Goal: Information Seeking & Learning: Learn about a topic

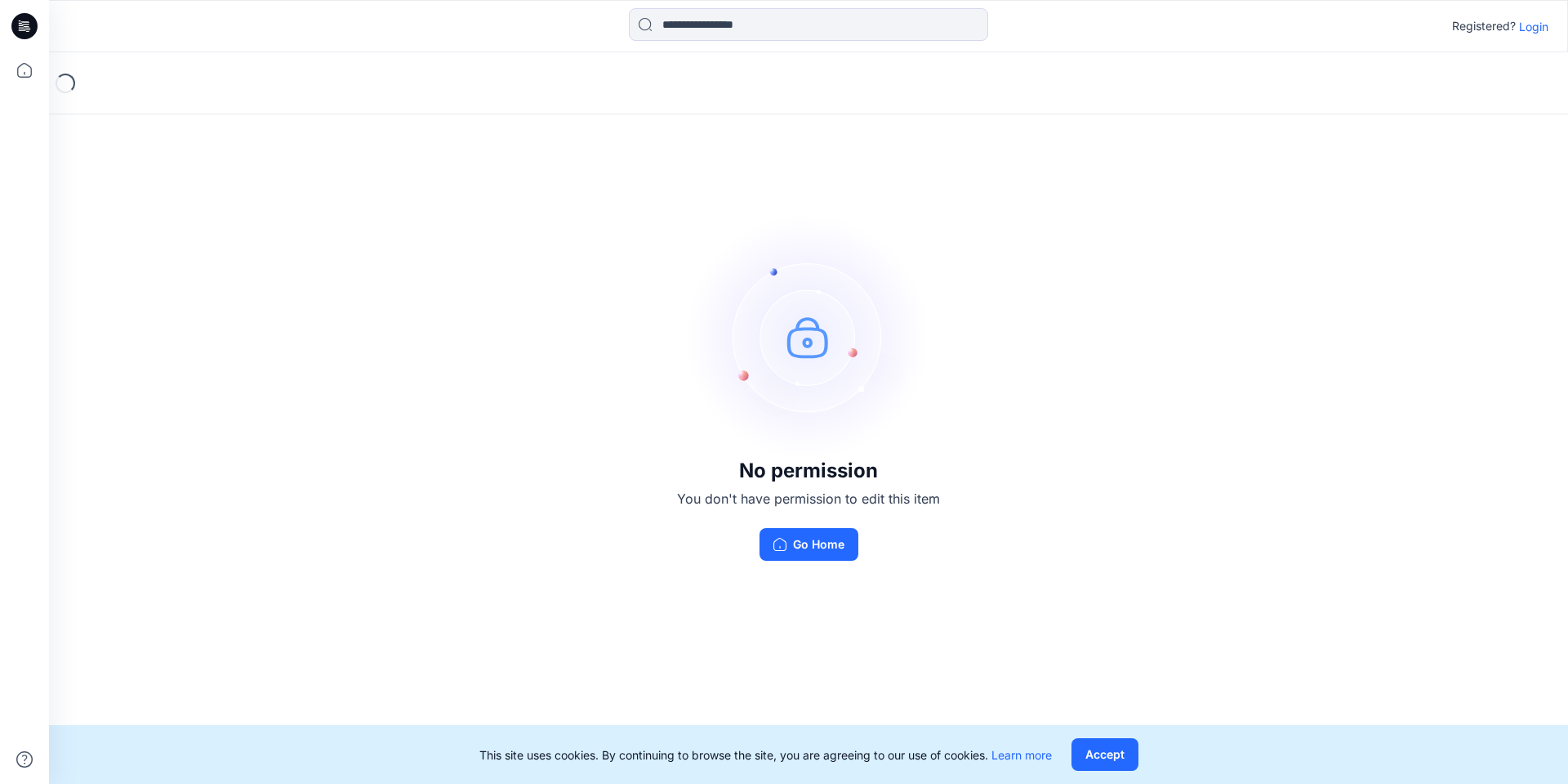
click at [1531, 25] on p "Login" at bounding box center [1534, 27] width 29 height 17
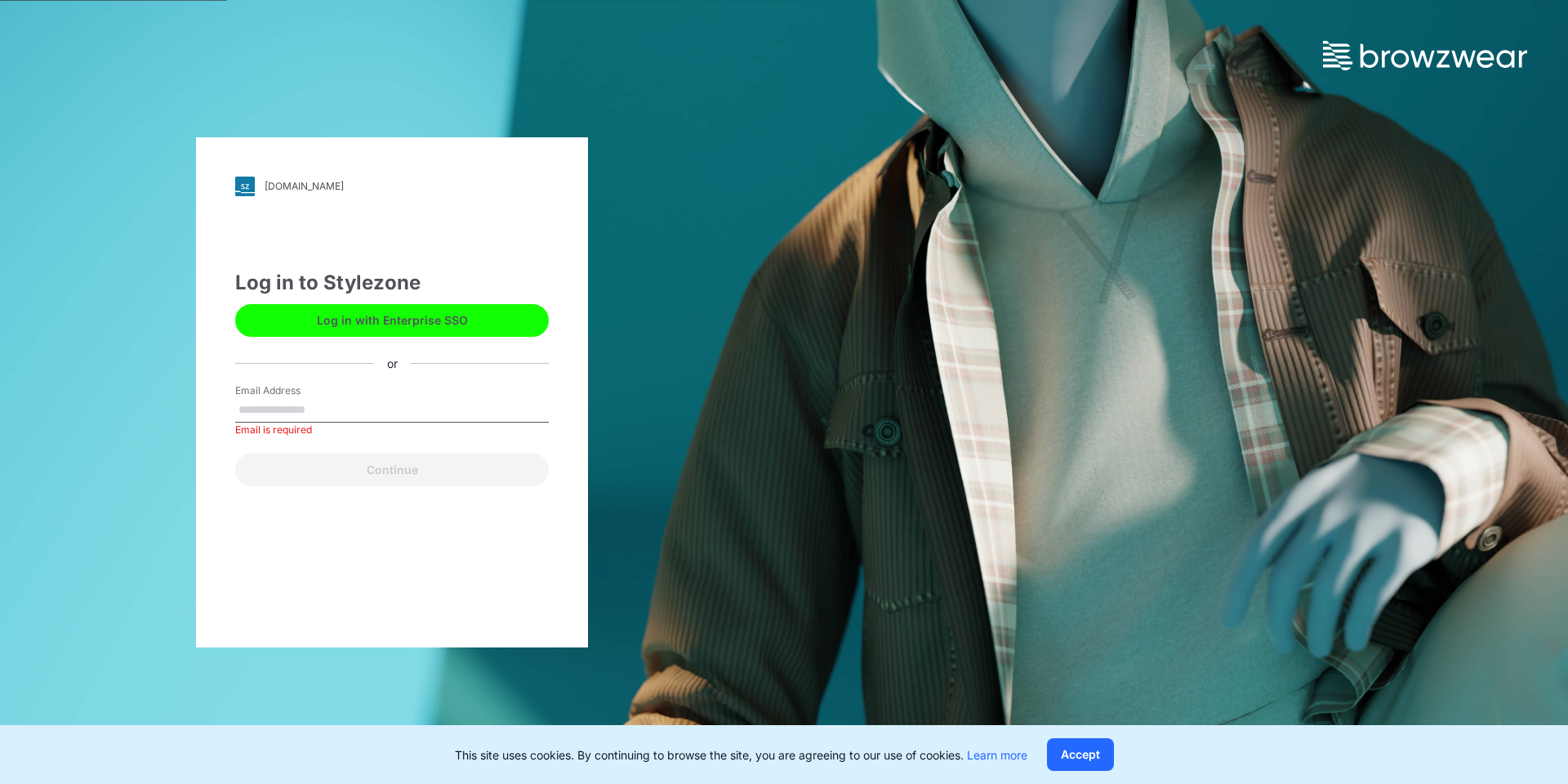
click at [326, 414] on input "Email Address" at bounding box center [392, 410] width 314 height 24
type input "**********"
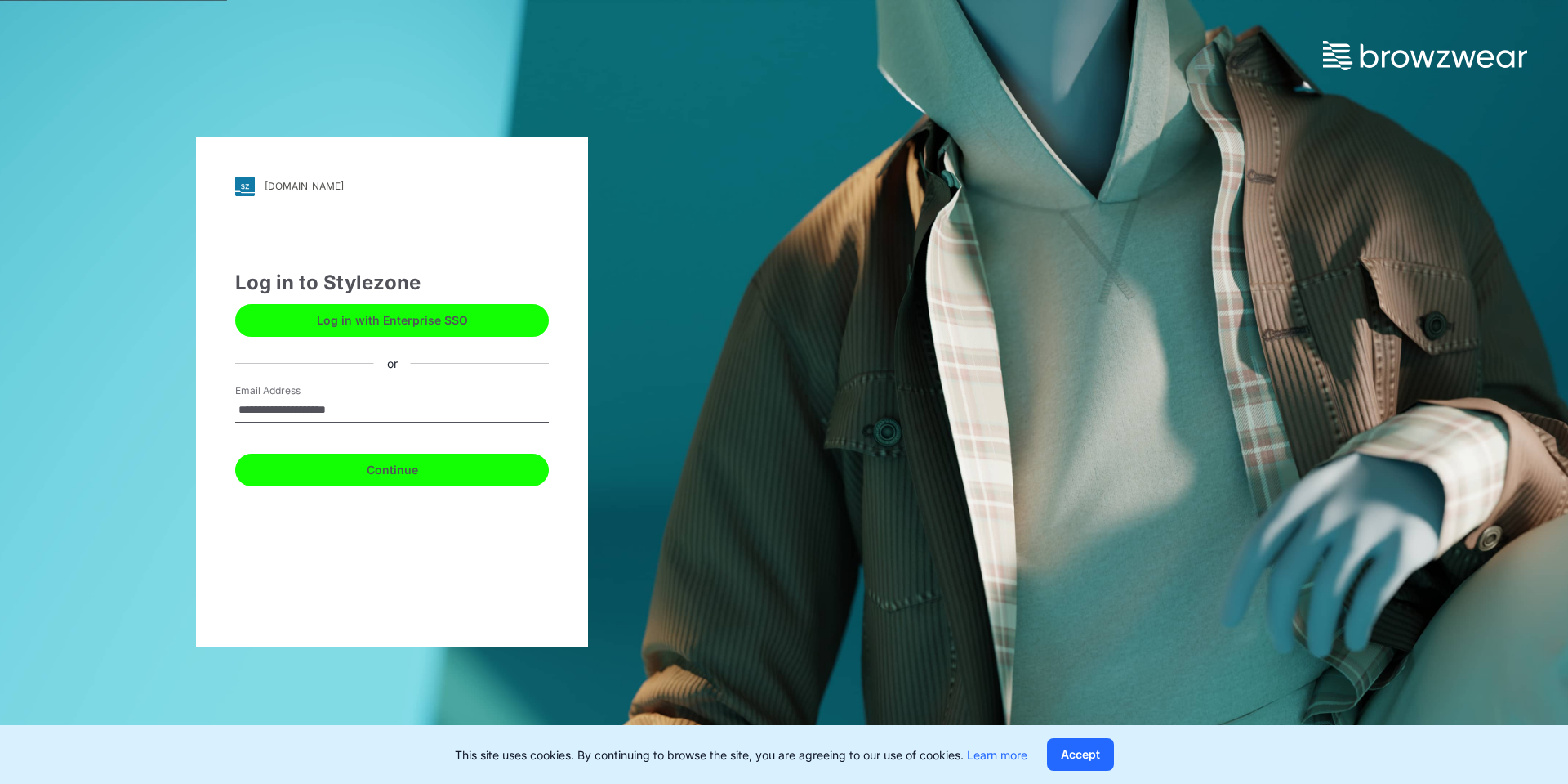
click at [363, 474] on button "Continue" at bounding box center [392, 470] width 314 height 33
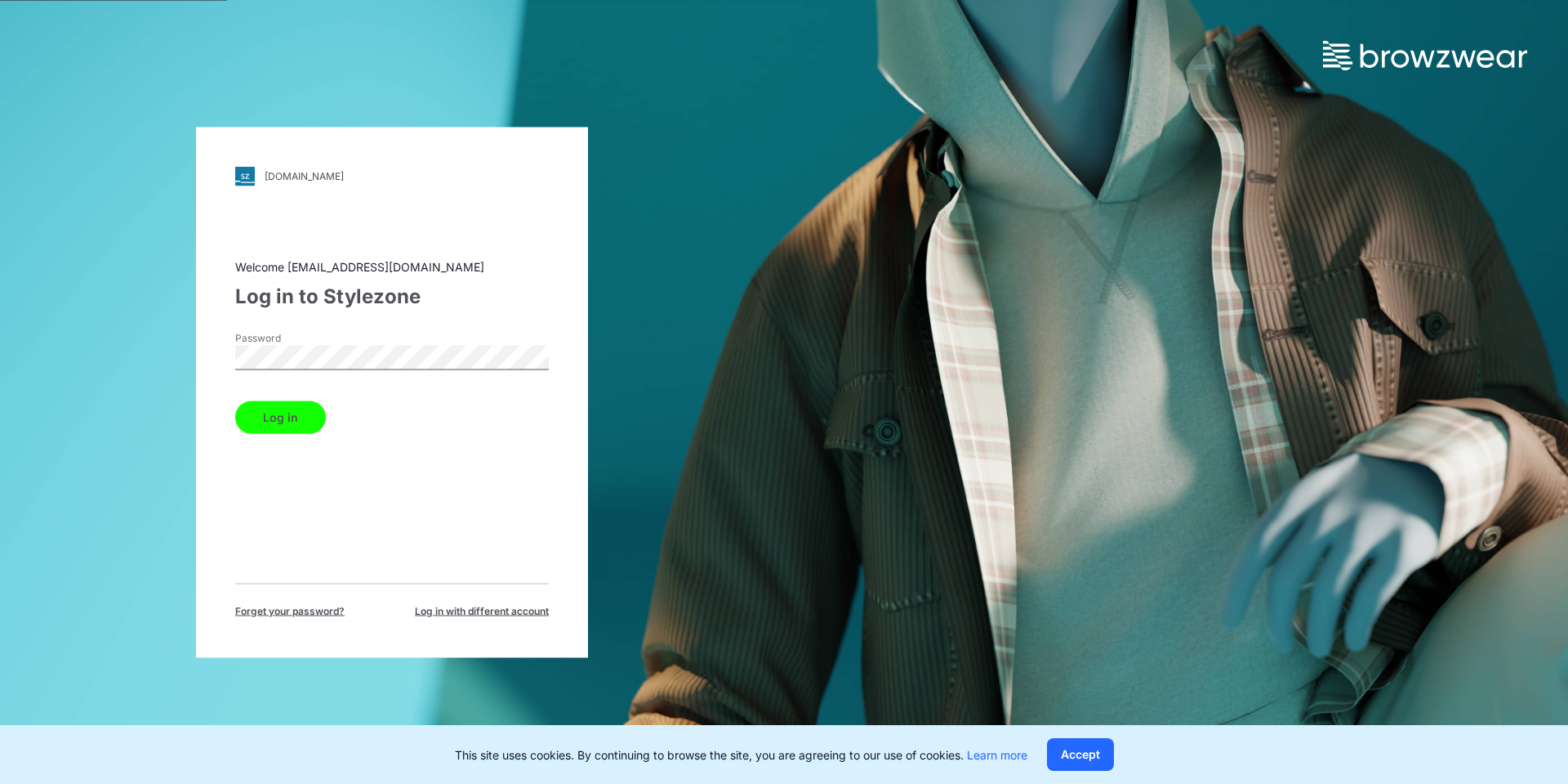
click at [235, 401] on button "Log in" at bounding box center [280, 417] width 91 height 33
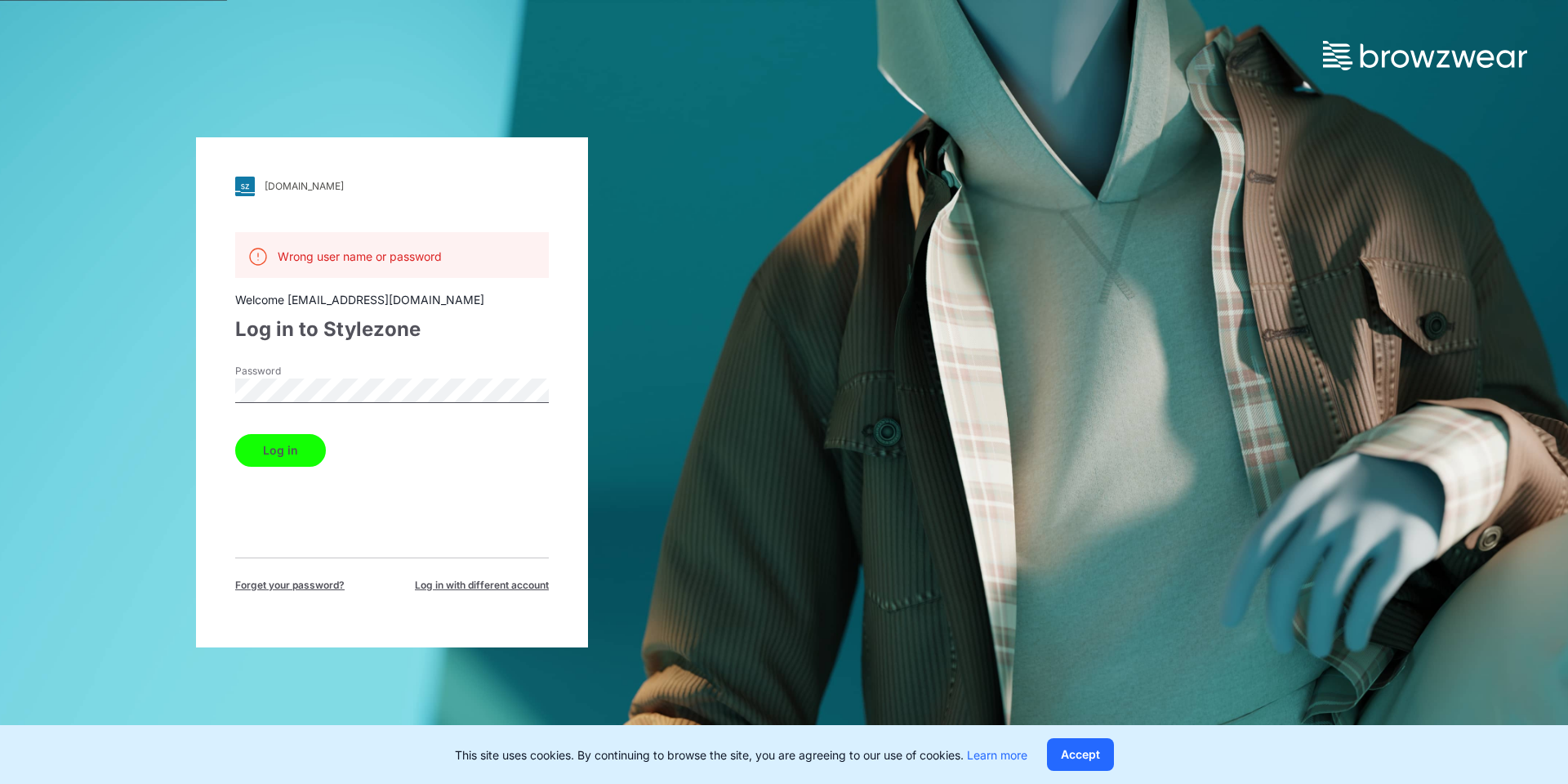
click at [204, 395] on div "[DOMAIN_NAME] Loading... Wrong user name or password Welcome [EMAIL_ADDRESS][DO…" at bounding box center [392, 392] width 392 height 510
click at [270, 445] on button "Log in" at bounding box center [280, 450] width 91 height 33
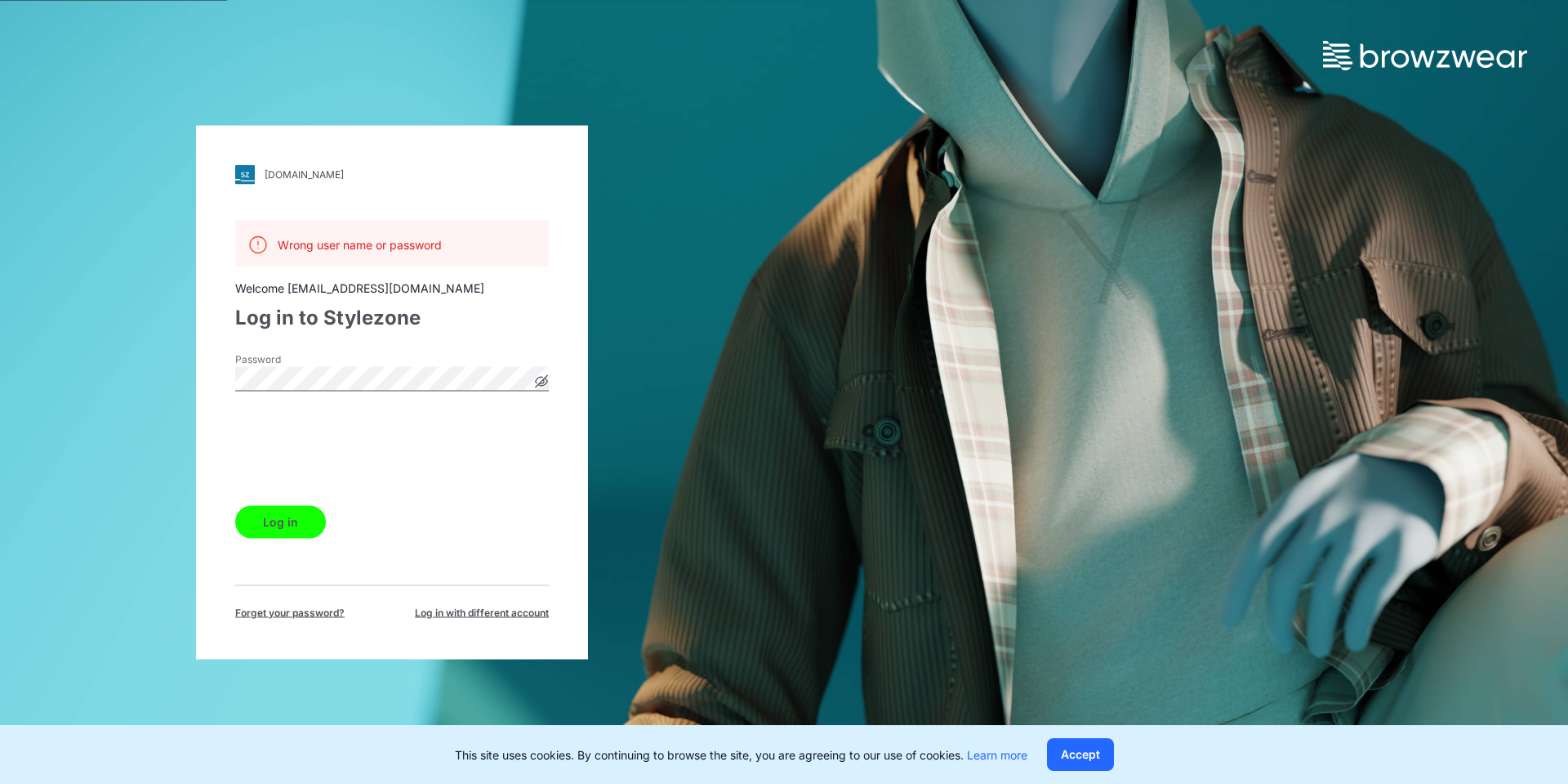
click at [261, 518] on button "Log in" at bounding box center [280, 521] width 91 height 33
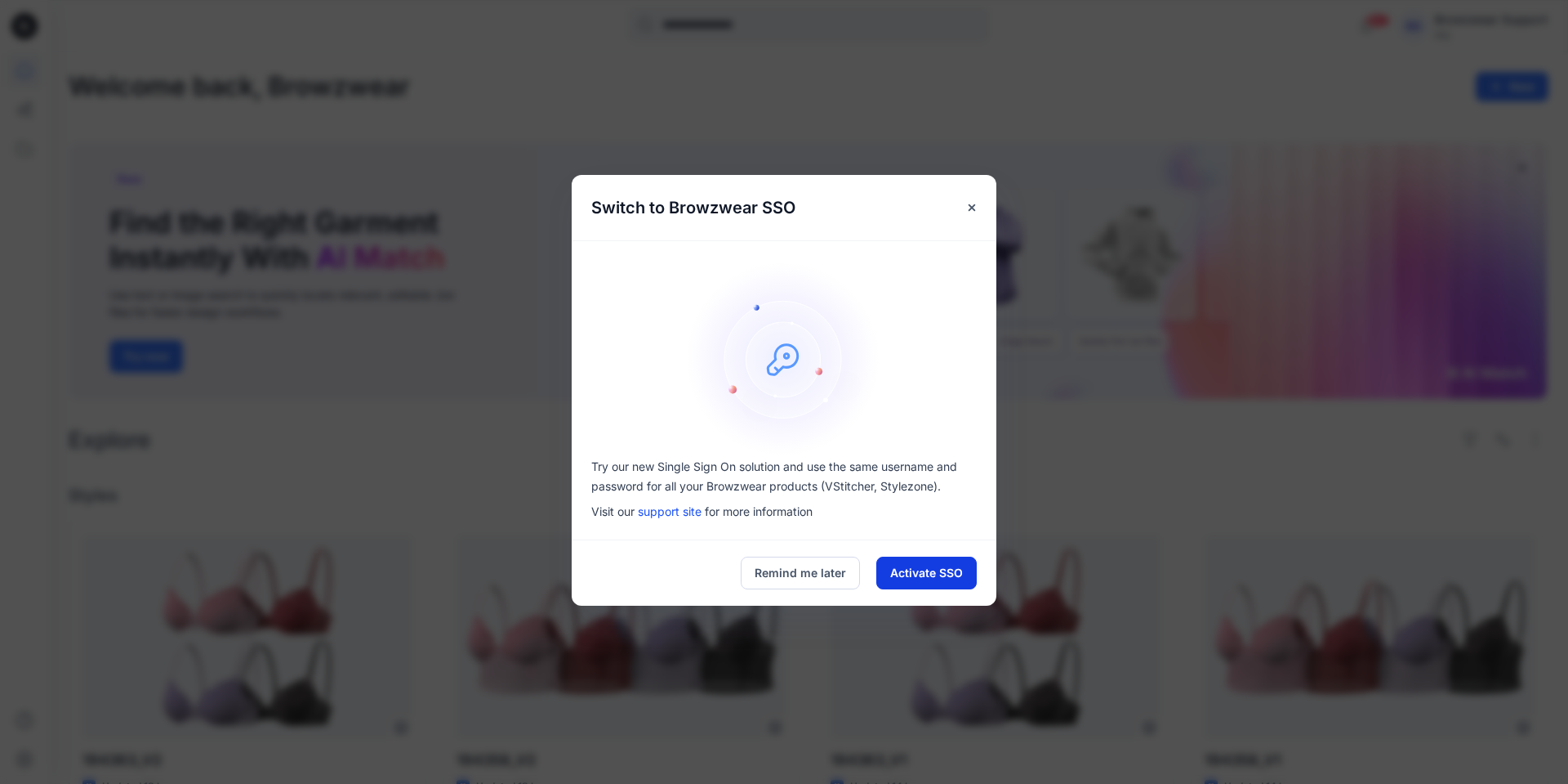
click at [946, 571] on button "Activate SSO" at bounding box center [927, 573] width 101 height 33
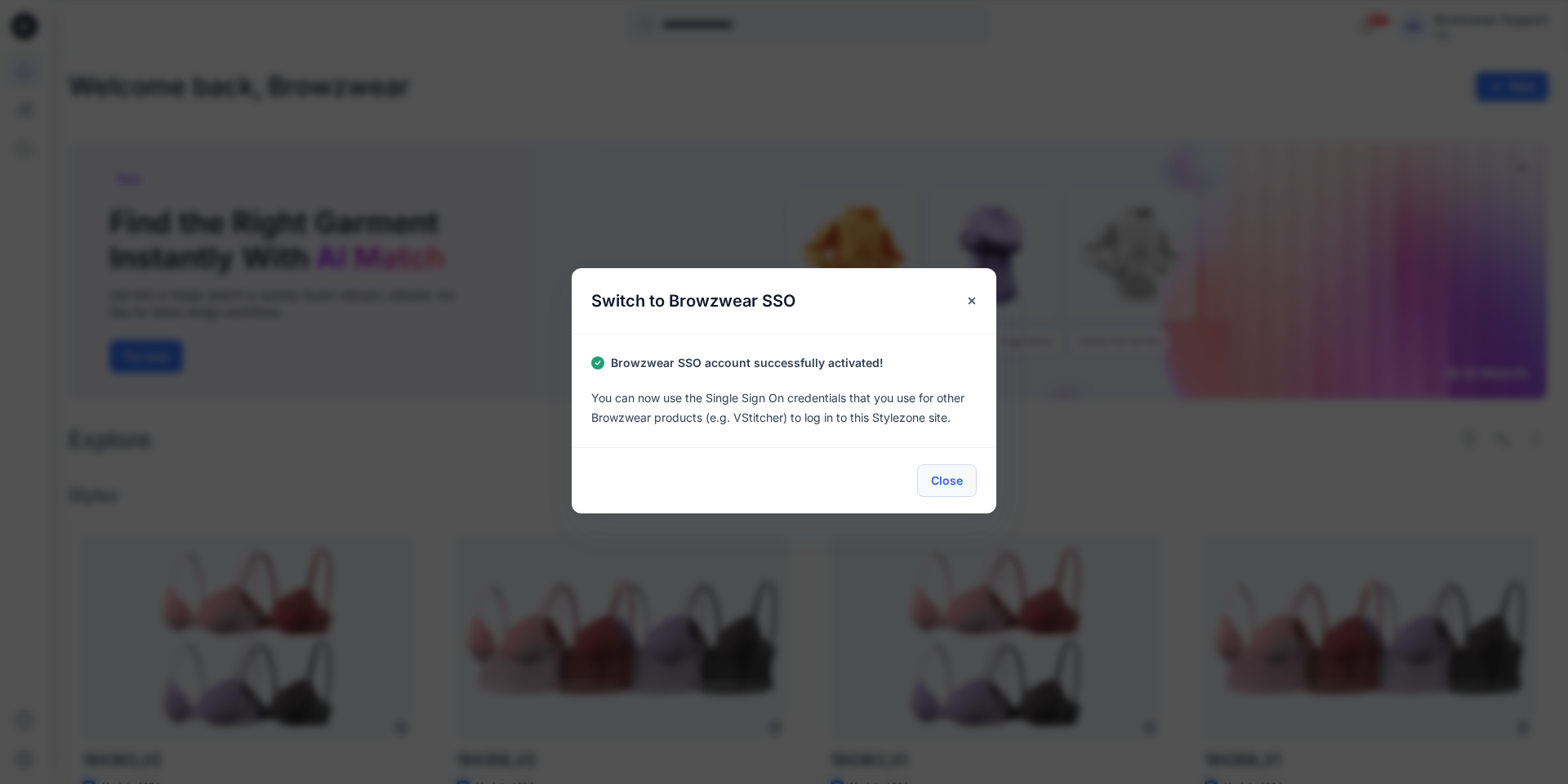
click at [943, 476] on button "Close" at bounding box center [947, 480] width 60 height 33
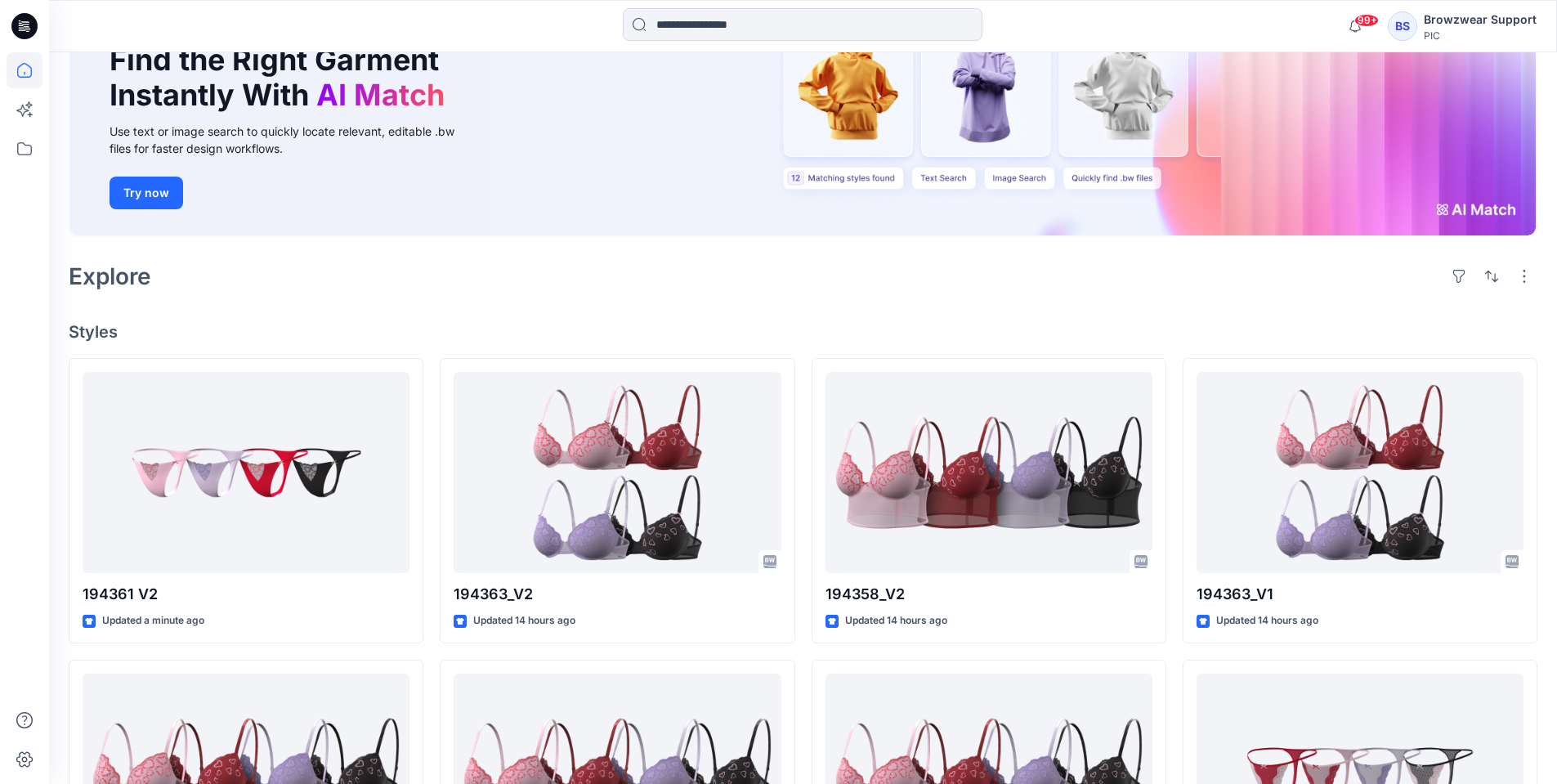
scroll to position [163, 0]
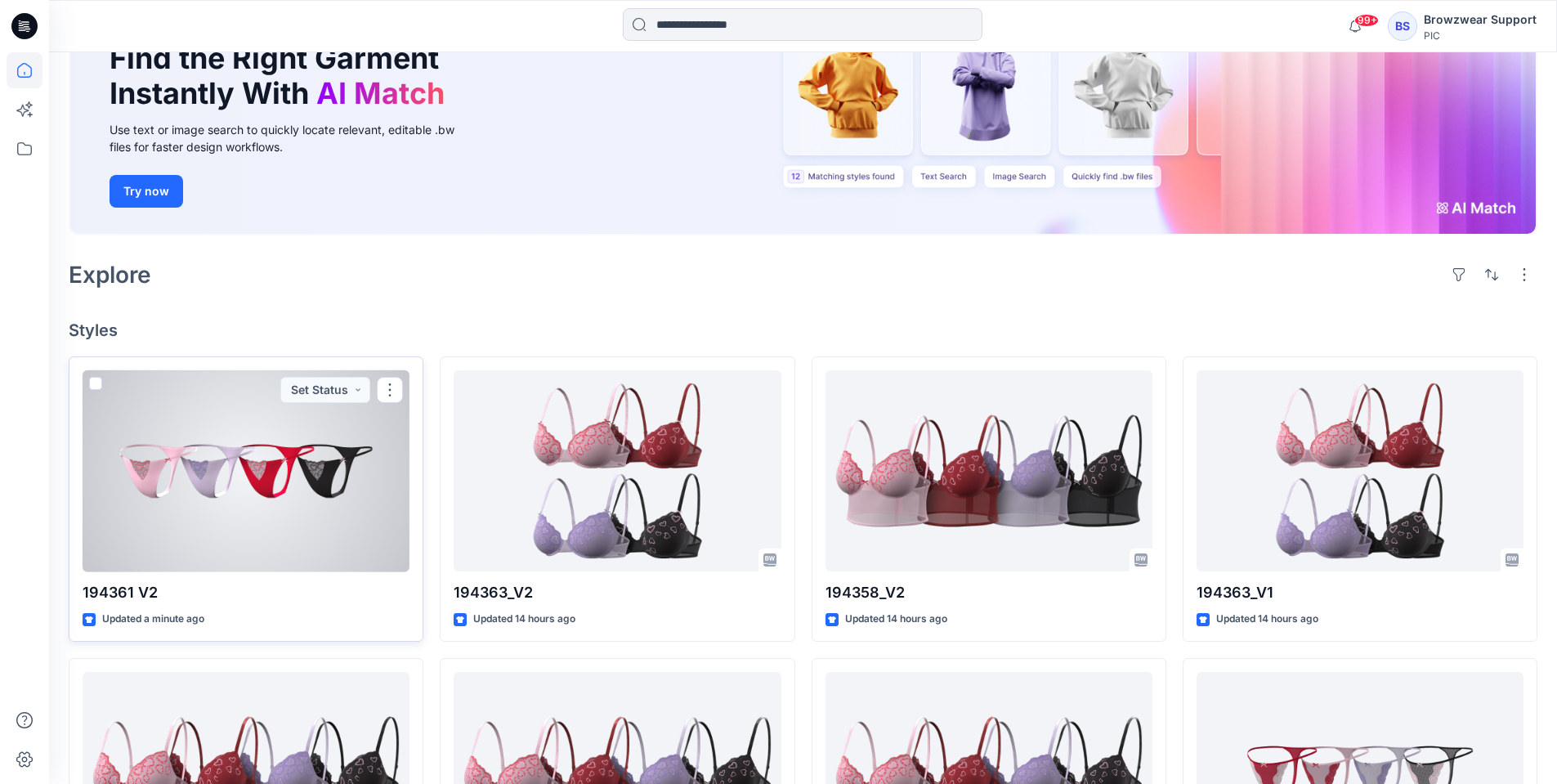
click at [307, 488] on div at bounding box center [245, 471] width 327 height 202
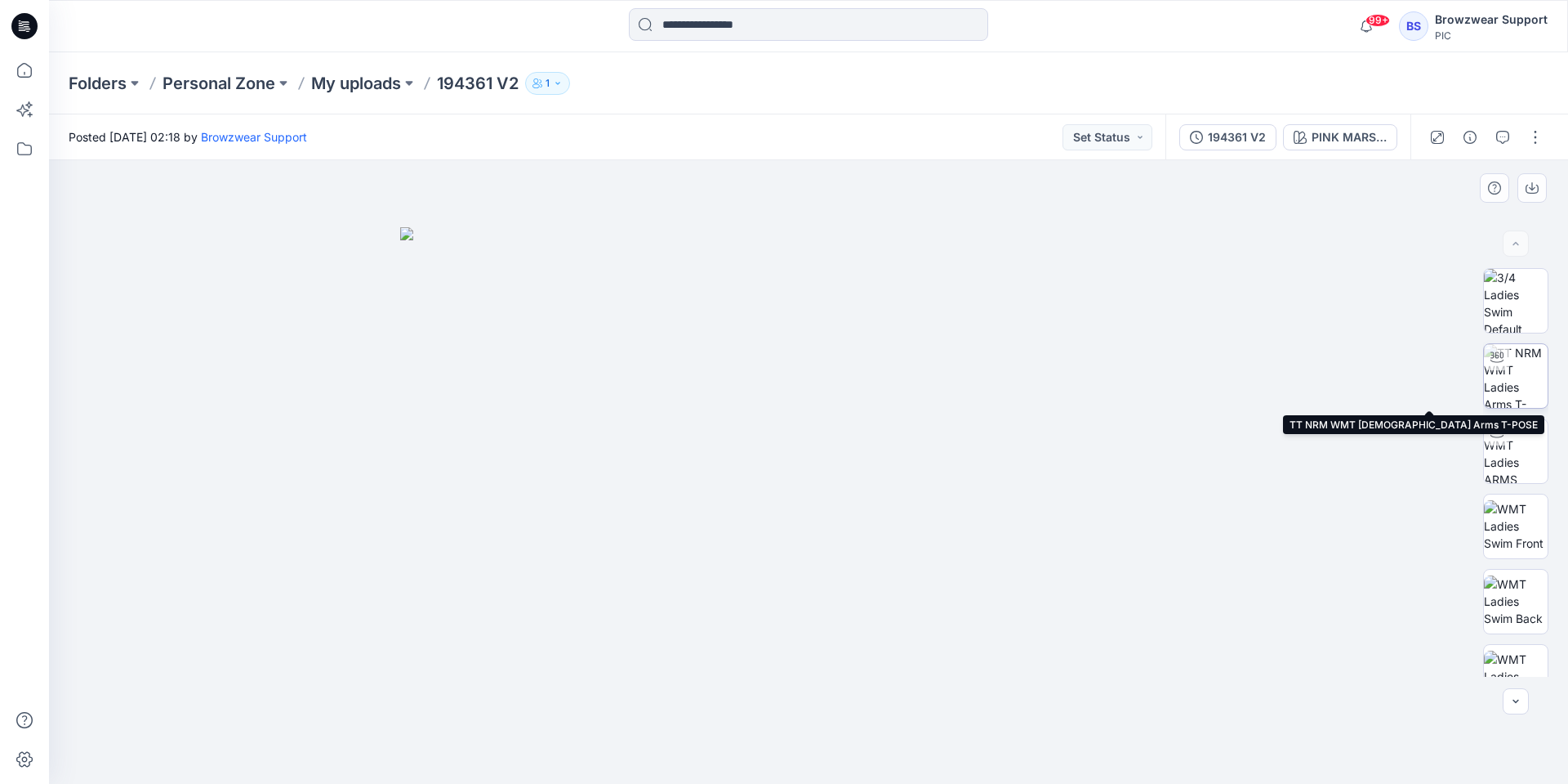
click at [1515, 382] on img at bounding box center [1515, 376] width 63 height 63
drag, startPoint x: 842, startPoint y: 765, endPoint x: 875, endPoint y: 768, distance: 33.1
click at [875, 768] on div at bounding box center [809, 472] width 1519 height 624
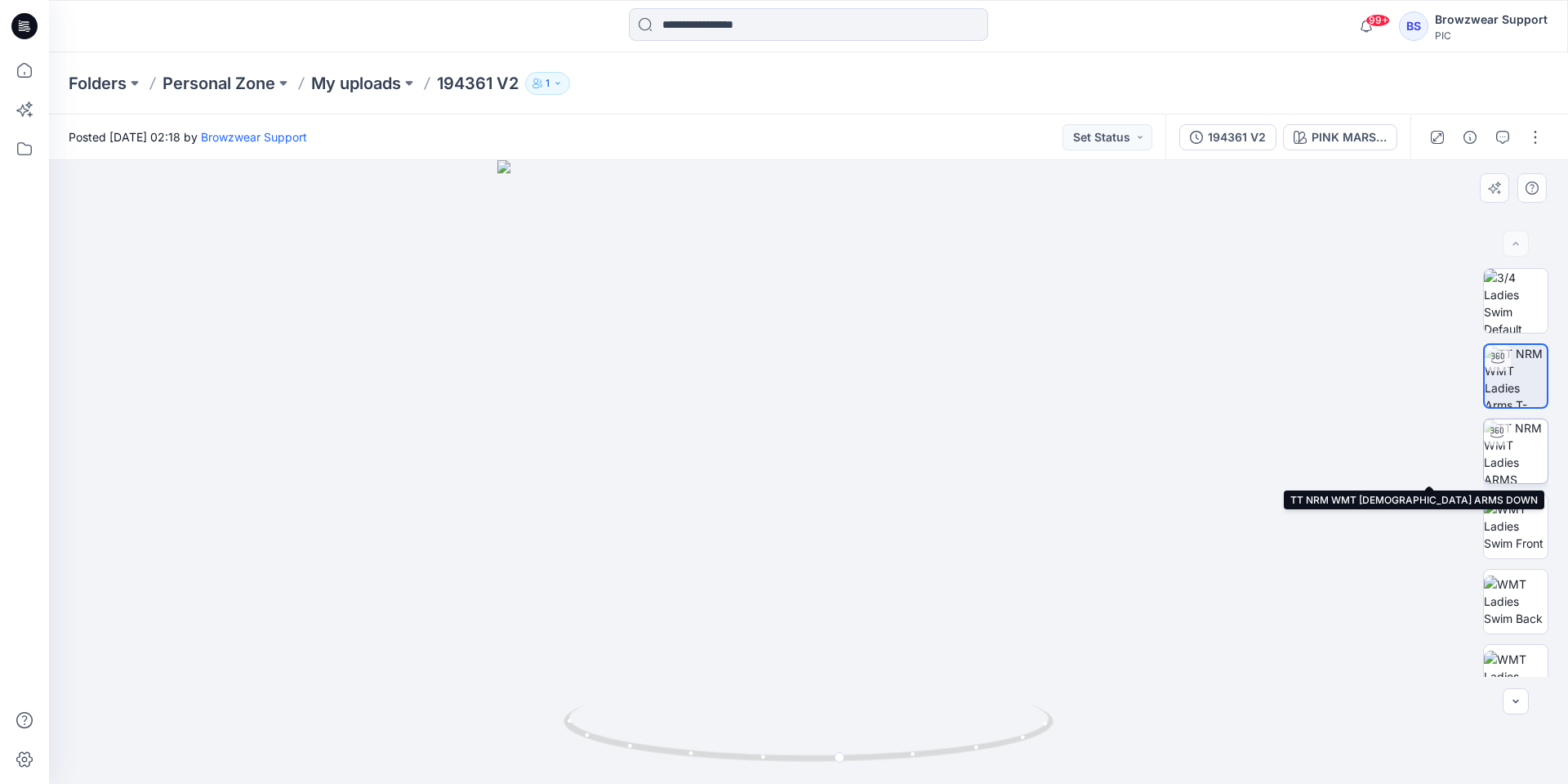
click at [1514, 452] on img at bounding box center [1515, 450] width 63 height 63
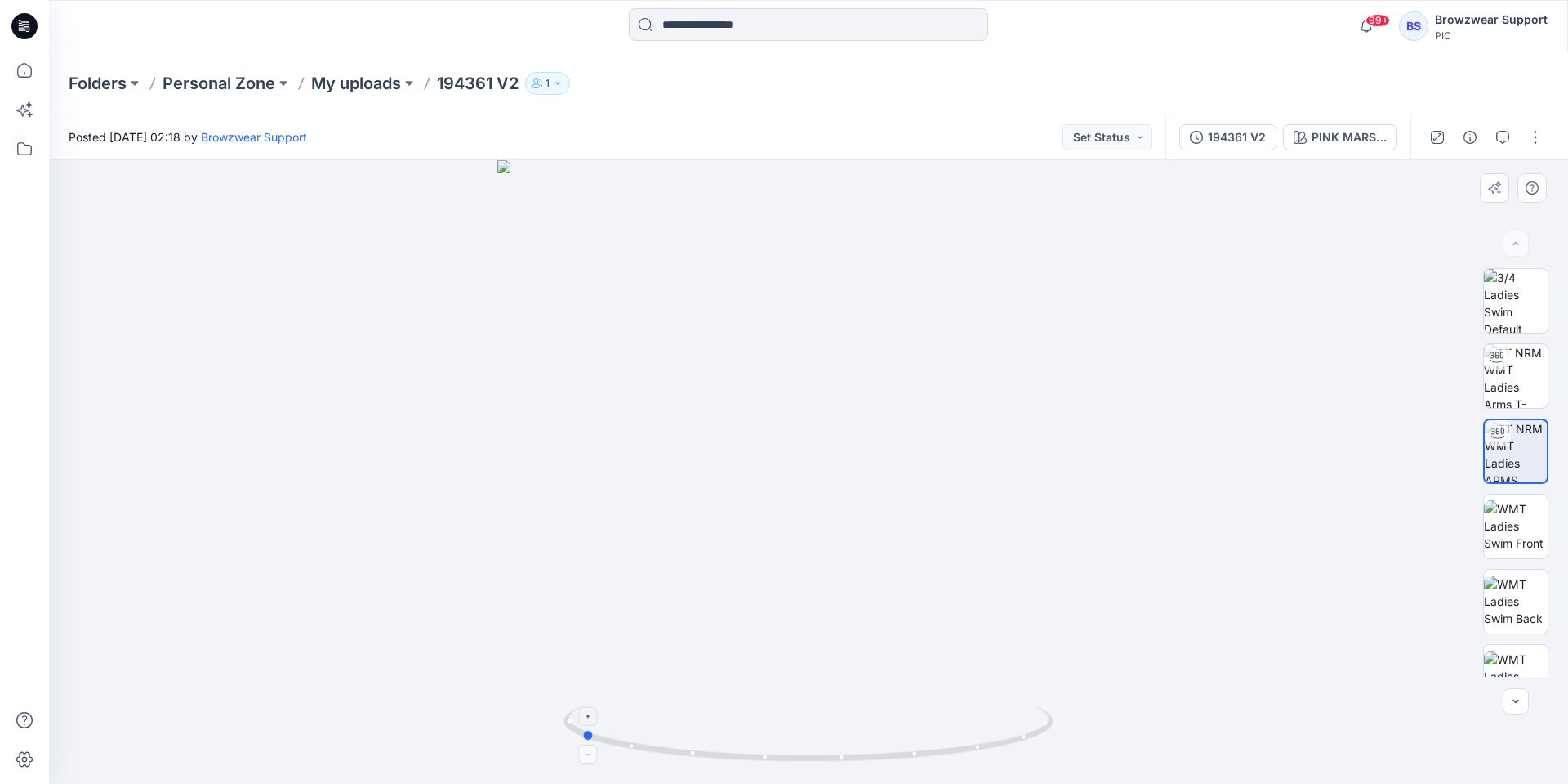
drag, startPoint x: 830, startPoint y: 769, endPoint x: 602, endPoint y: 757, distance: 228.3
click at [602, 757] on div at bounding box center [809, 472] width 1519 height 624
click at [1526, 532] on img at bounding box center [1515, 526] width 63 height 51
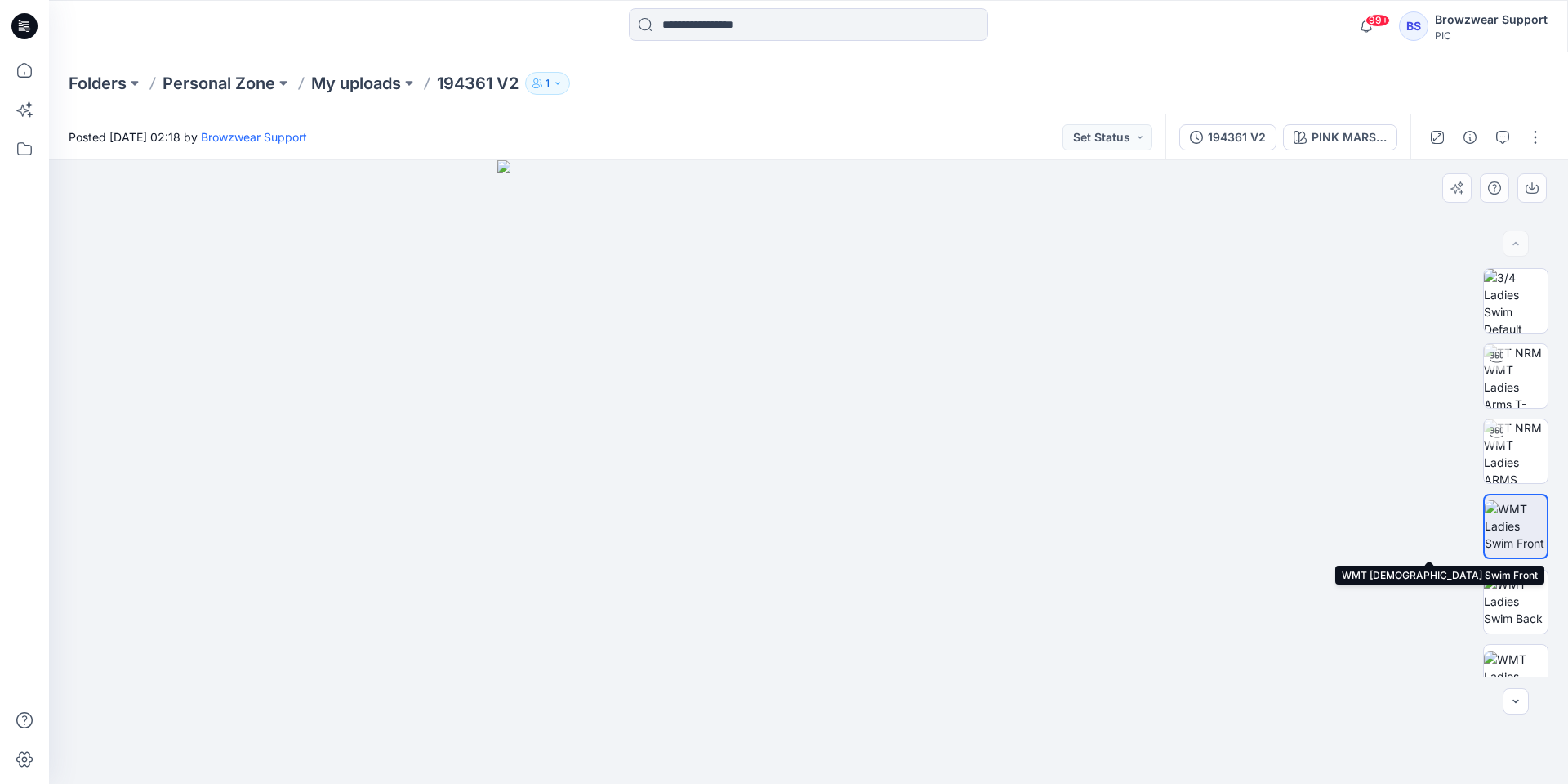
scroll to position [82, 0]
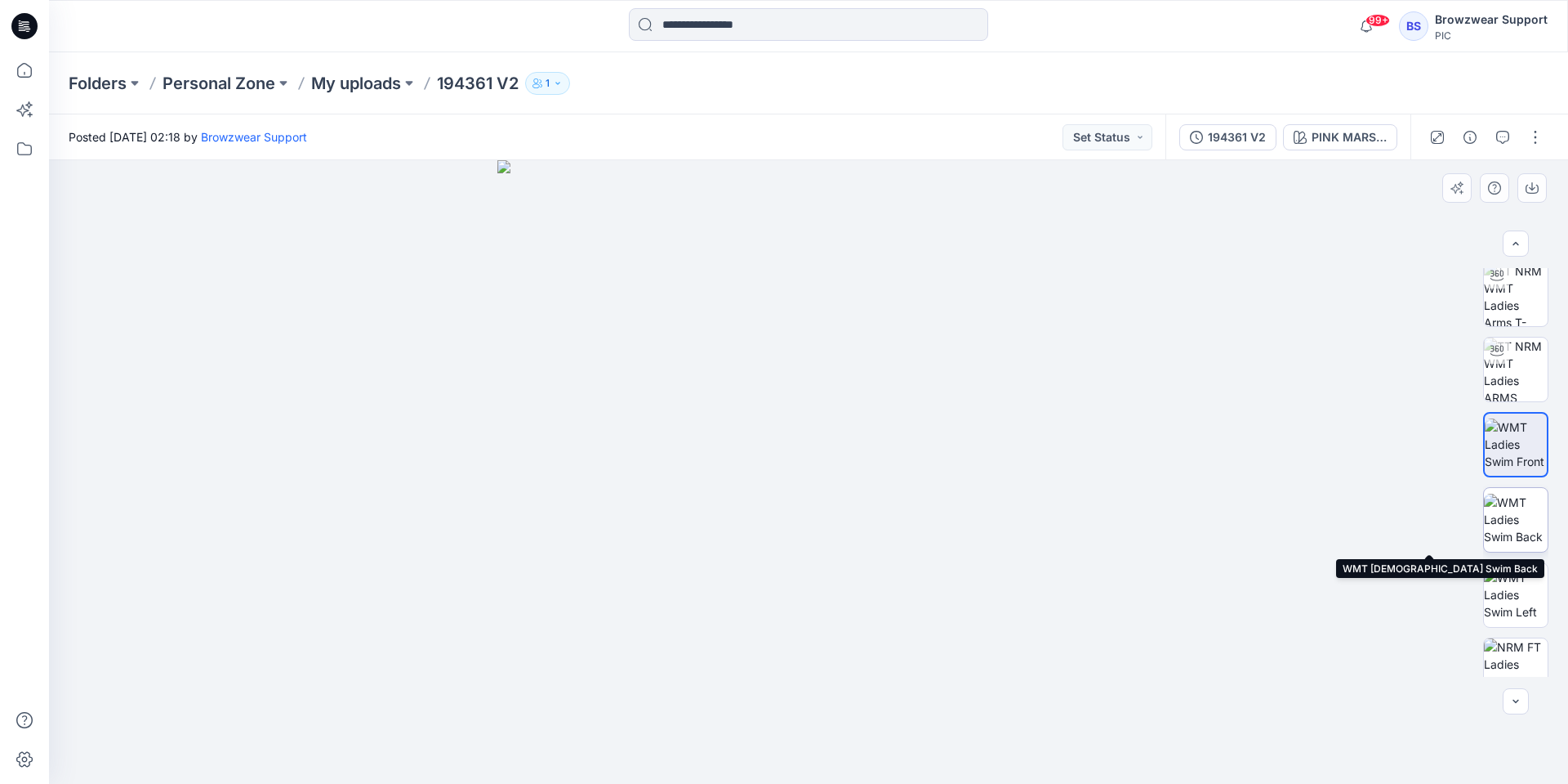
click at [1512, 525] on img at bounding box center [1515, 519] width 63 height 51
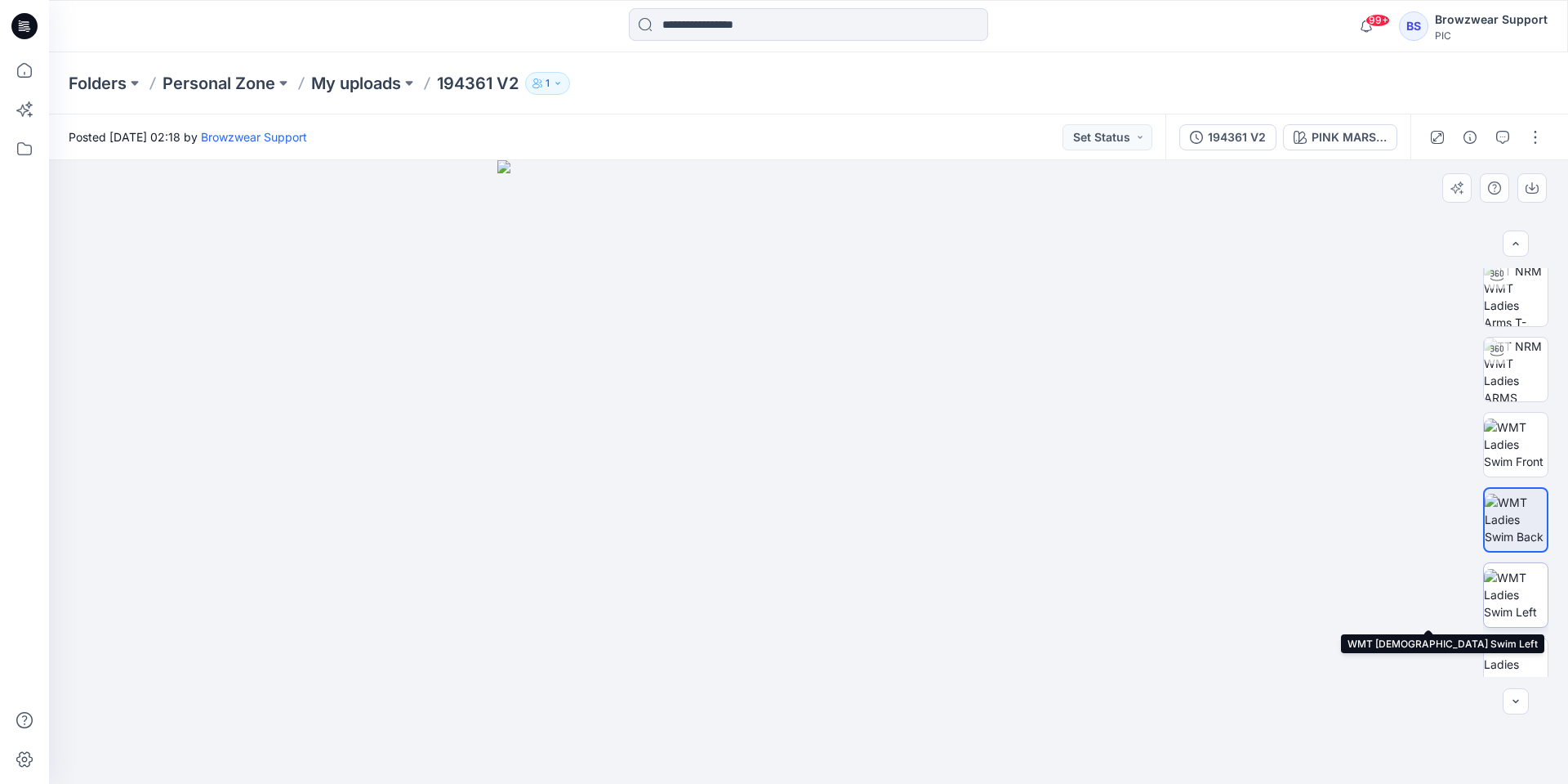
click at [1516, 589] on img at bounding box center [1515, 594] width 63 height 51
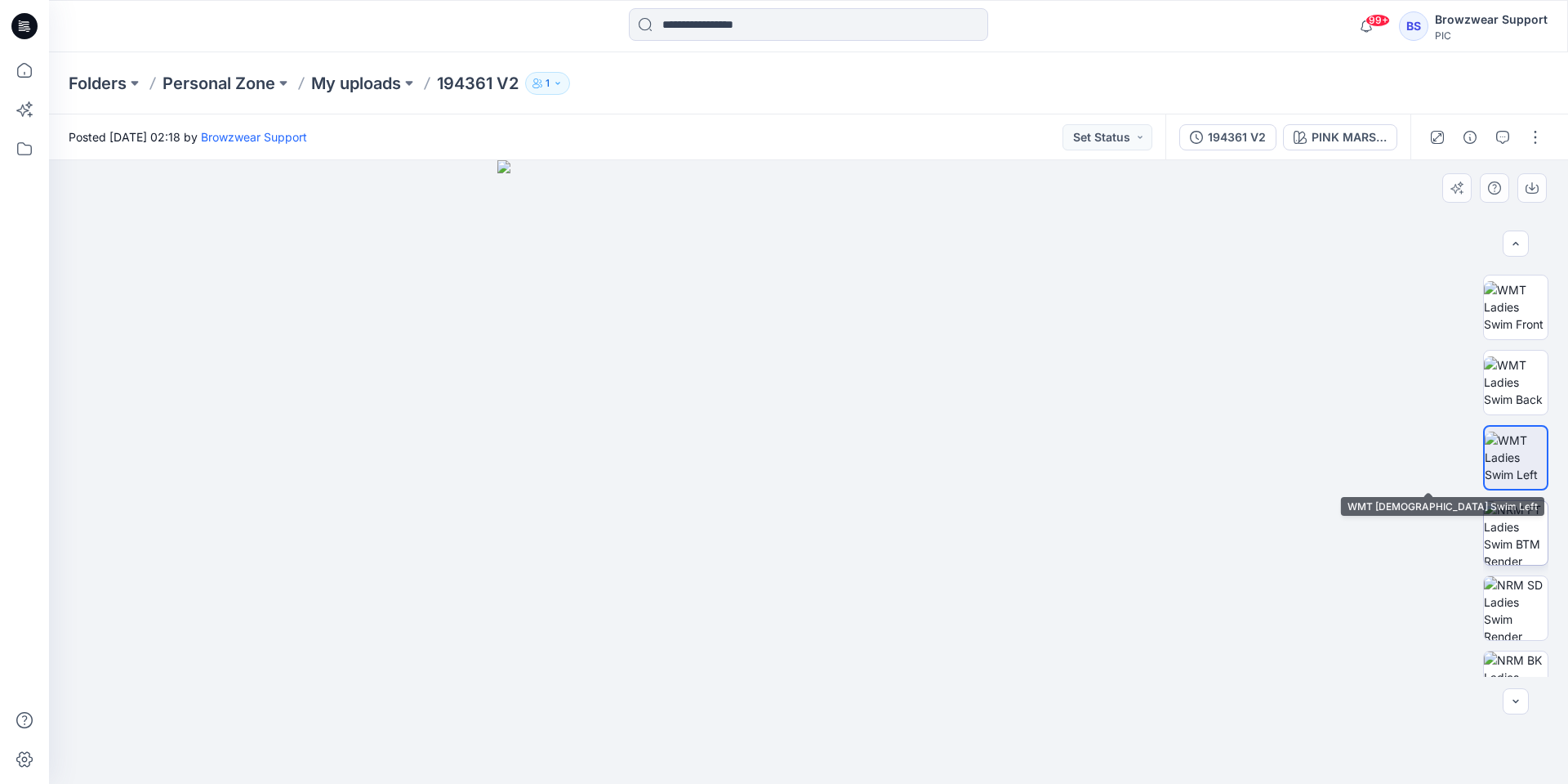
scroll to position [245, 0]
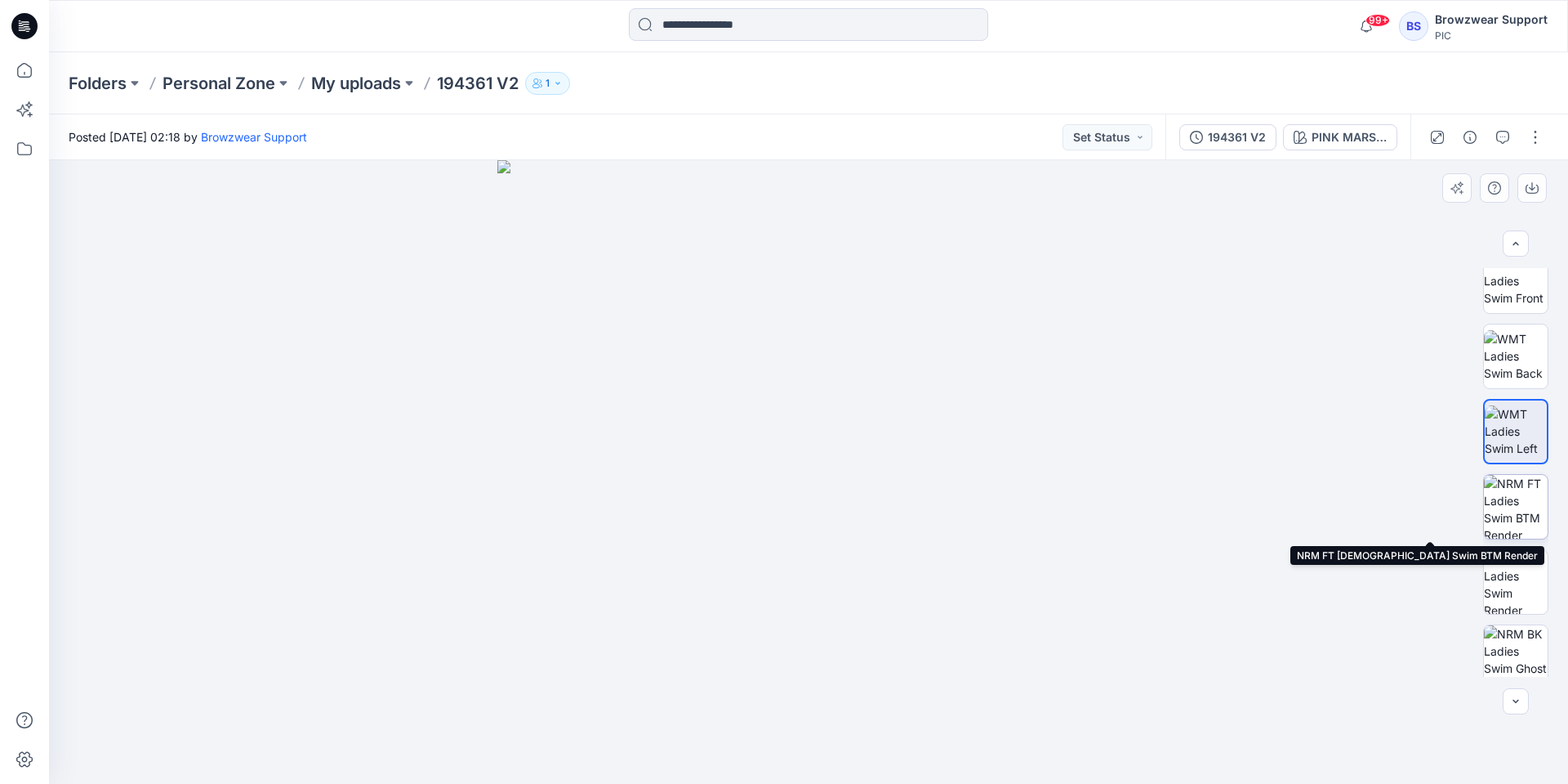
click at [1529, 519] on img at bounding box center [1515, 506] width 63 height 63
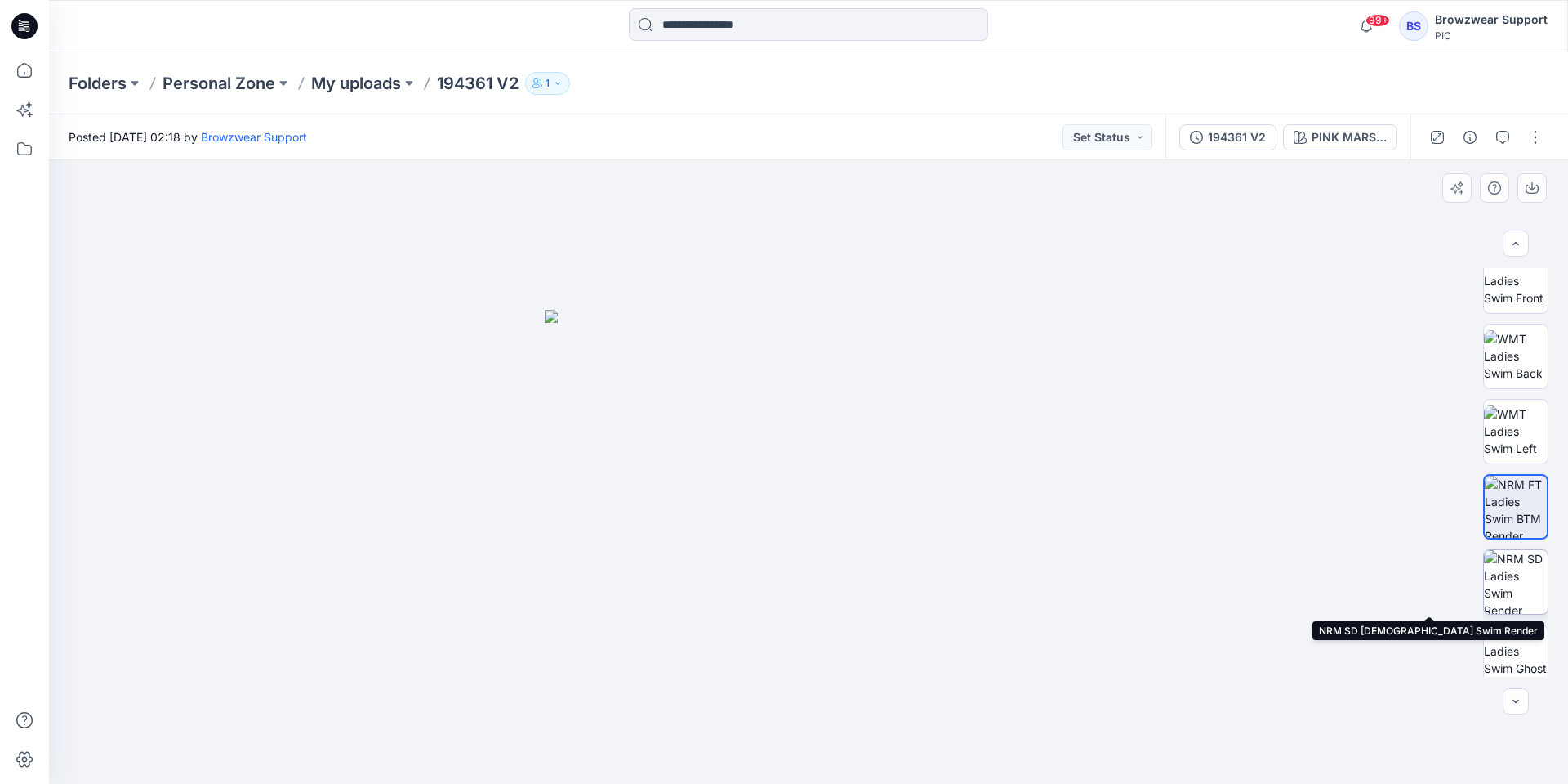
click at [1521, 580] on img at bounding box center [1515, 581] width 63 height 63
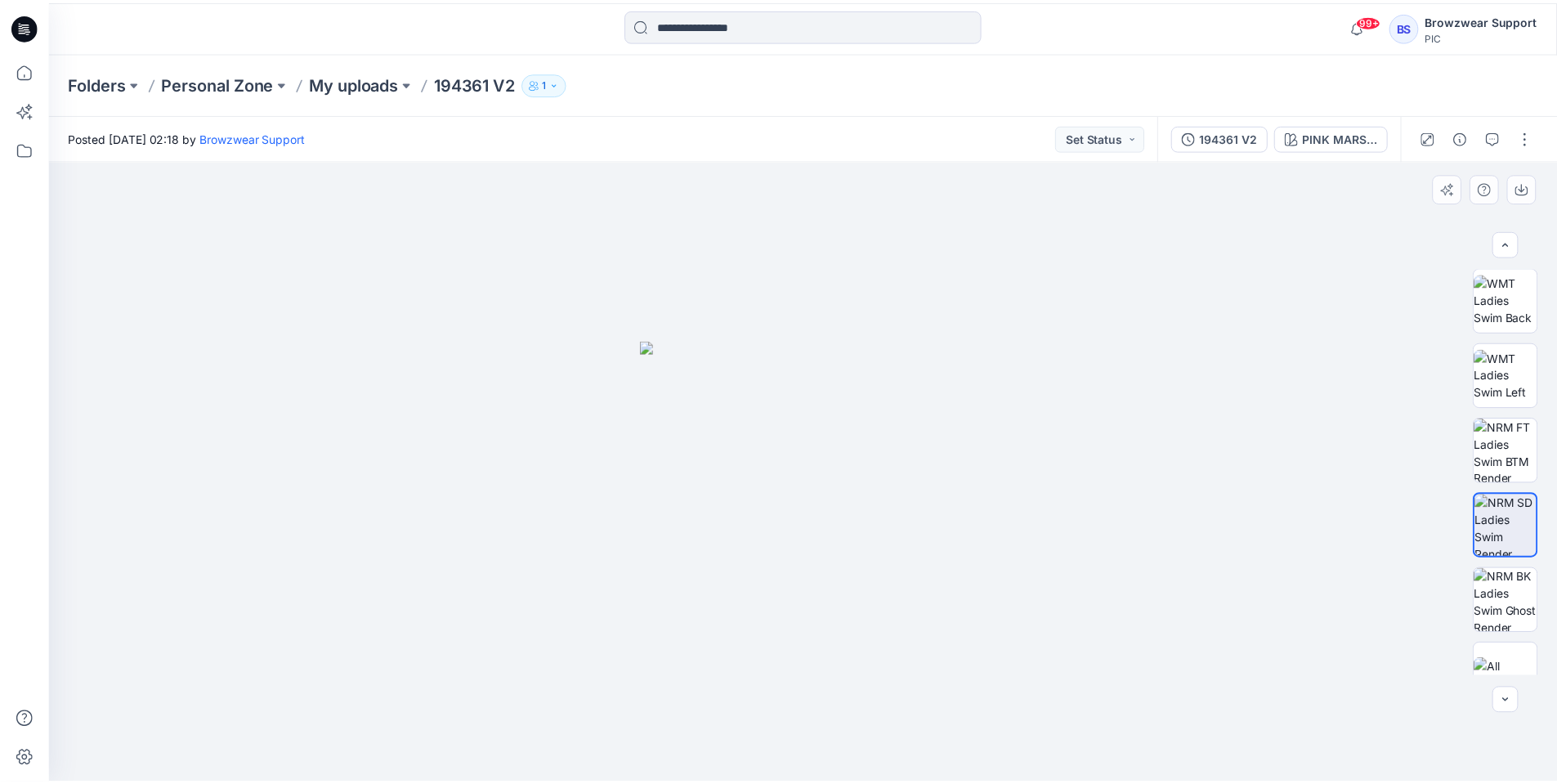
scroll to position [333, 0]
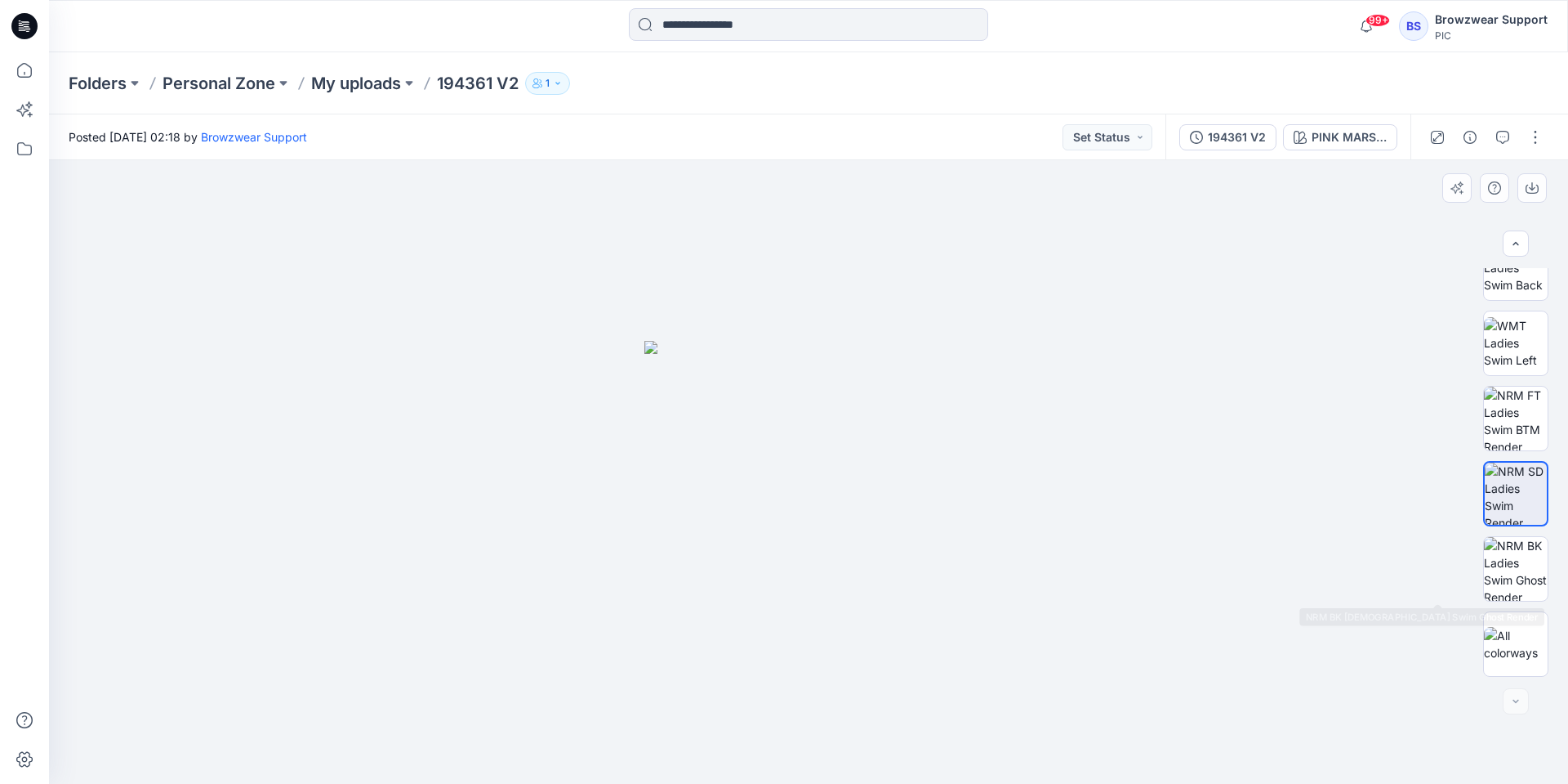
click at [1521, 580] on img at bounding box center [1515, 568] width 63 height 63
click at [37, 154] on icon at bounding box center [24, 148] width 36 height 36
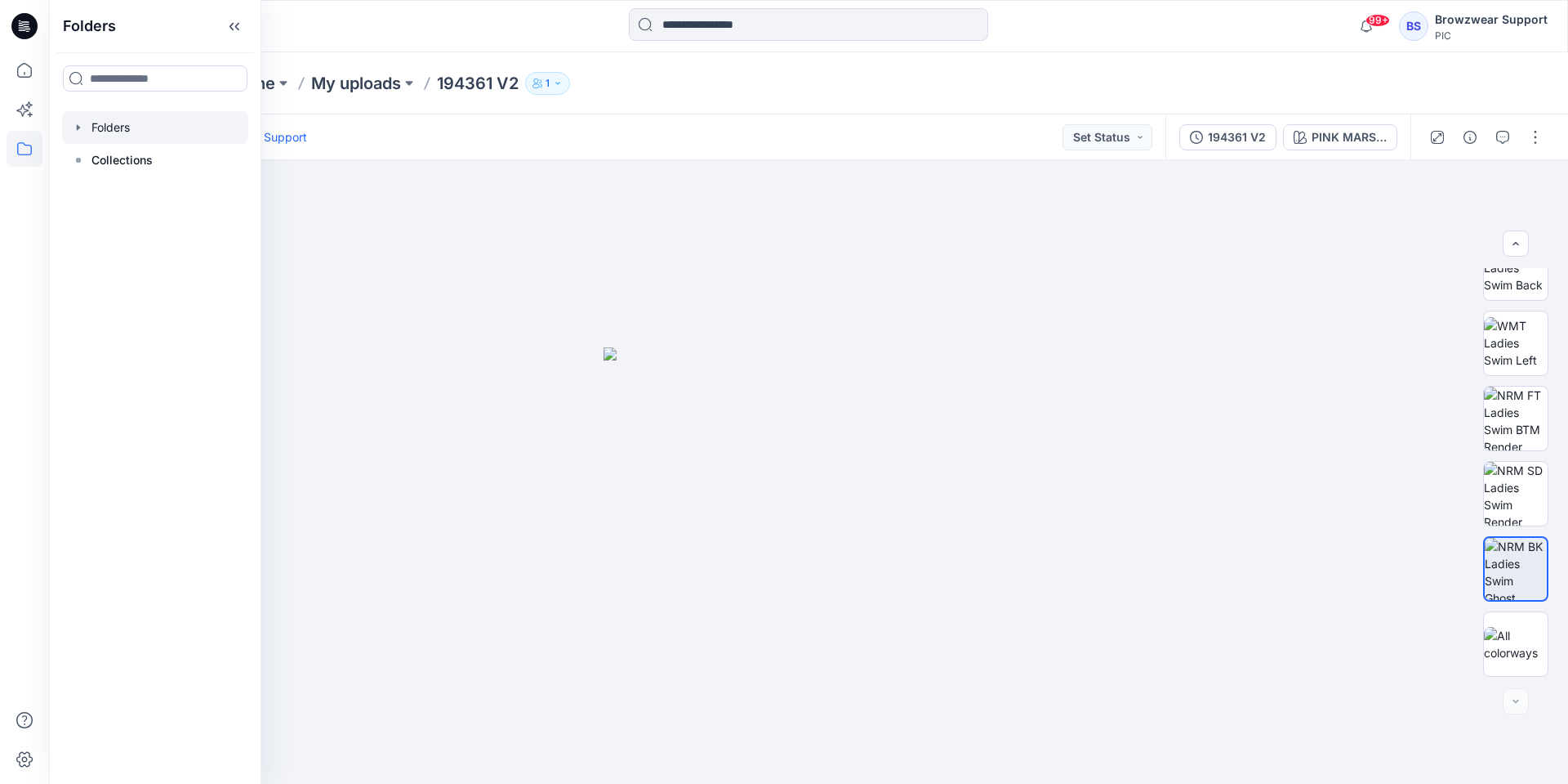
click at [118, 133] on div at bounding box center [155, 127] width 186 height 33
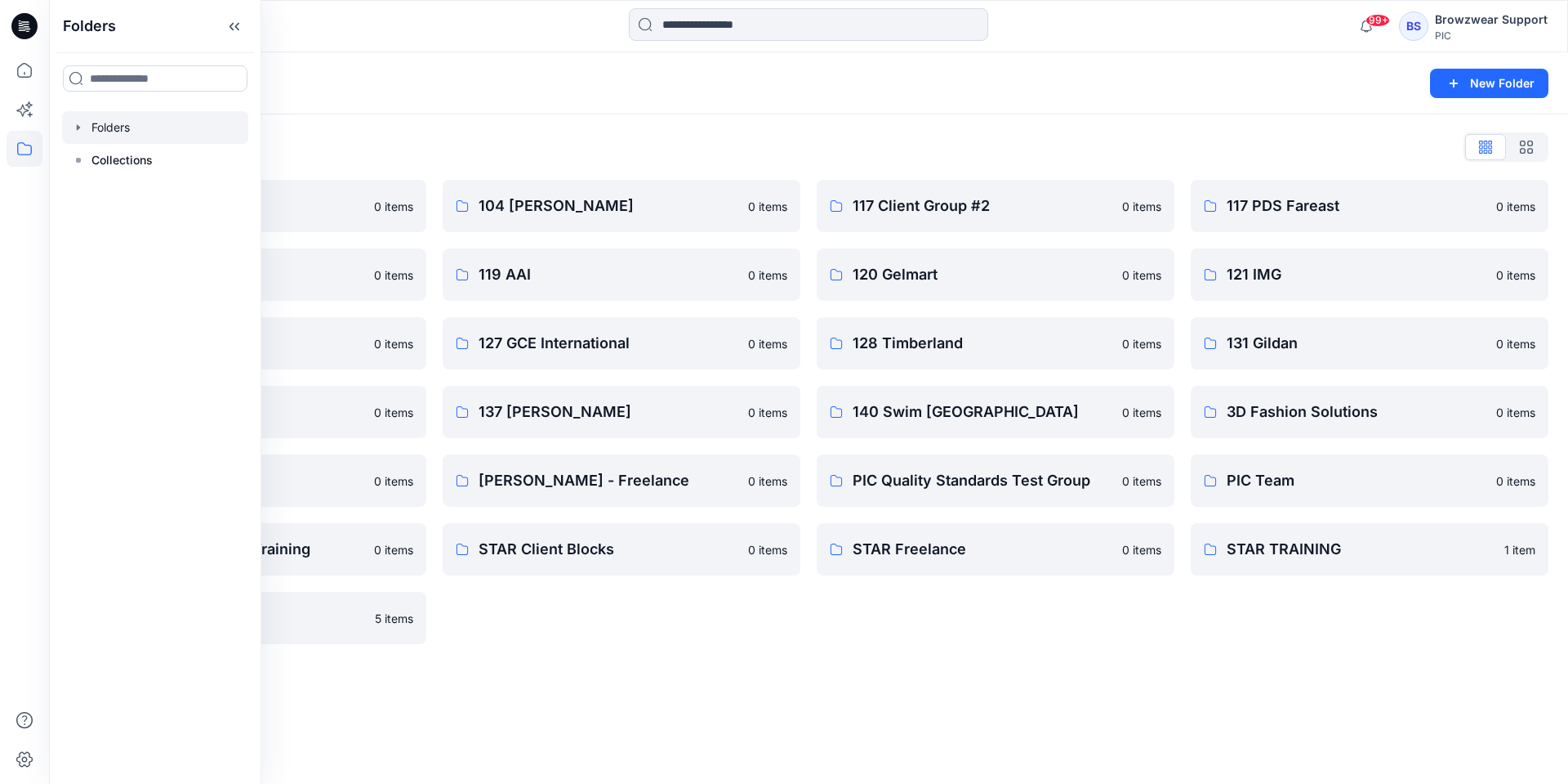
click at [672, 676] on div "Folders New Folder Folders List 103 HIS International 0 items 118 Add Black 0 i…" at bounding box center [809, 417] width 1519 height 731
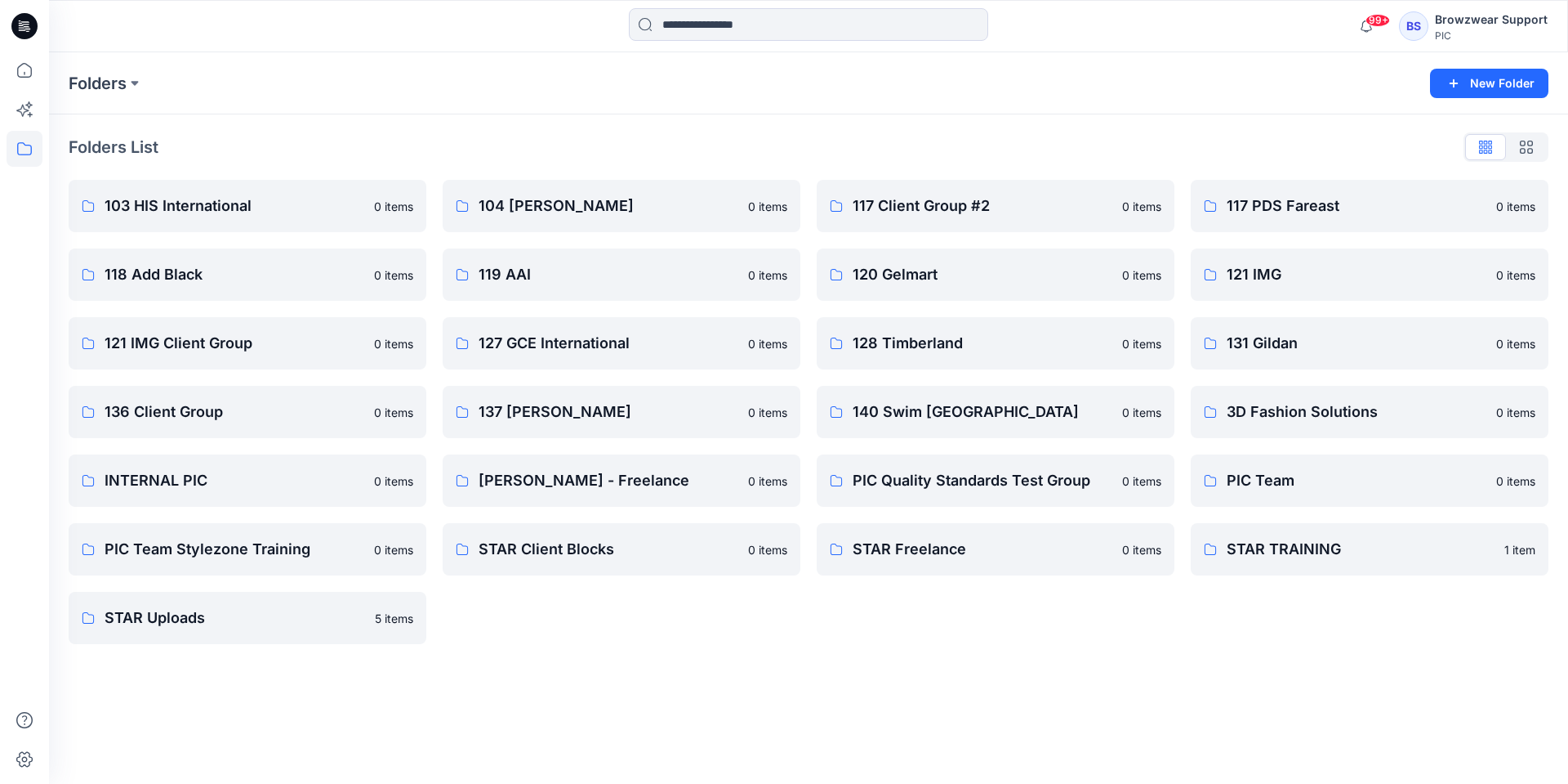
click at [1436, 33] on div "BS Browzwear Support PIC" at bounding box center [1473, 26] width 148 height 33
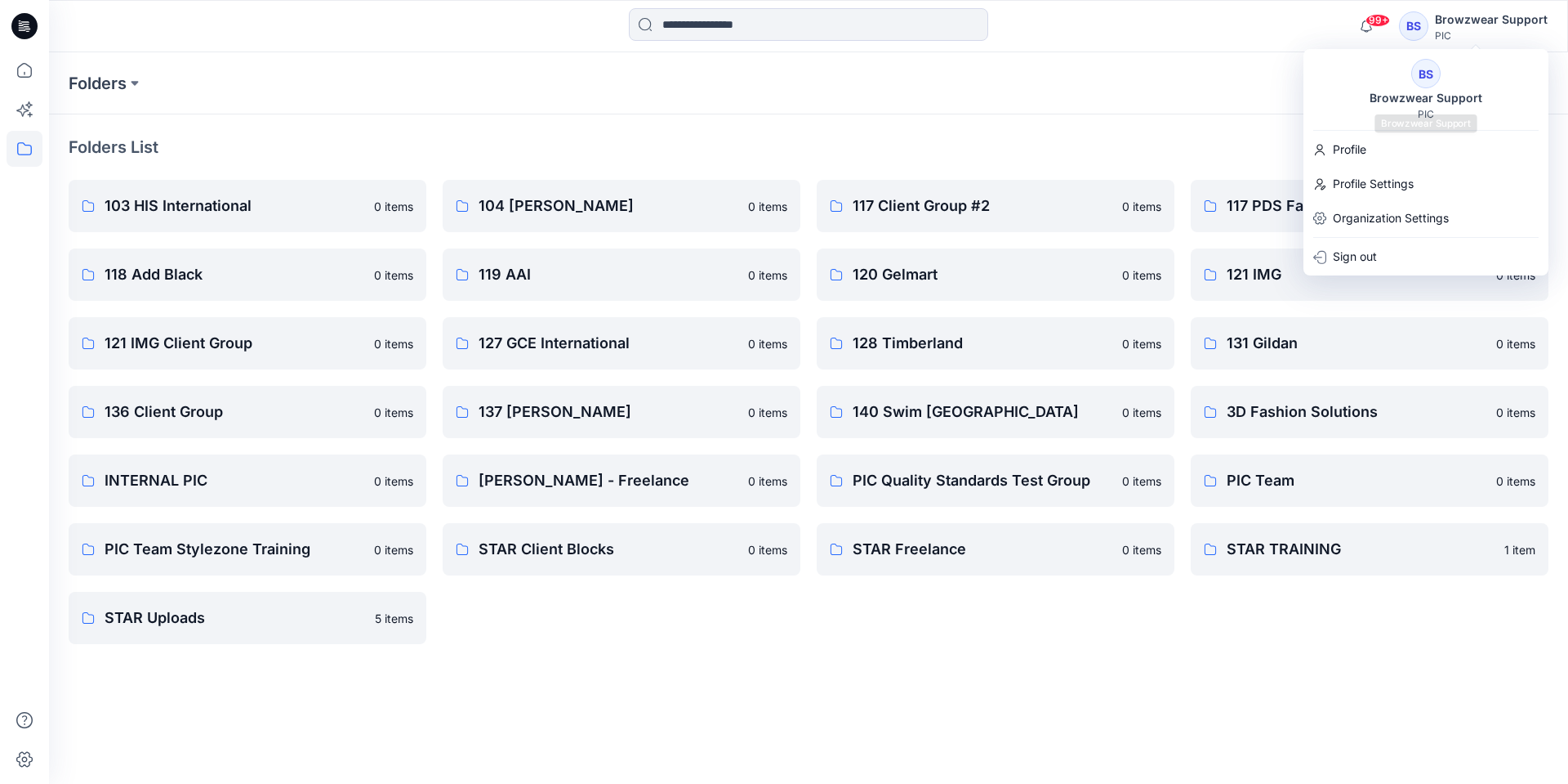
click at [1422, 93] on div "Browzwear Support" at bounding box center [1426, 98] width 133 height 20
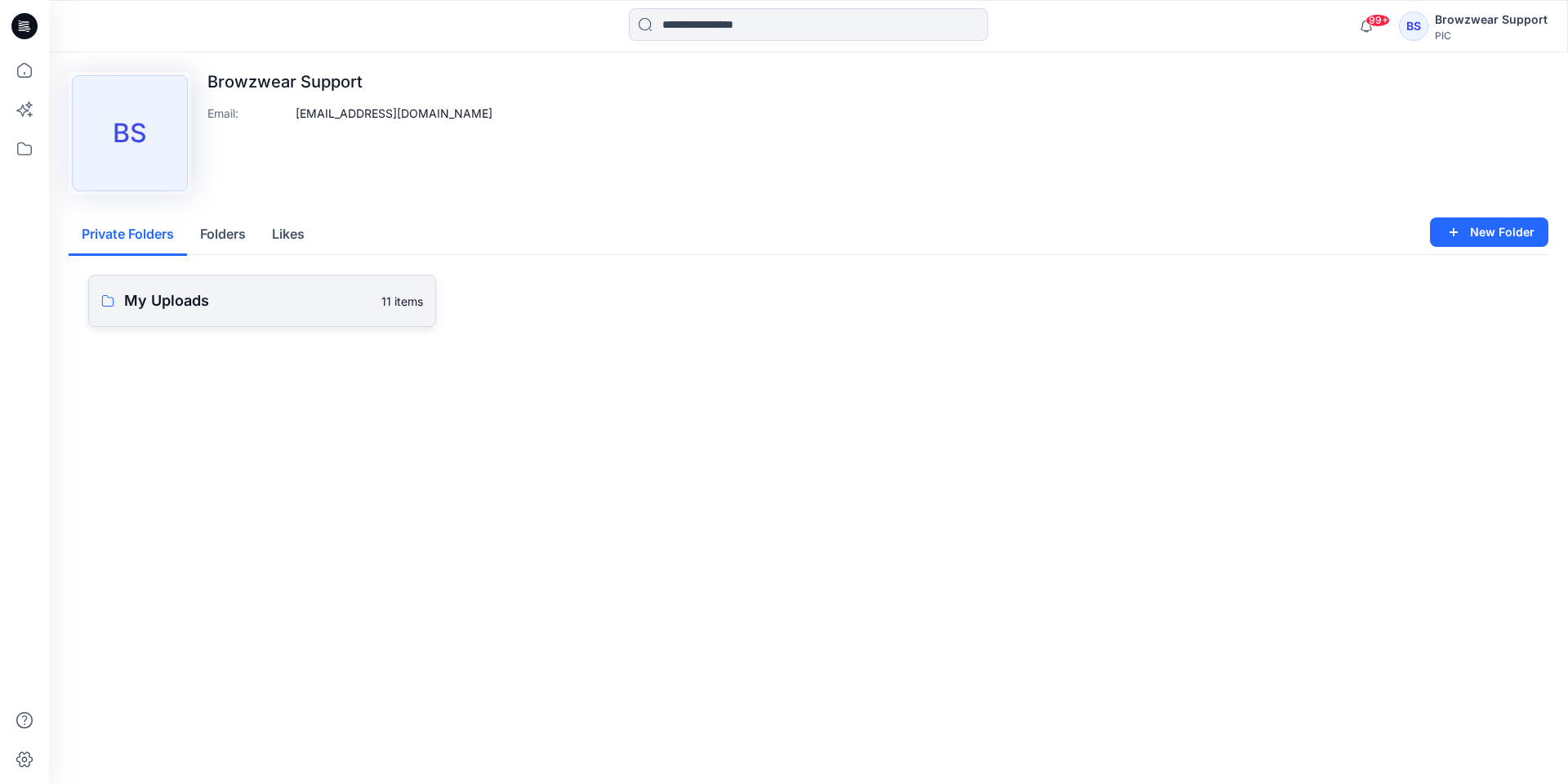
click at [213, 301] on p "My Uploads" at bounding box center [248, 301] width 248 height 23
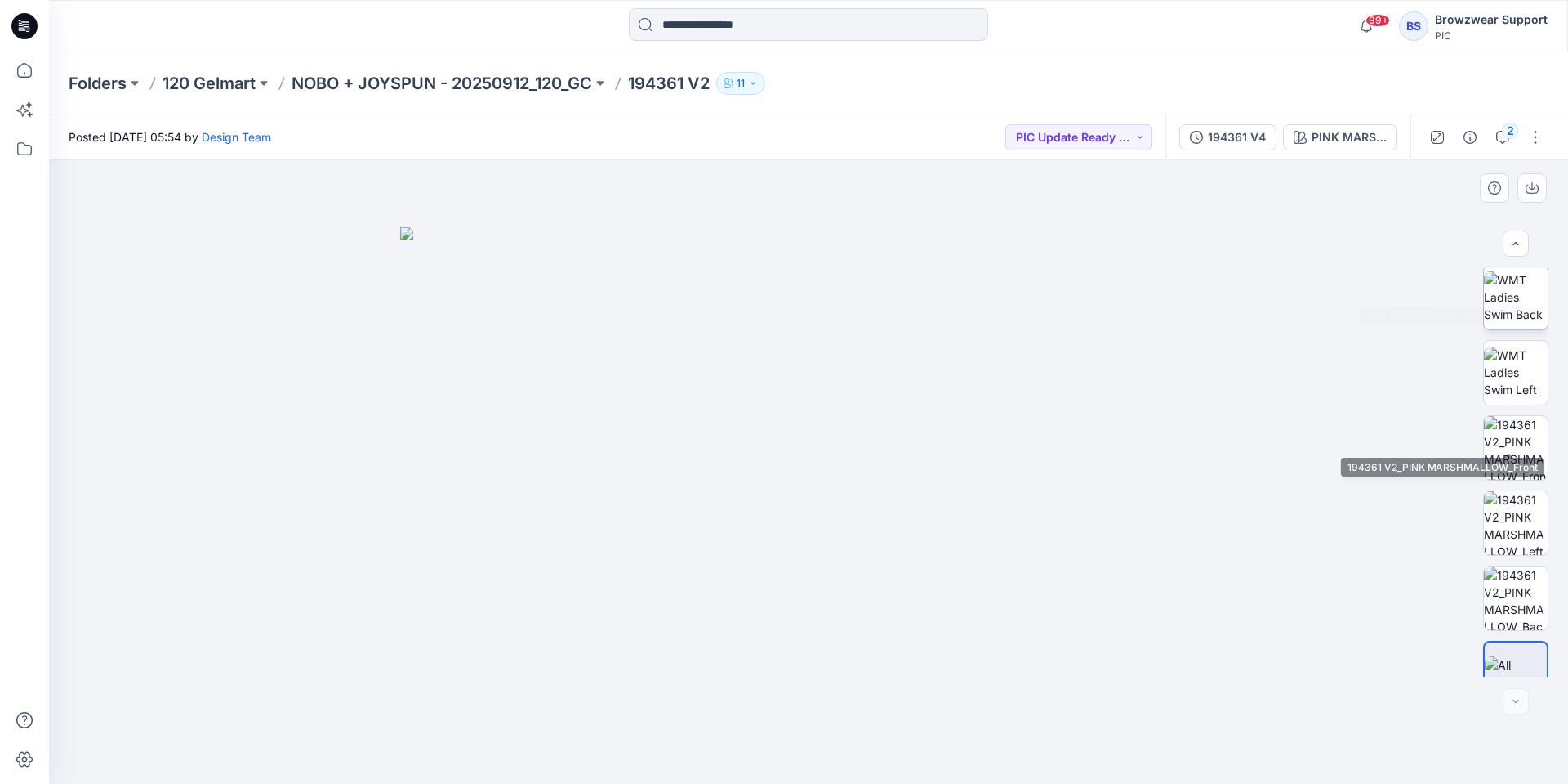
scroll to position [333, 0]
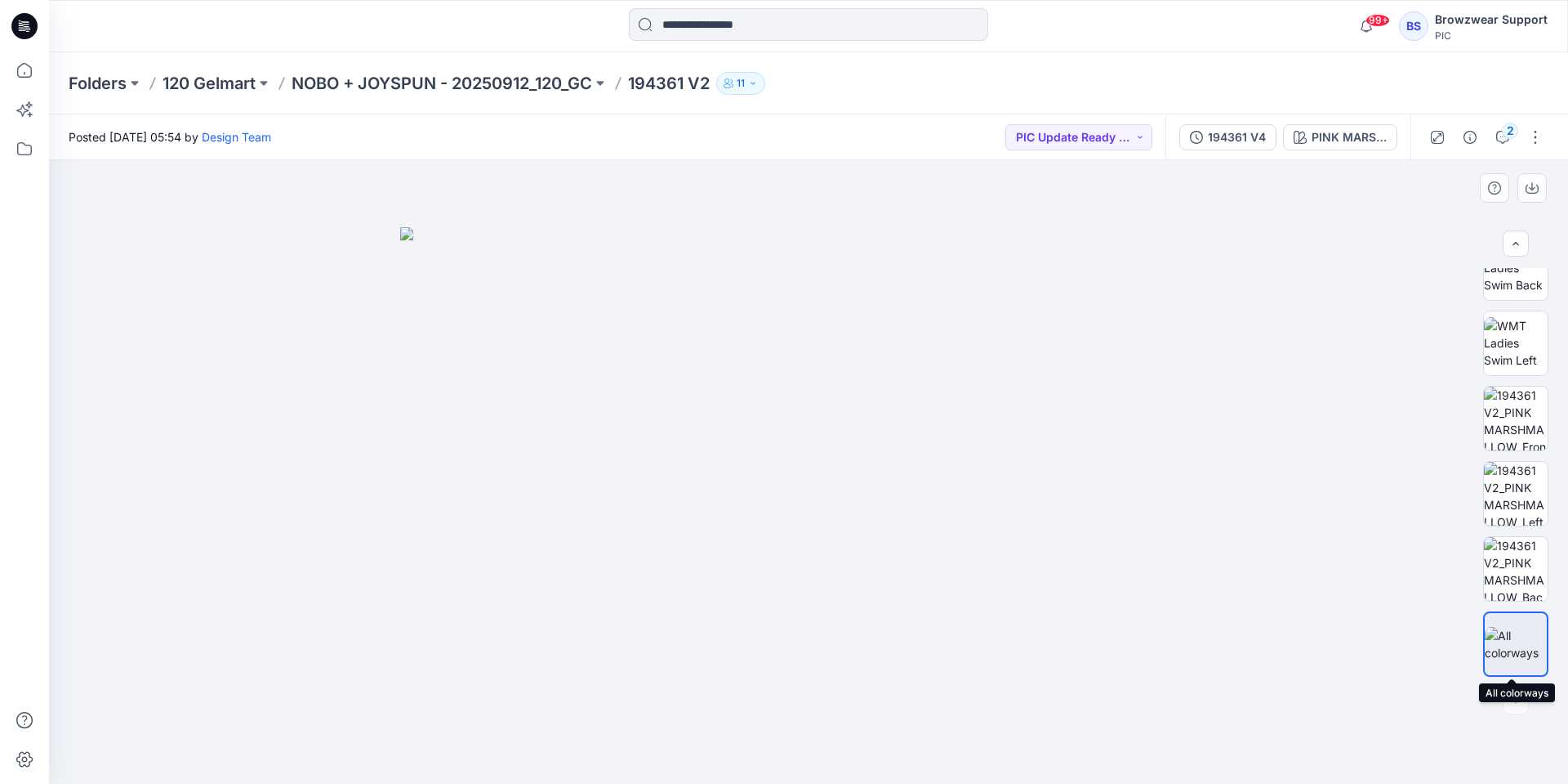
click at [1507, 654] on img at bounding box center [1516, 644] width 62 height 35
click at [1519, 574] on img at bounding box center [1515, 568] width 63 height 63
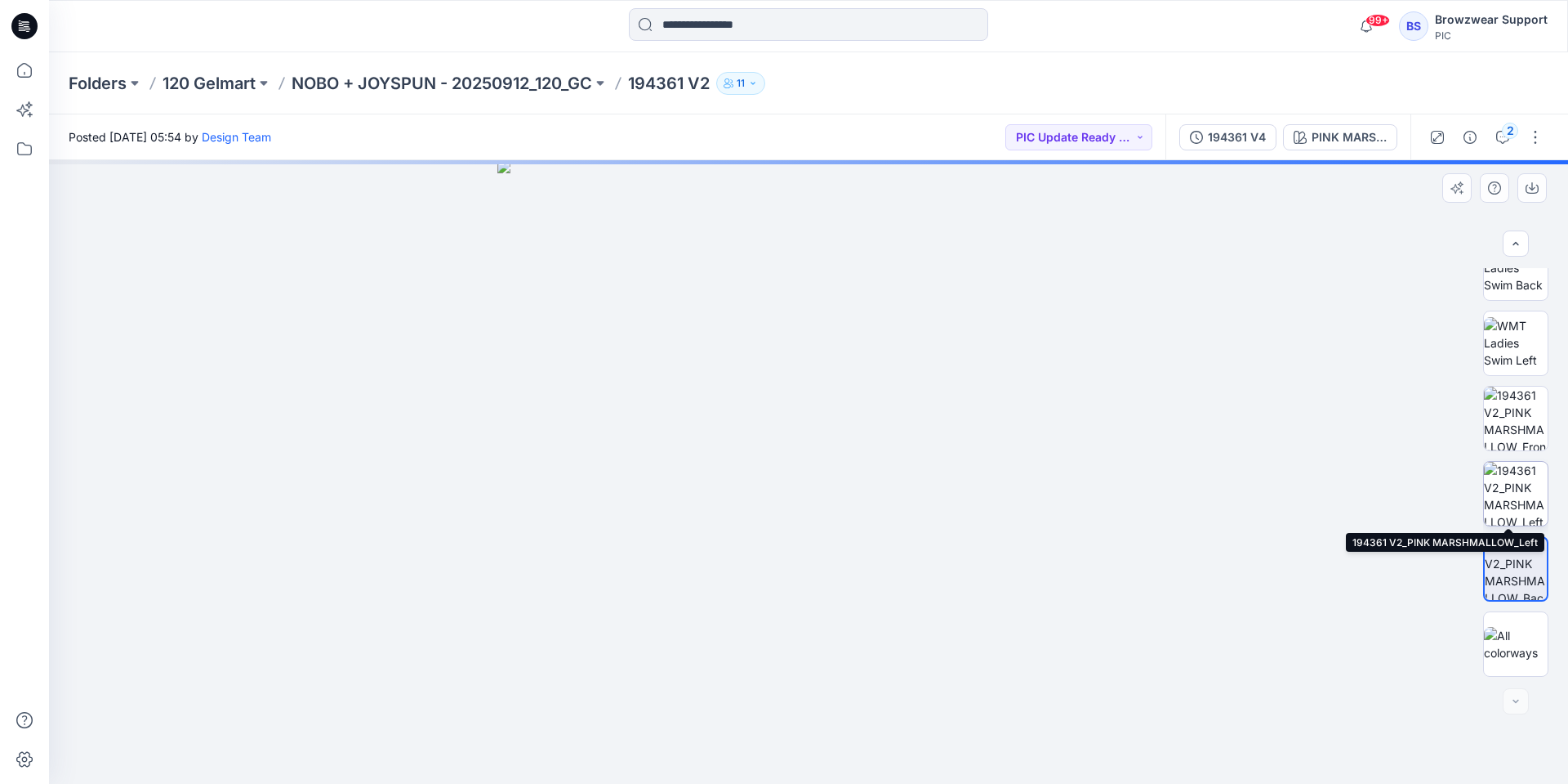
click at [1520, 493] on img at bounding box center [1515, 493] width 63 height 63
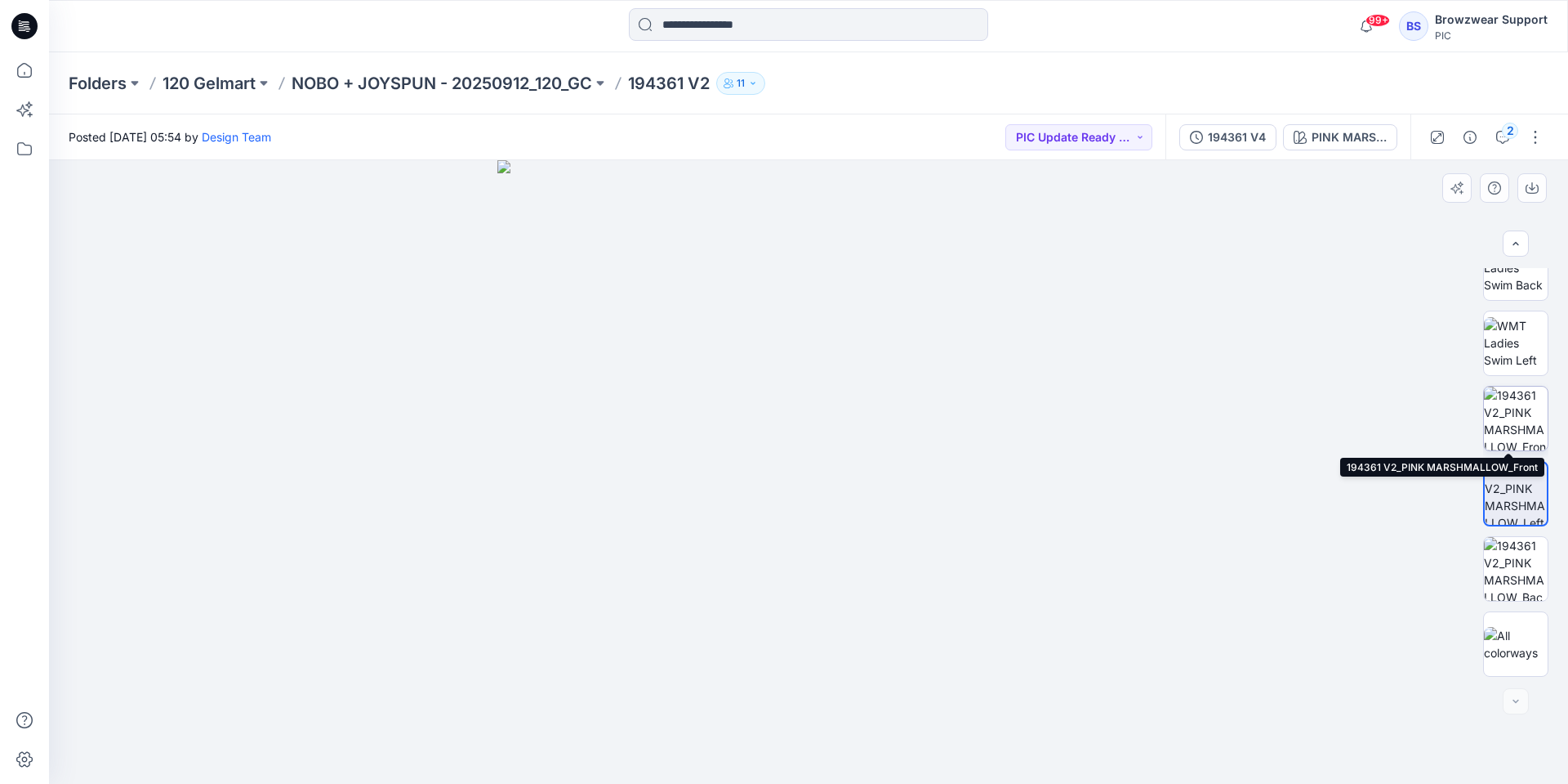
click at [1526, 418] on img at bounding box center [1515, 418] width 63 height 63
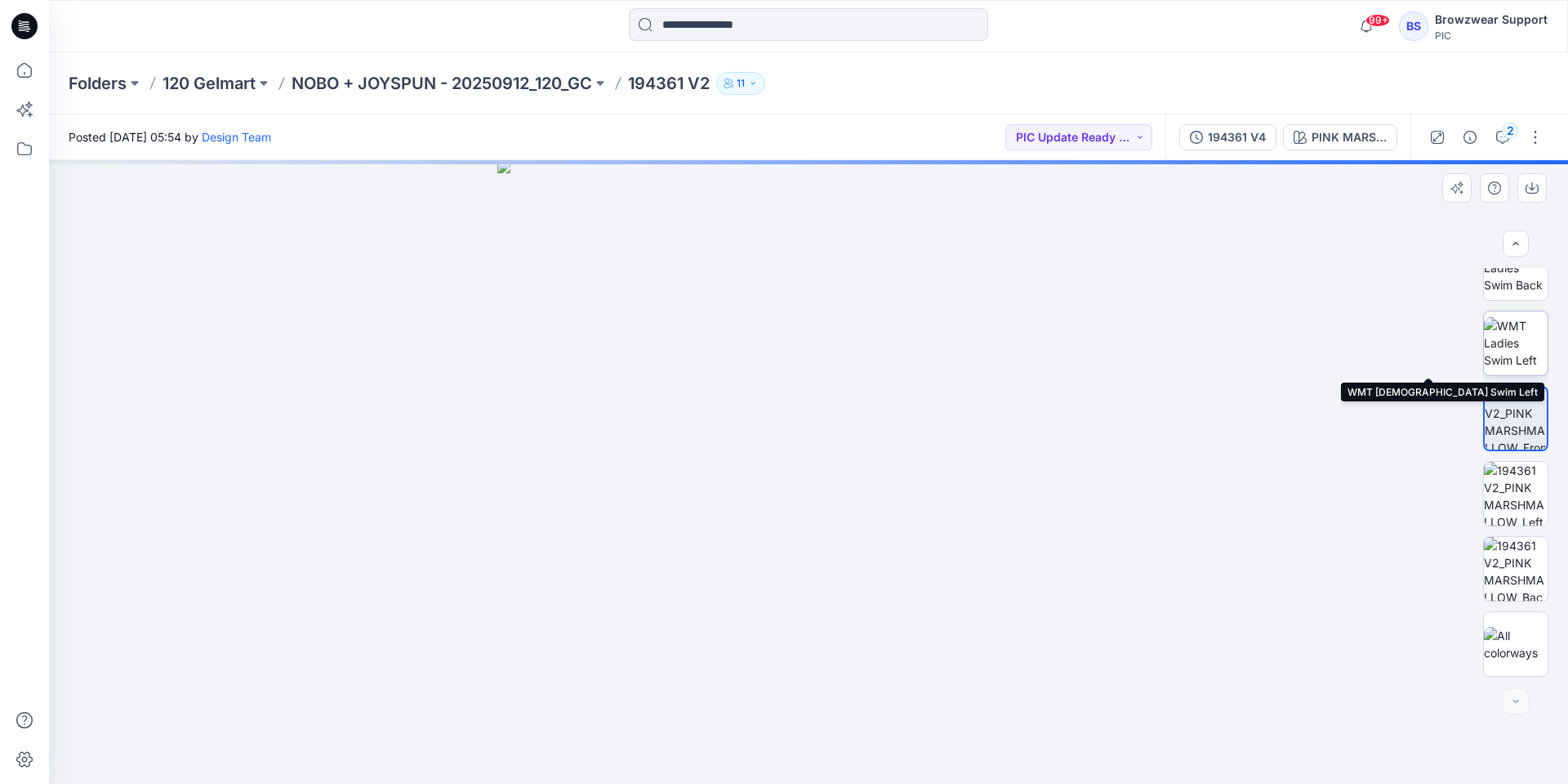
click at [1520, 354] on img at bounding box center [1515, 343] width 63 height 51
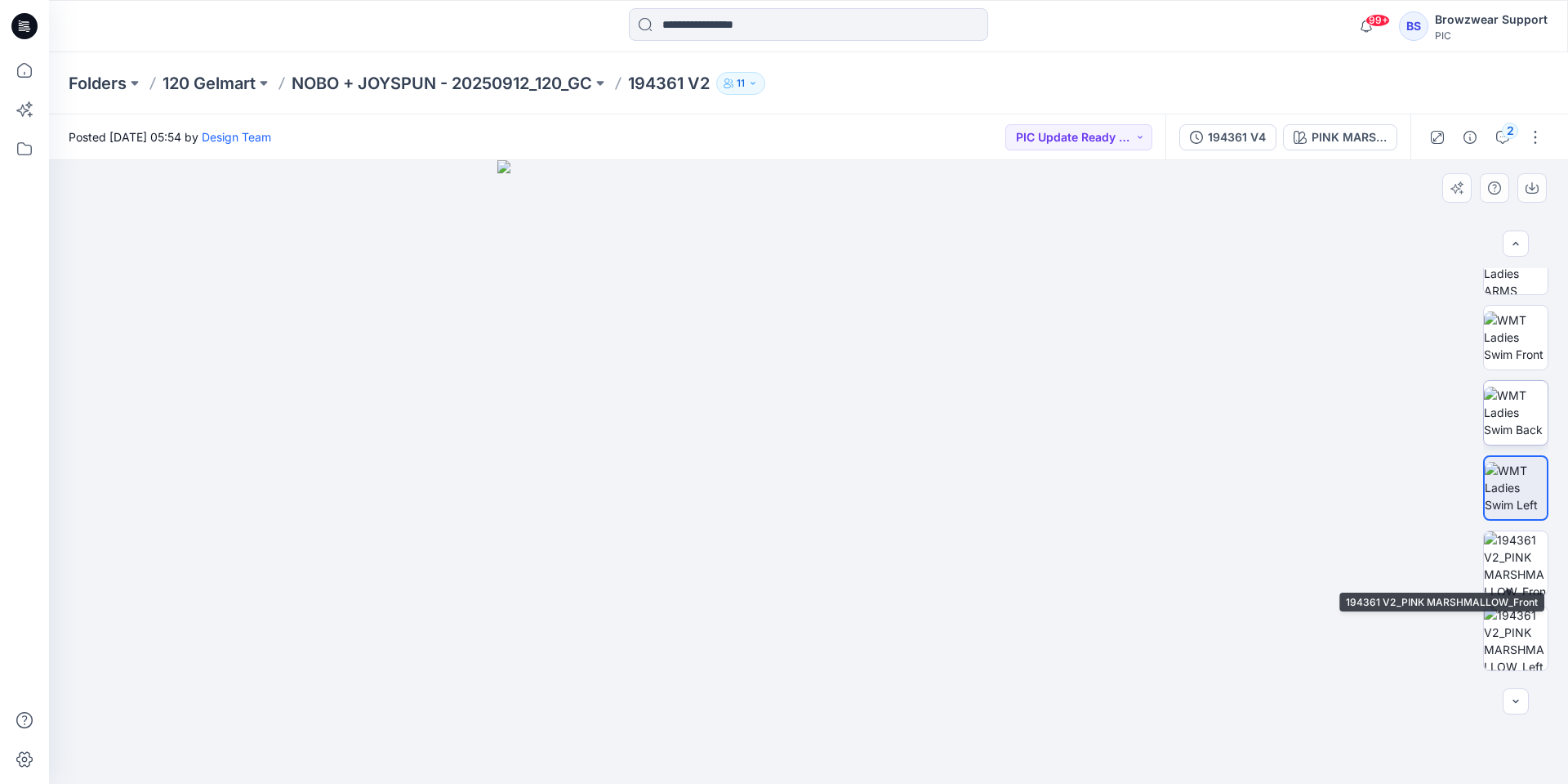
scroll to position [170, 0]
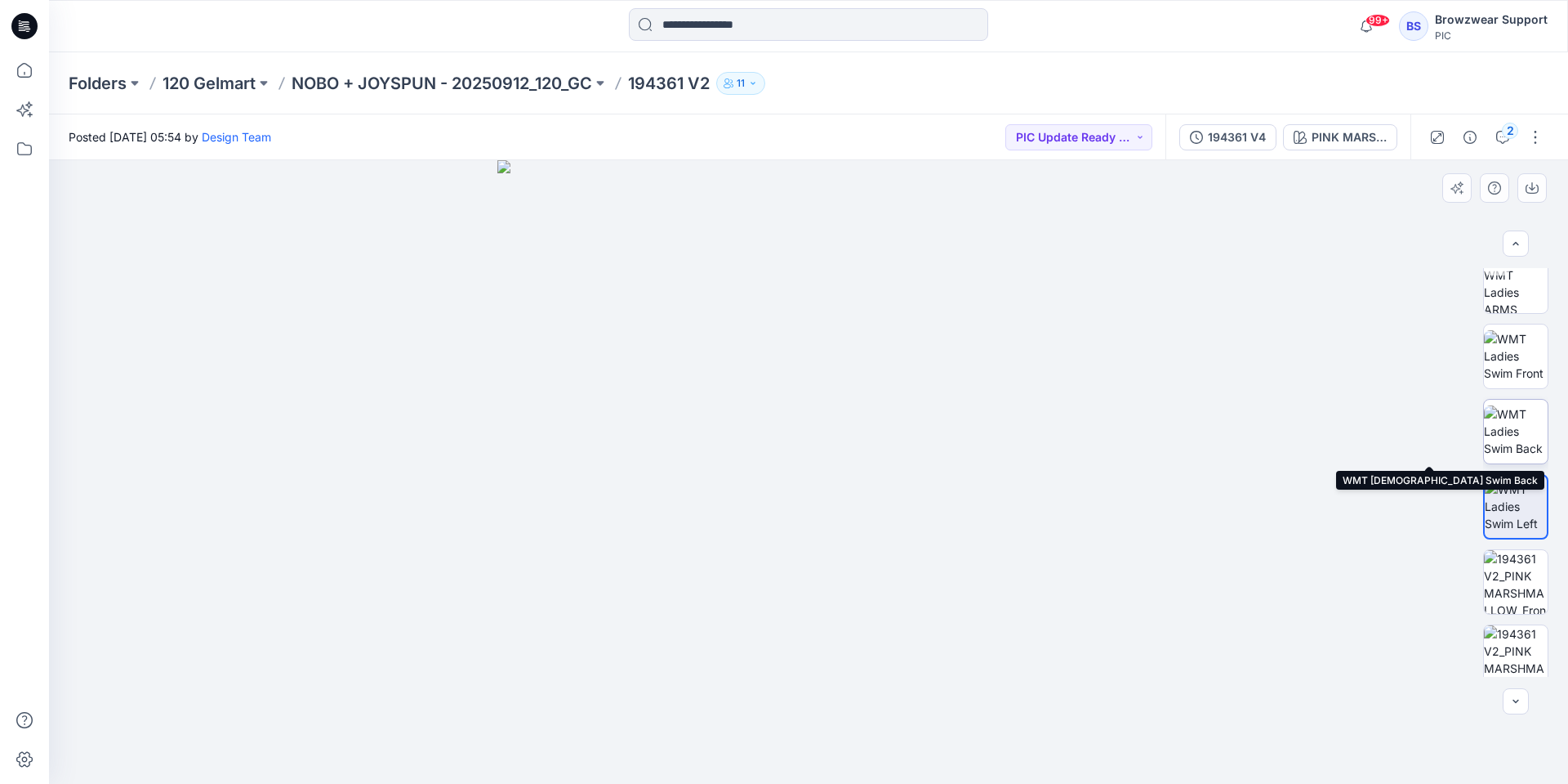
click at [1519, 449] on img at bounding box center [1515, 430] width 63 height 51
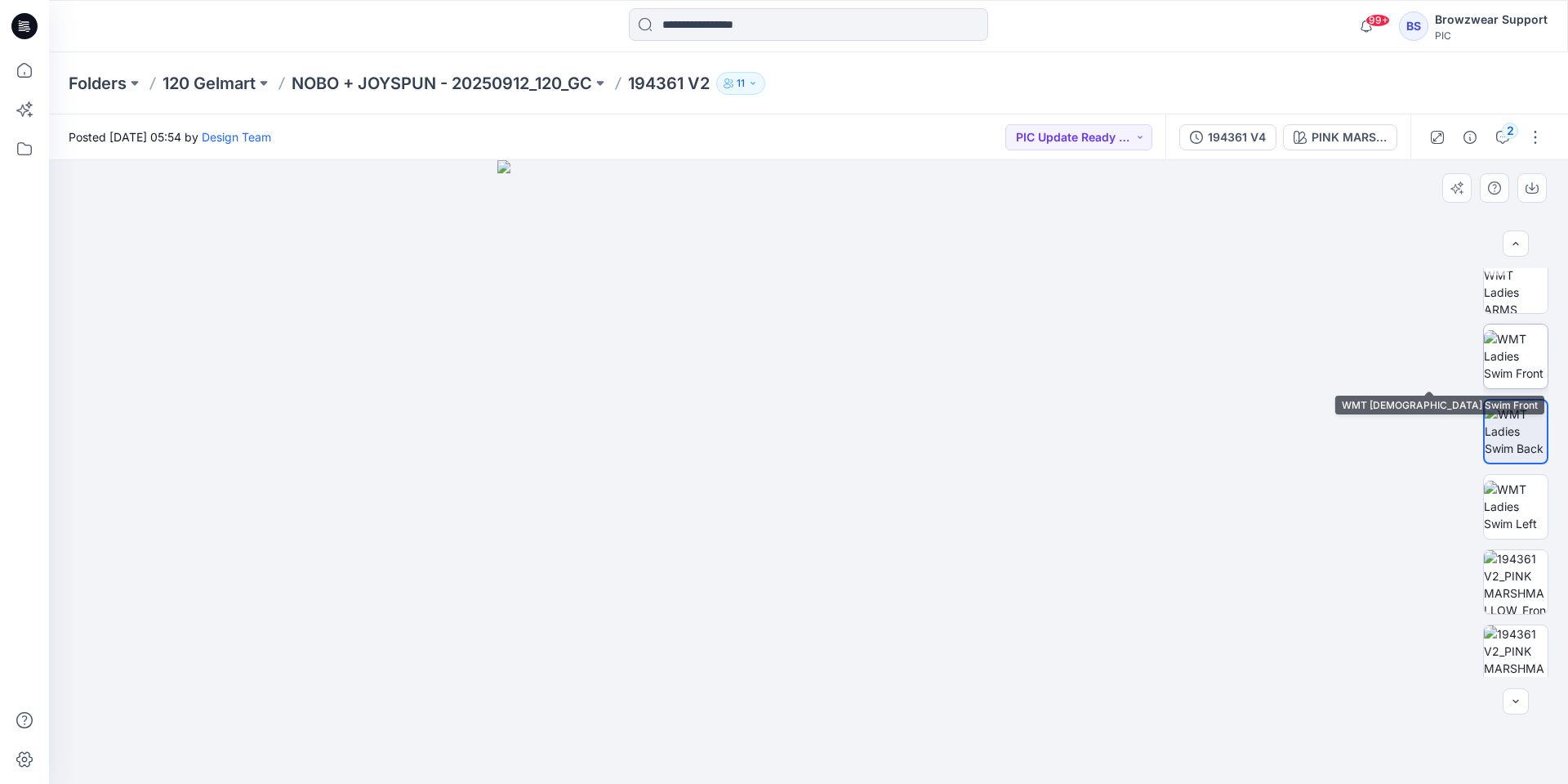
click at [1534, 354] on img at bounding box center [1515, 356] width 63 height 51
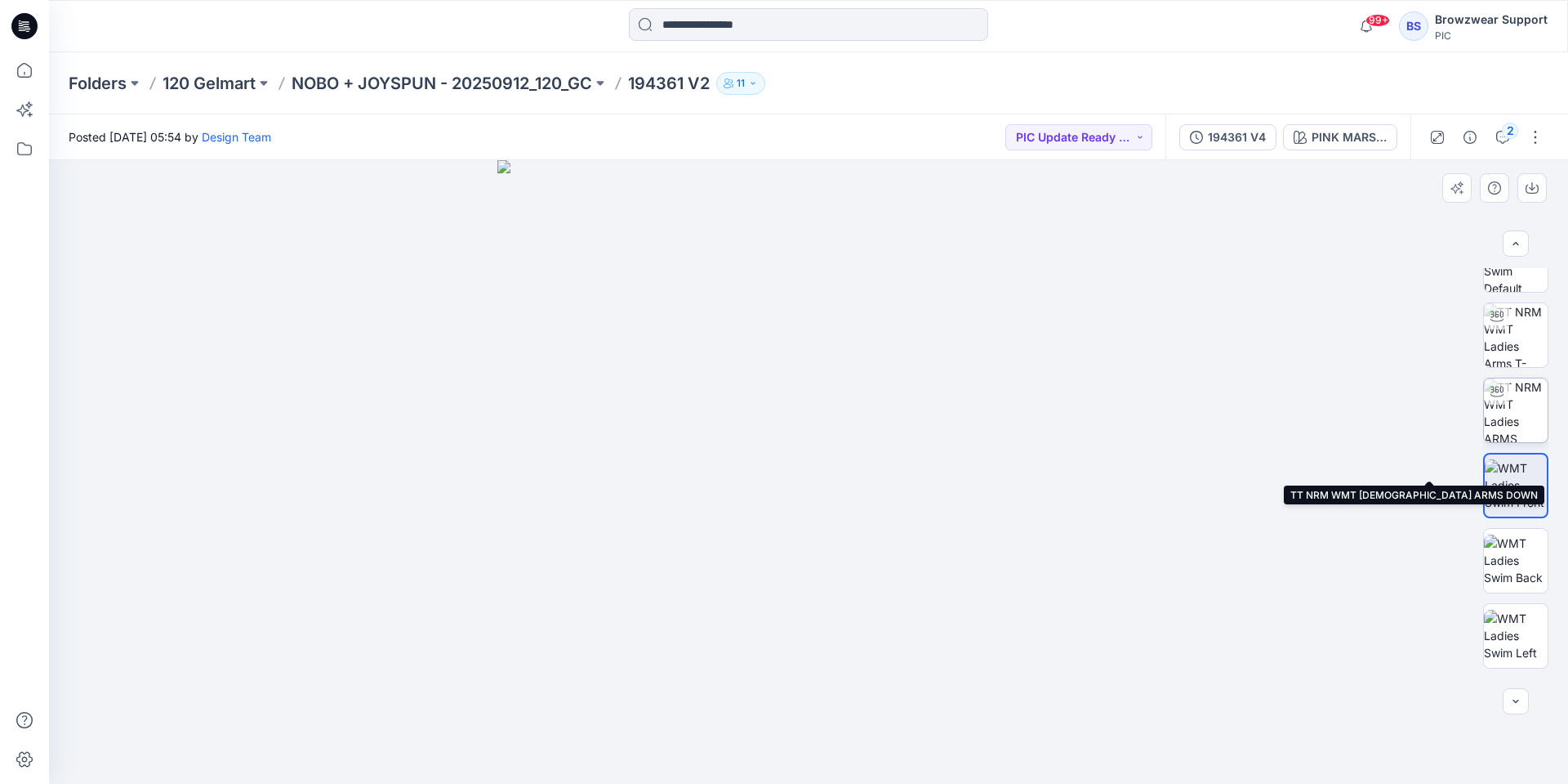
scroll to position [0, 0]
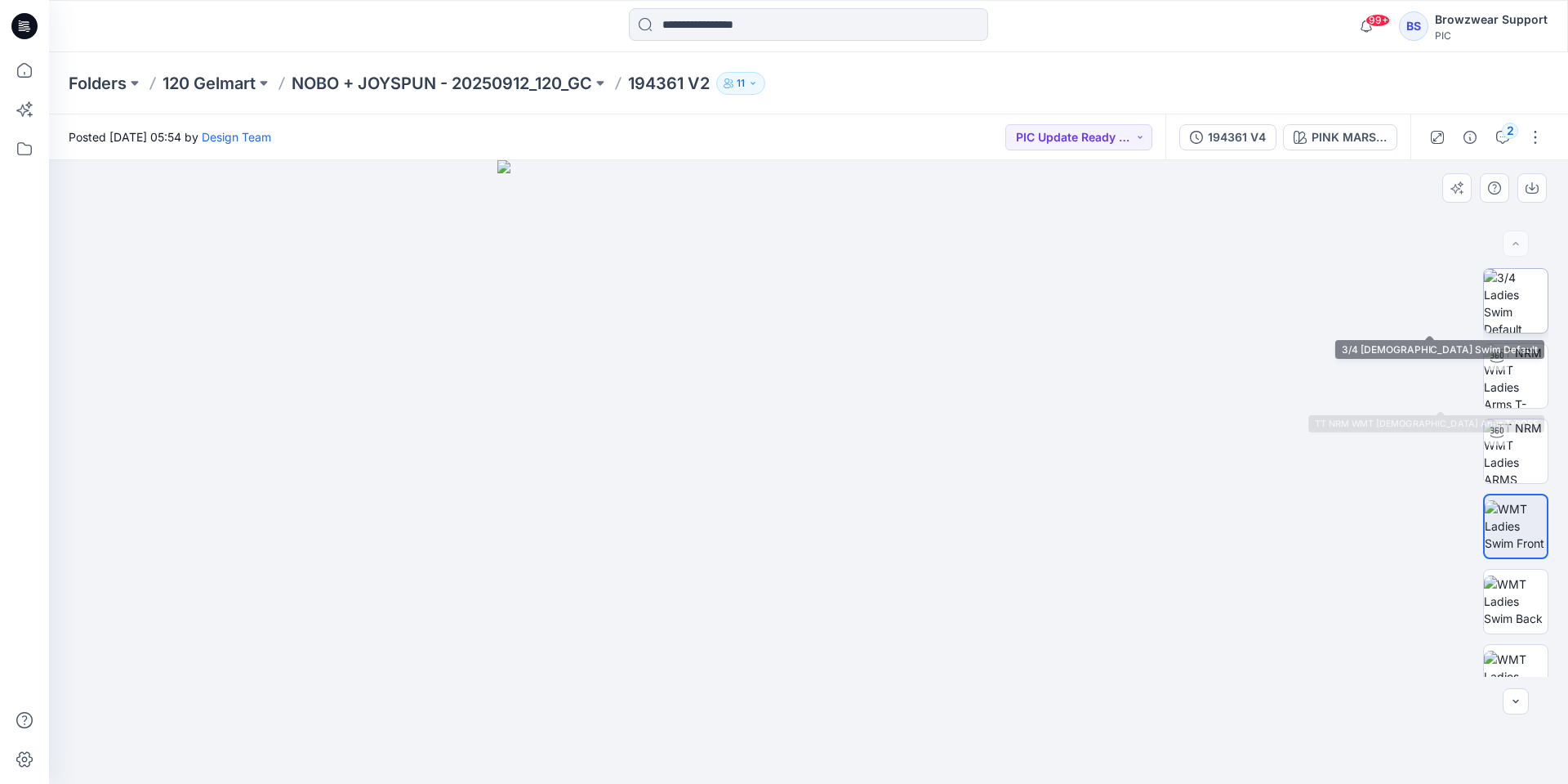
click at [1514, 309] on img at bounding box center [1515, 300] width 63 height 63
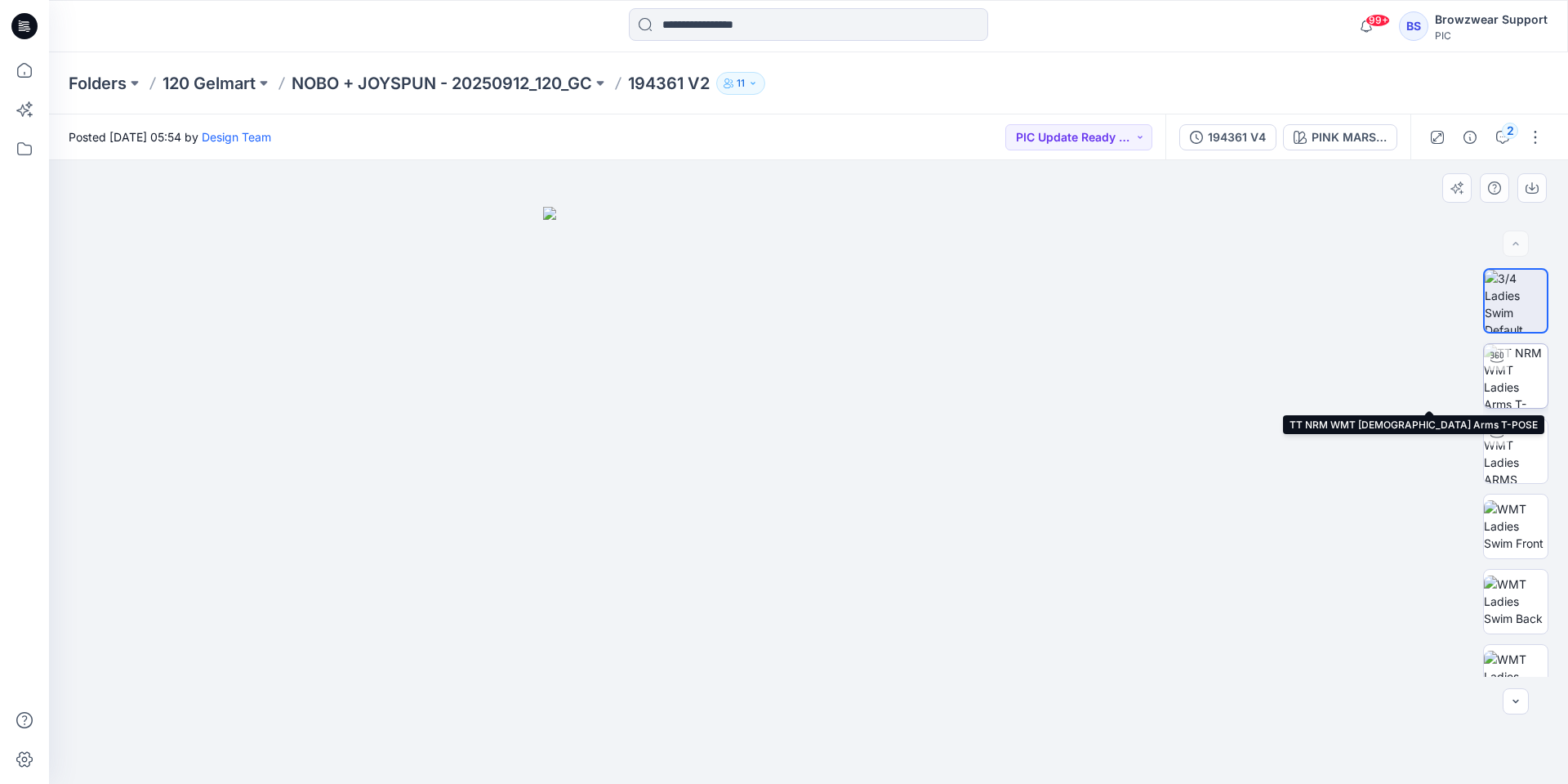
click at [1526, 378] on img at bounding box center [1515, 376] width 63 height 63
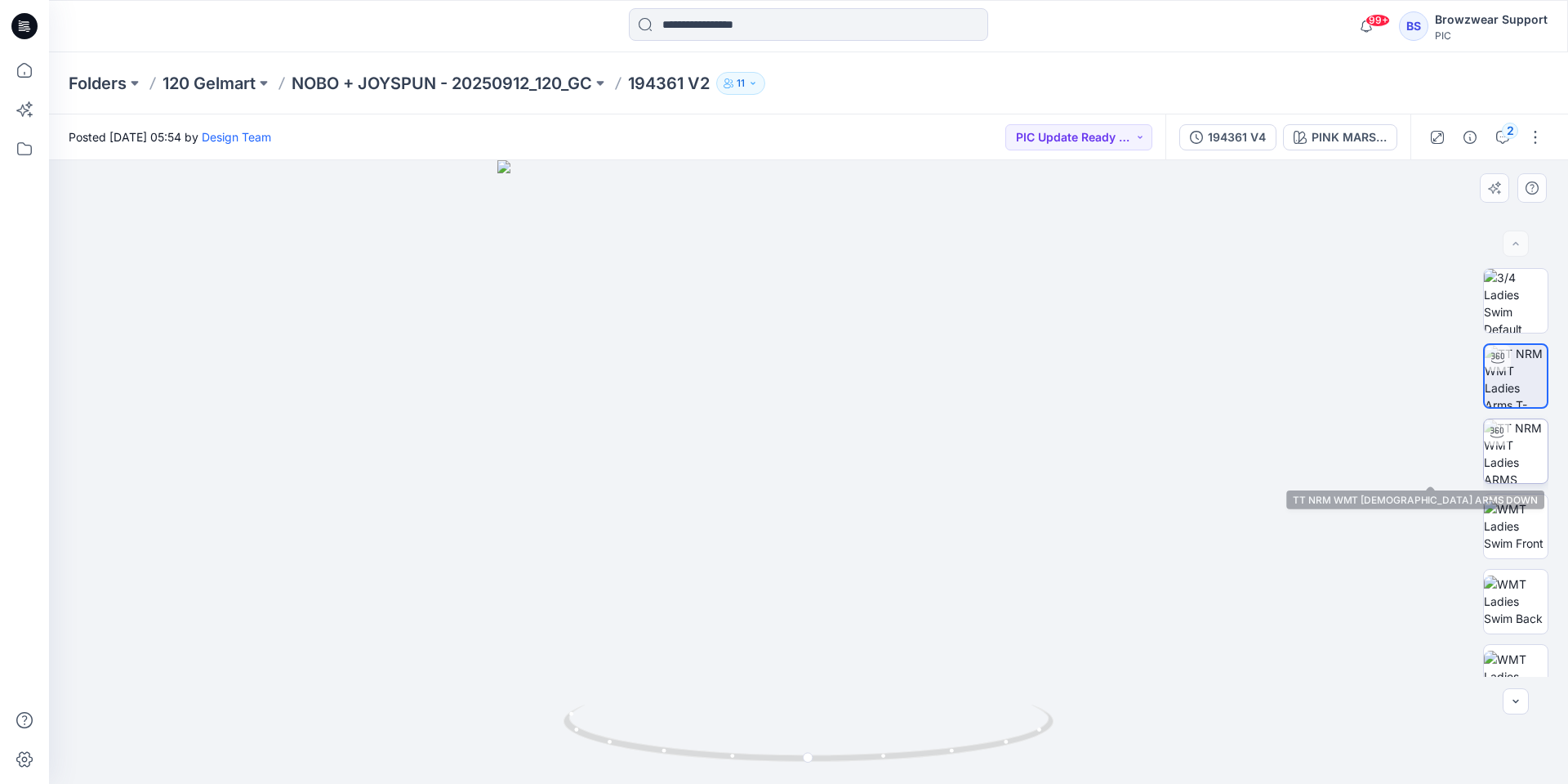
click at [1519, 461] on img at bounding box center [1515, 450] width 63 height 63
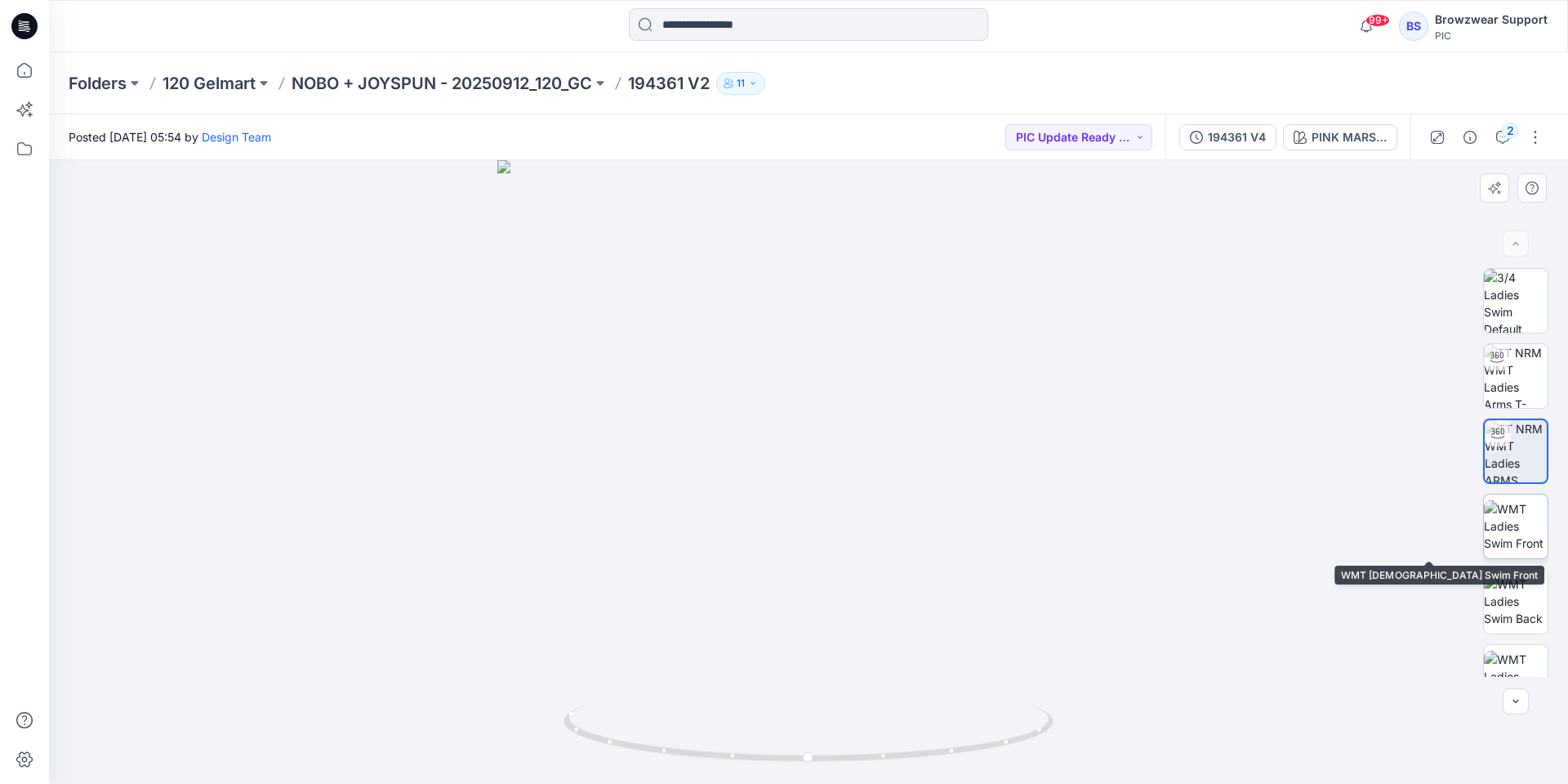
click at [1521, 538] on img at bounding box center [1515, 526] width 63 height 51
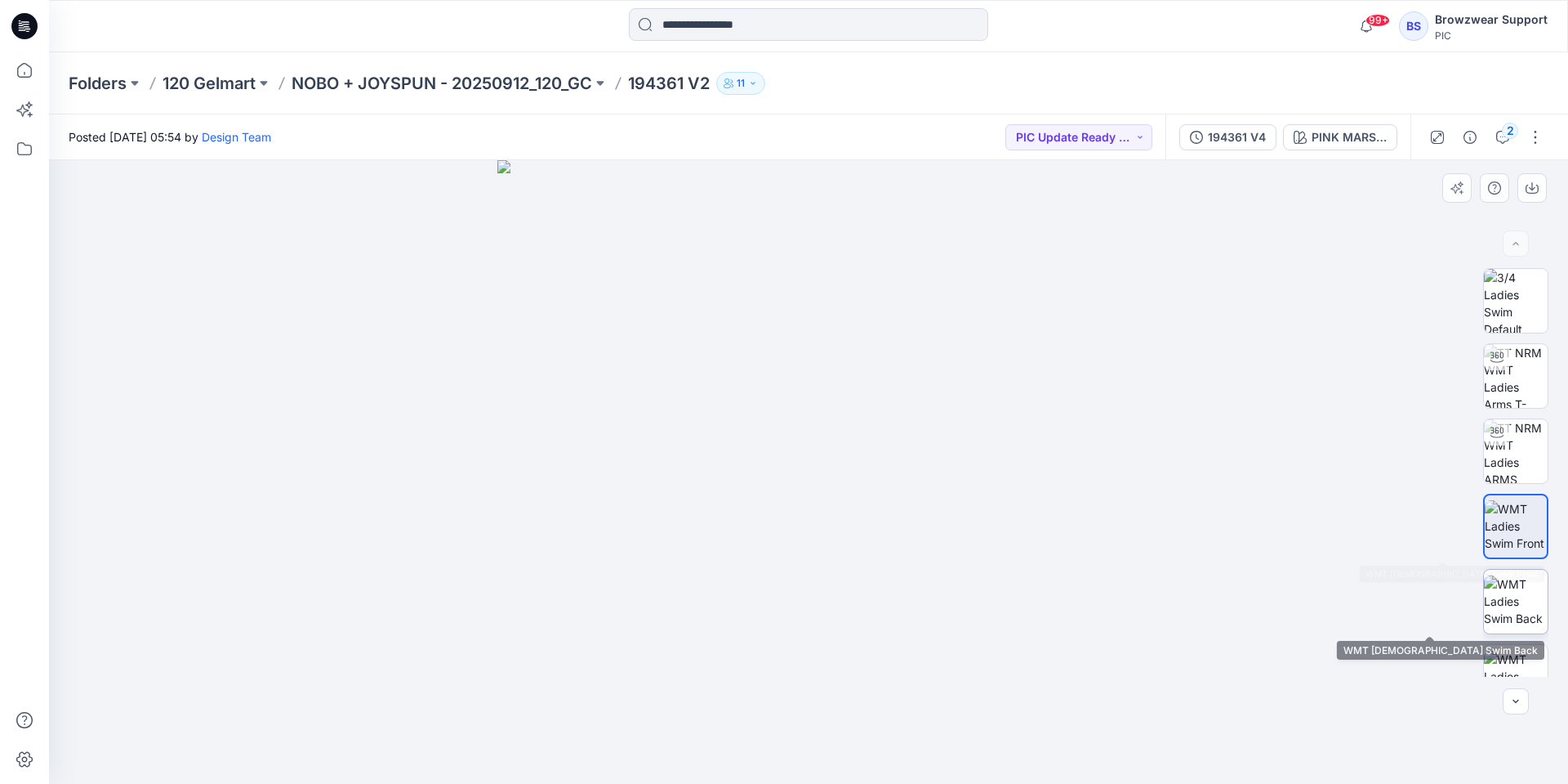
click at [1519, 595] on img at bounding box center [1515, 600] width 63 height 51
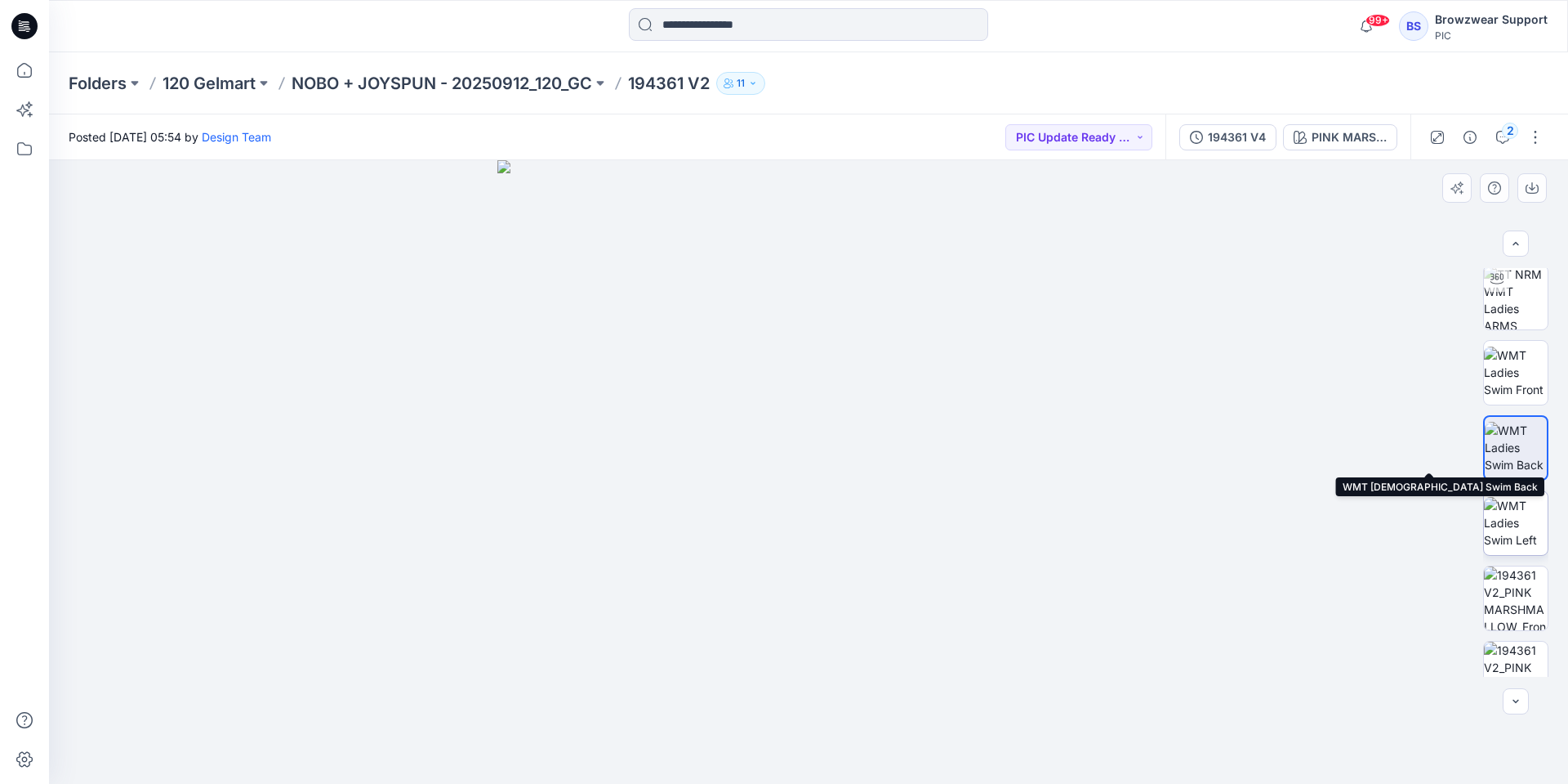
scroll to position [163, 0]
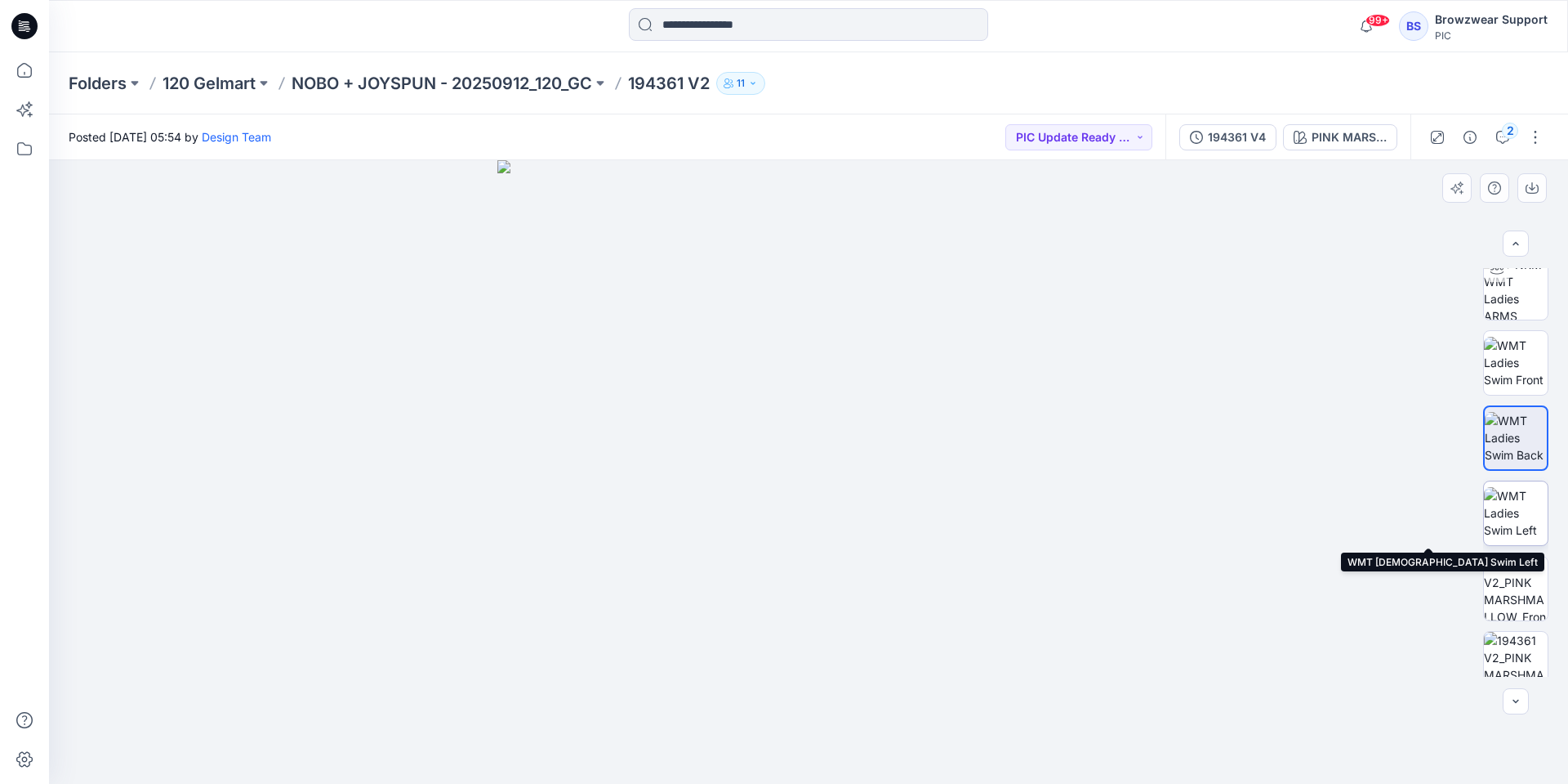
click at [1520, 511] on img at bounding box center [1515, 513] width 63 height 51
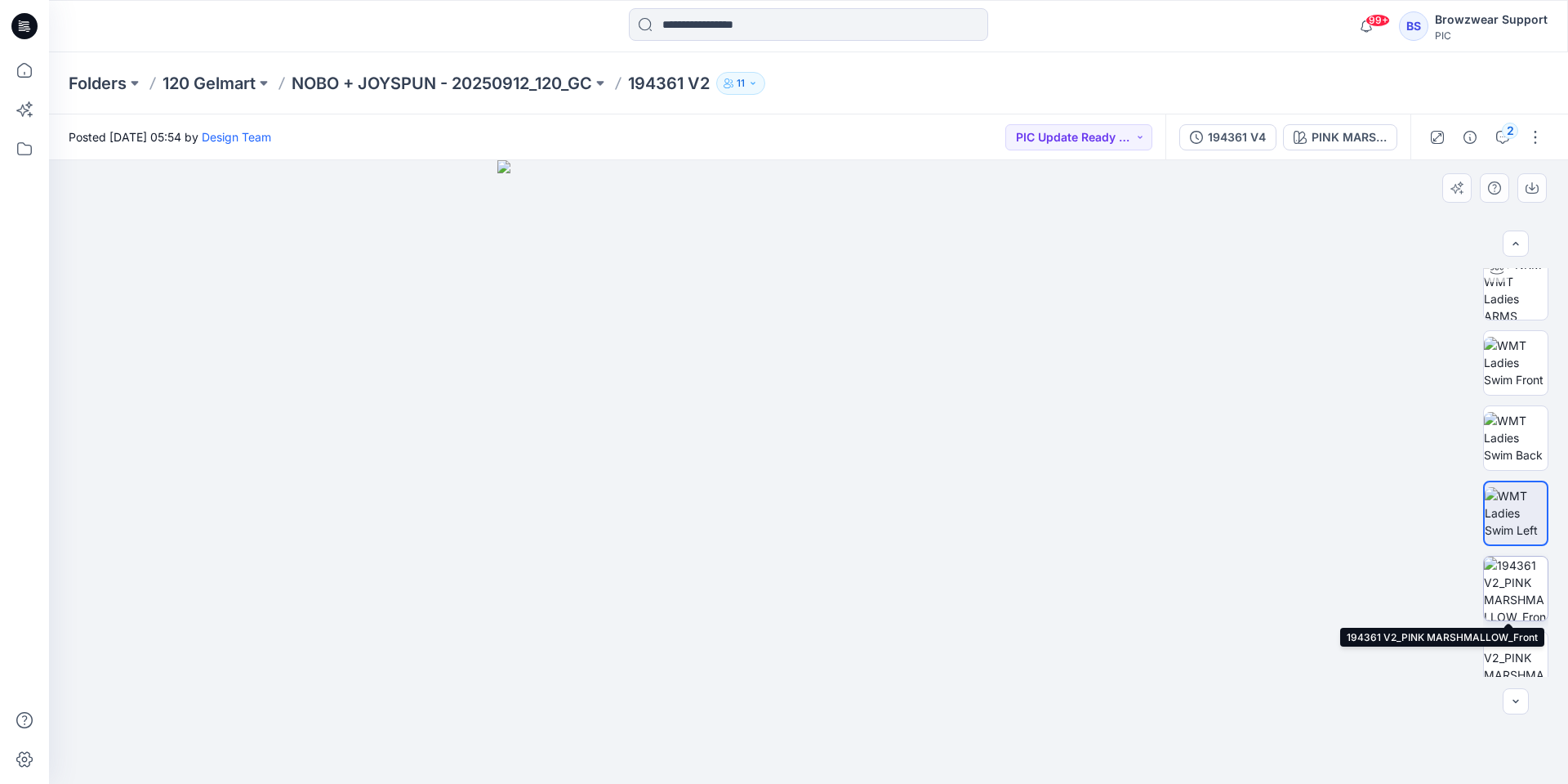
click at [1515, 583] on img at bounding box center [1515, 588] width 63 height 63
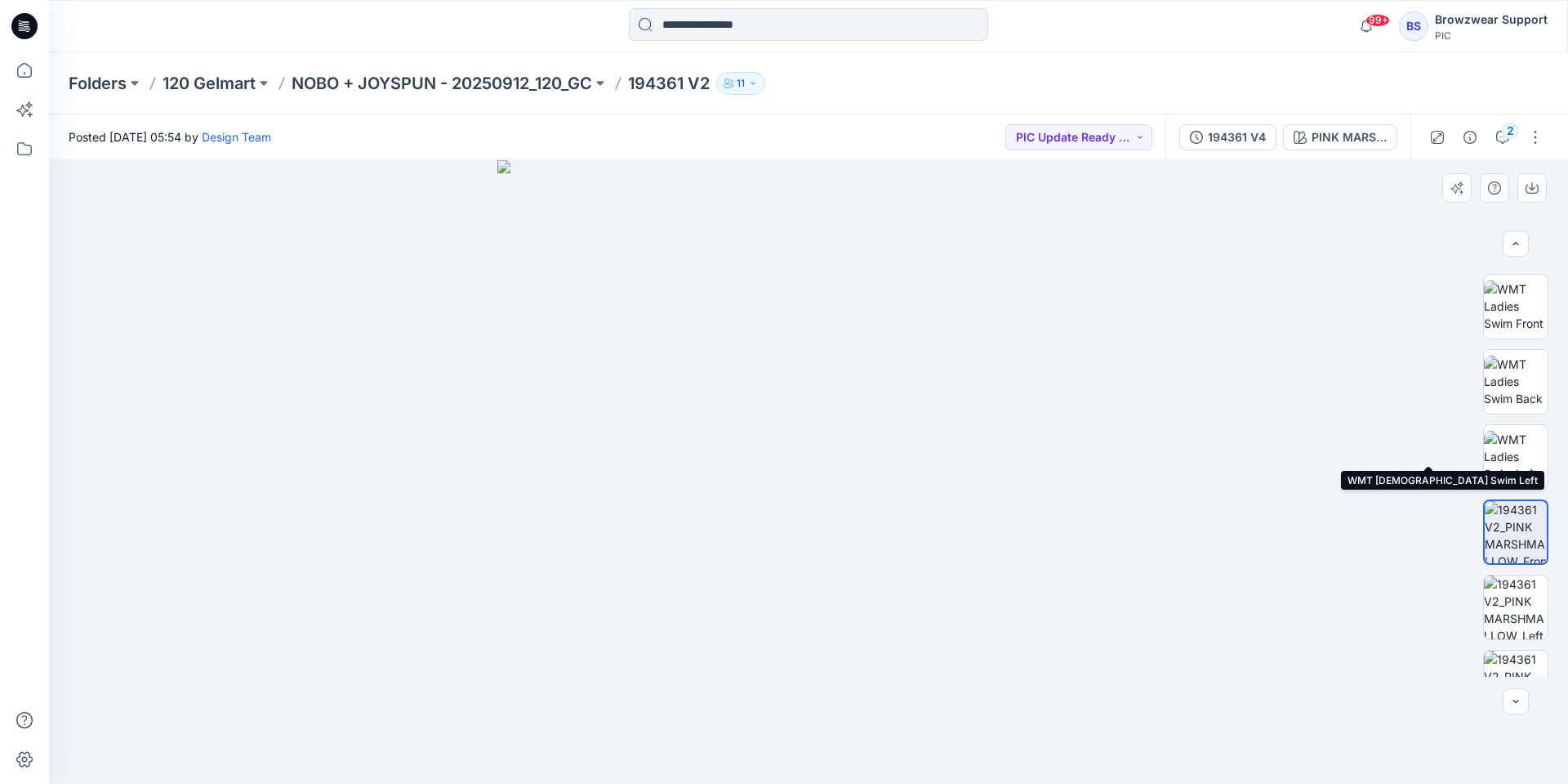
scroll to position [245, 0]
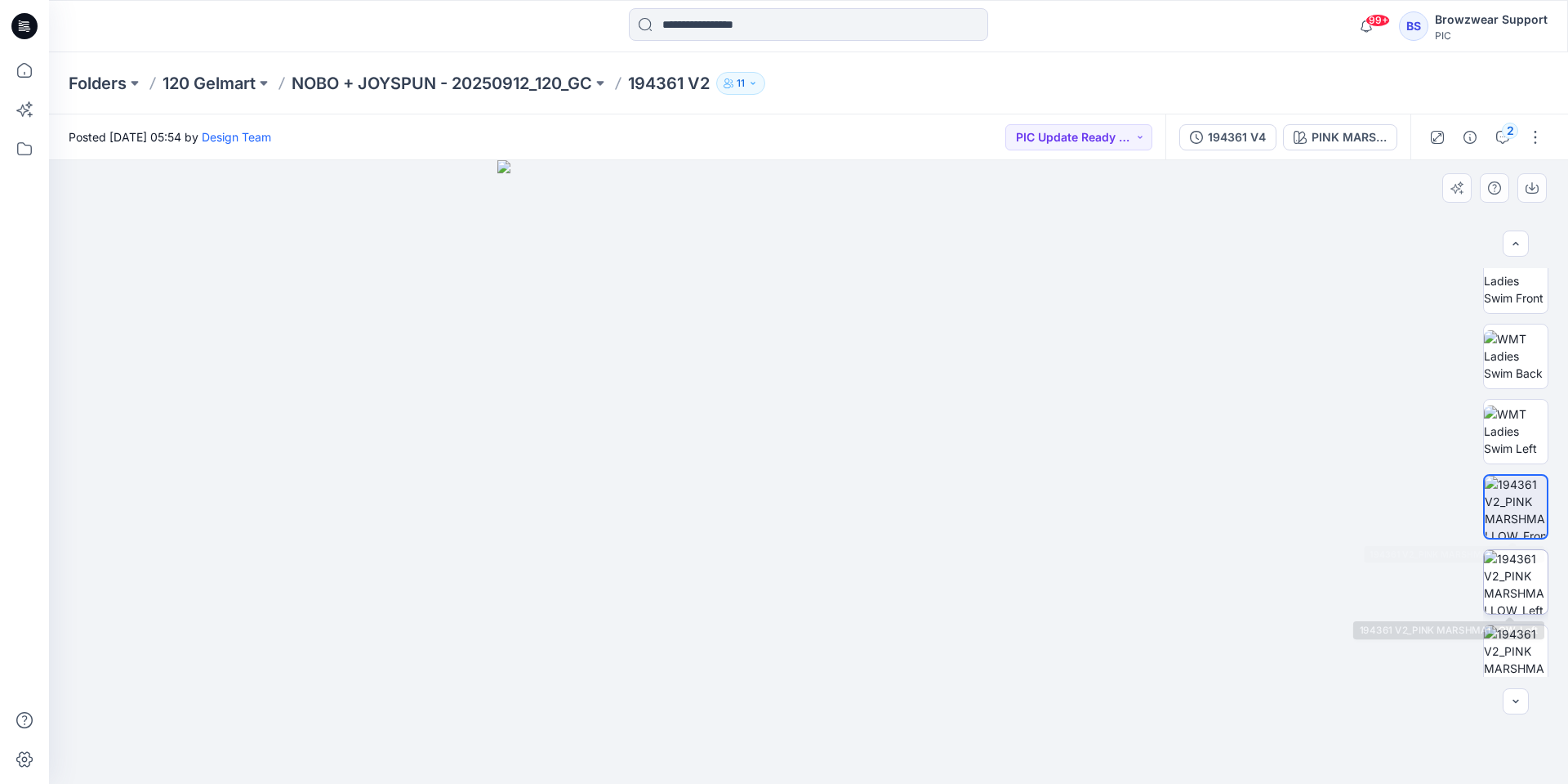
click at [1517, 573] on img at bounding box center [1515, 581] width 63 height 63
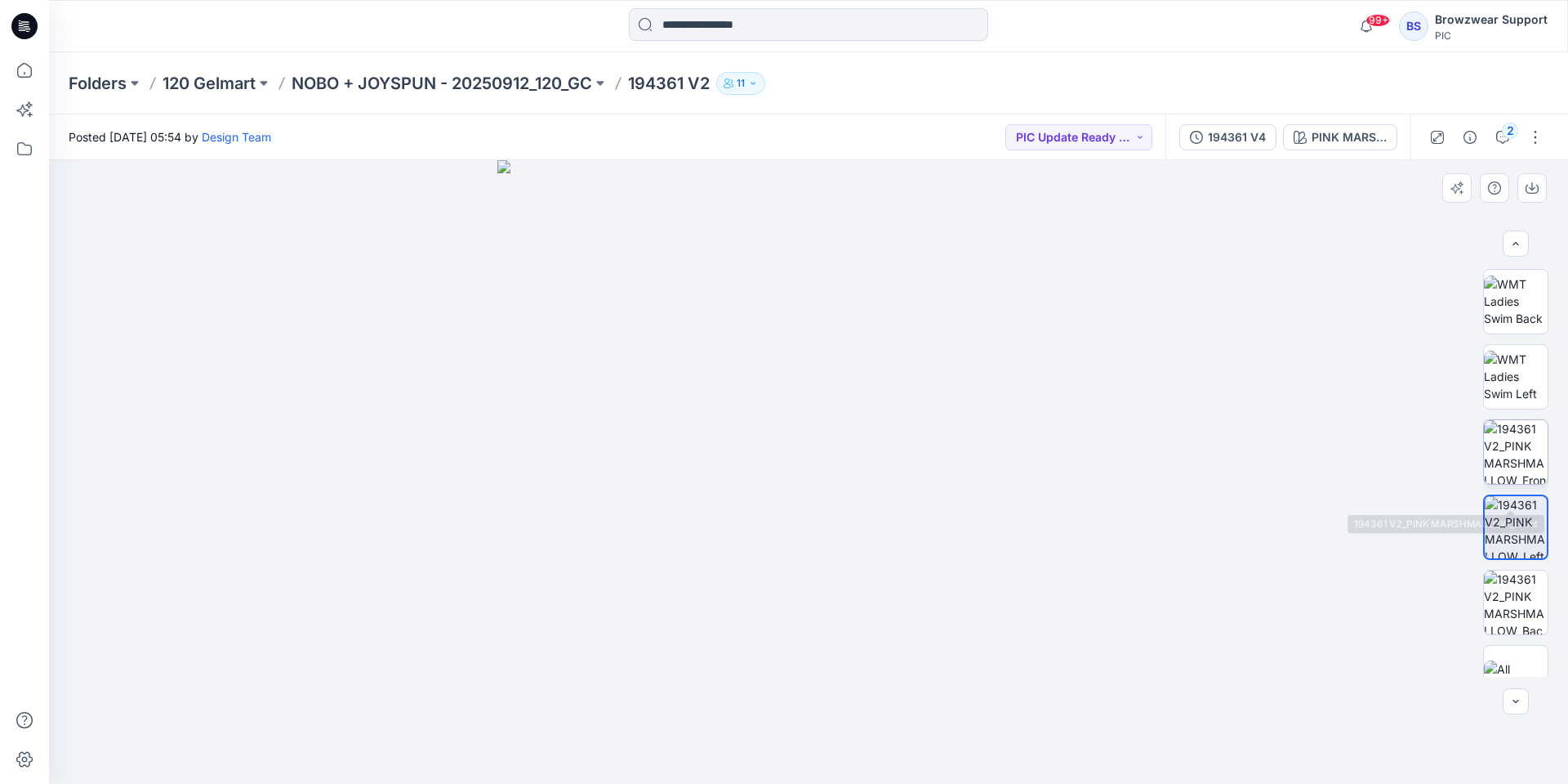
scroll to position [327, 0]
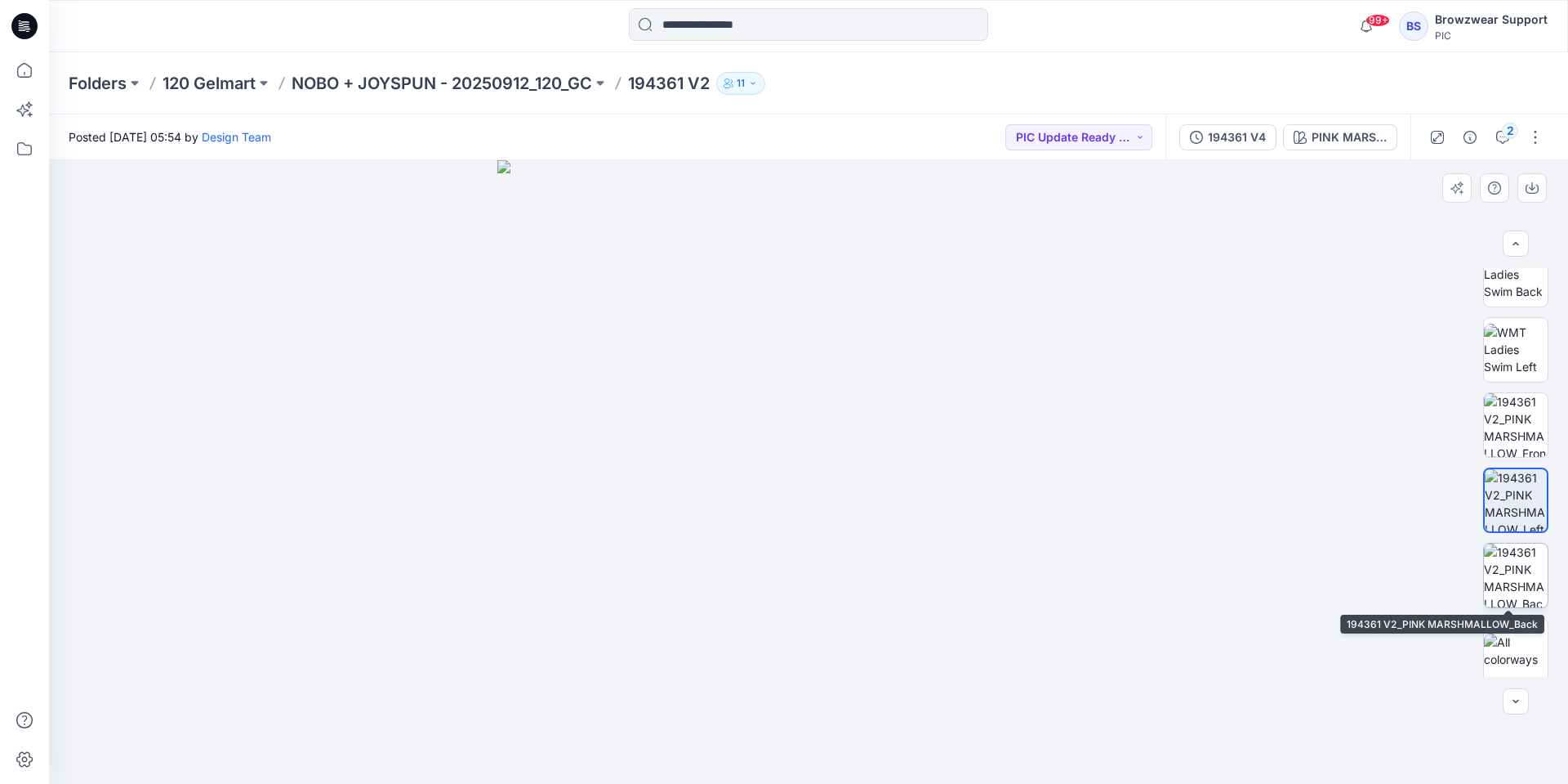
click at [1513, 573] on img at bounding box center [1515, 575] width 63 height 63
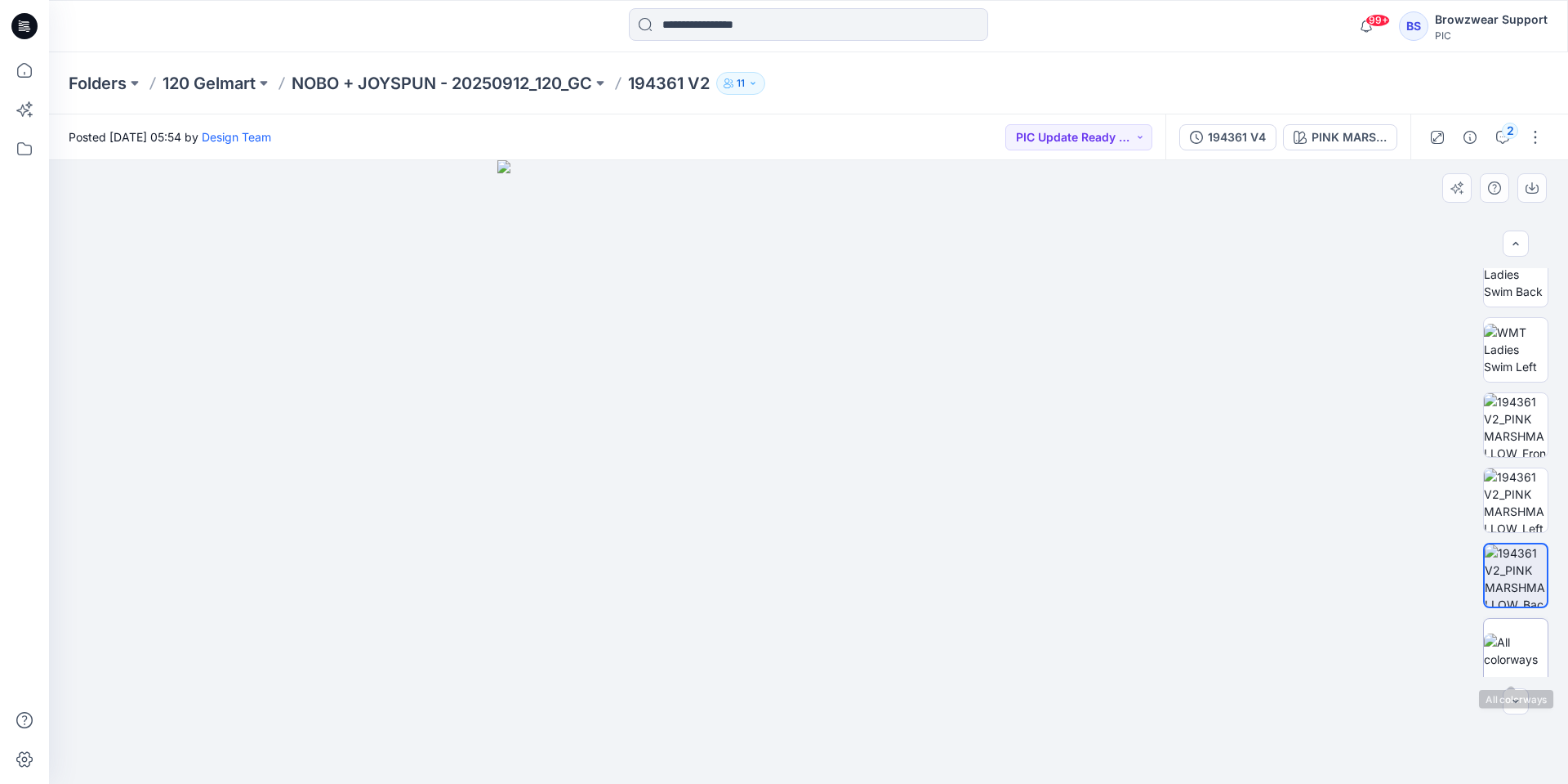
click at [1519, 647] on img at bounding box center [1515, 650] width 63 height 35
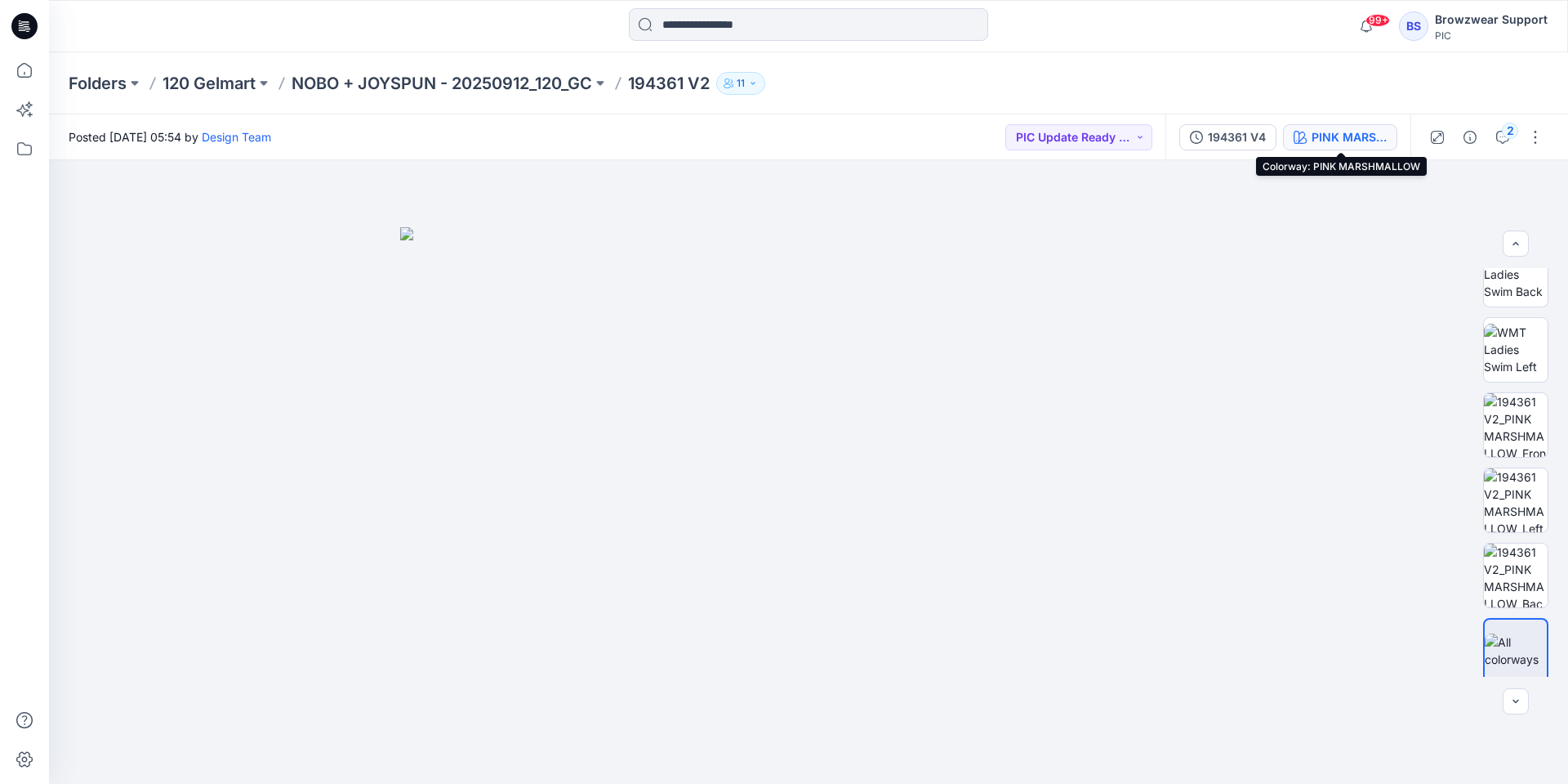
click at [1328, 142] on div "PINK MARSHMALLOW" at bounding box center [1349, 137] width 75 height 18
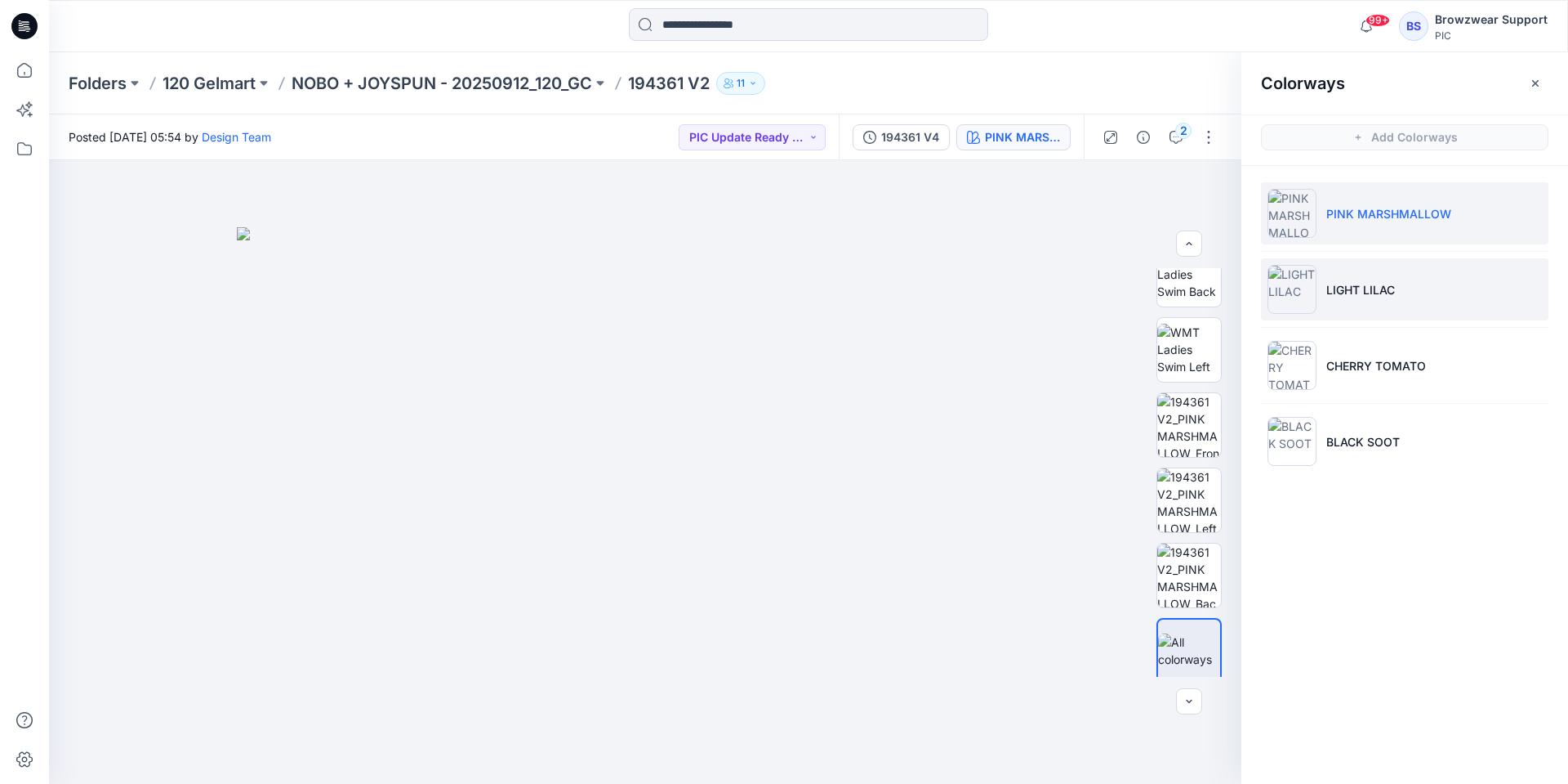
click at [1349, 288] on p "LIGHT LILAC" at bounding box center [1360, 290] width 68 height 17
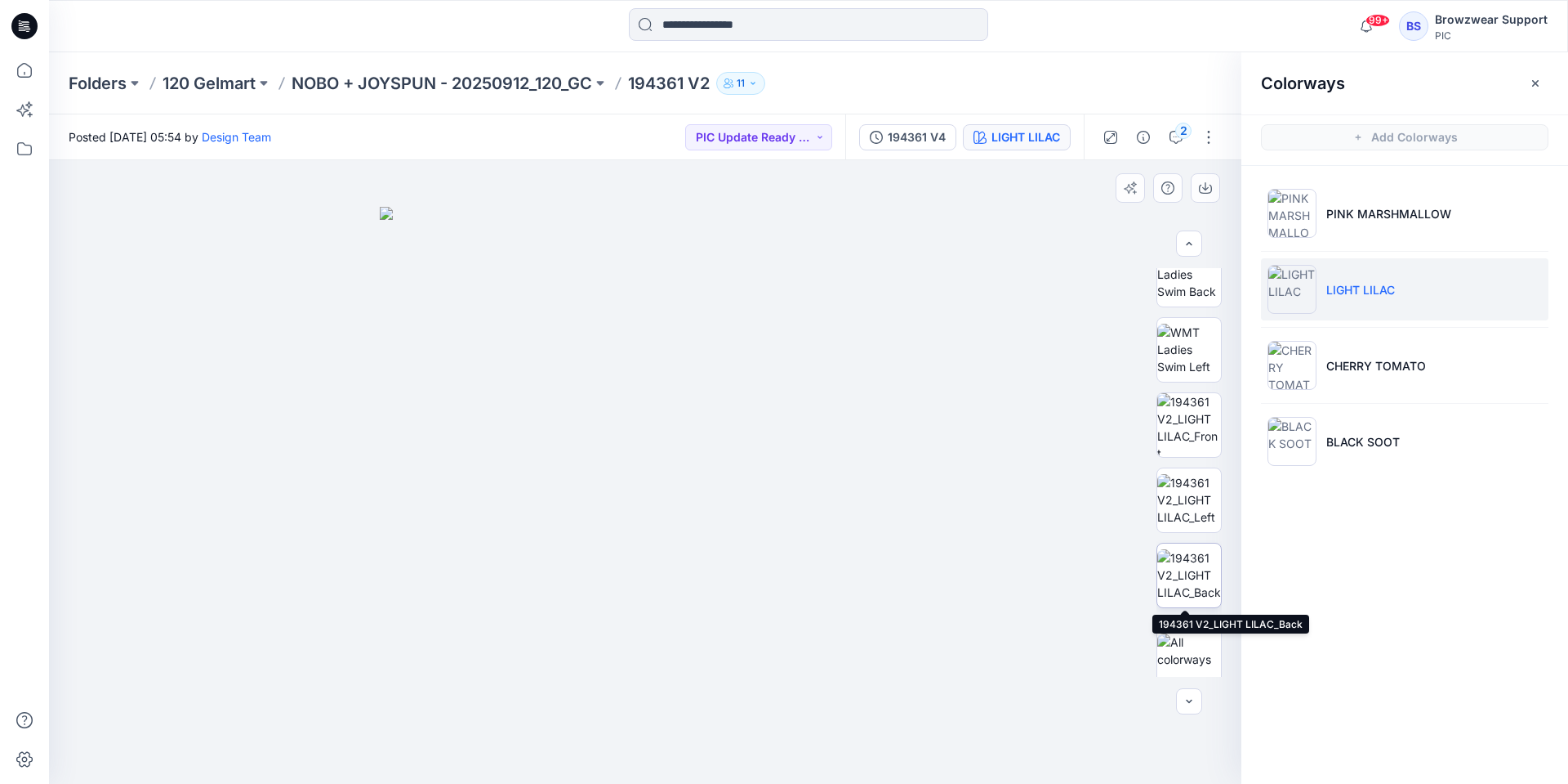
click at [1191, 578] on img at bounding box center [1188, 574] width 63 height 51
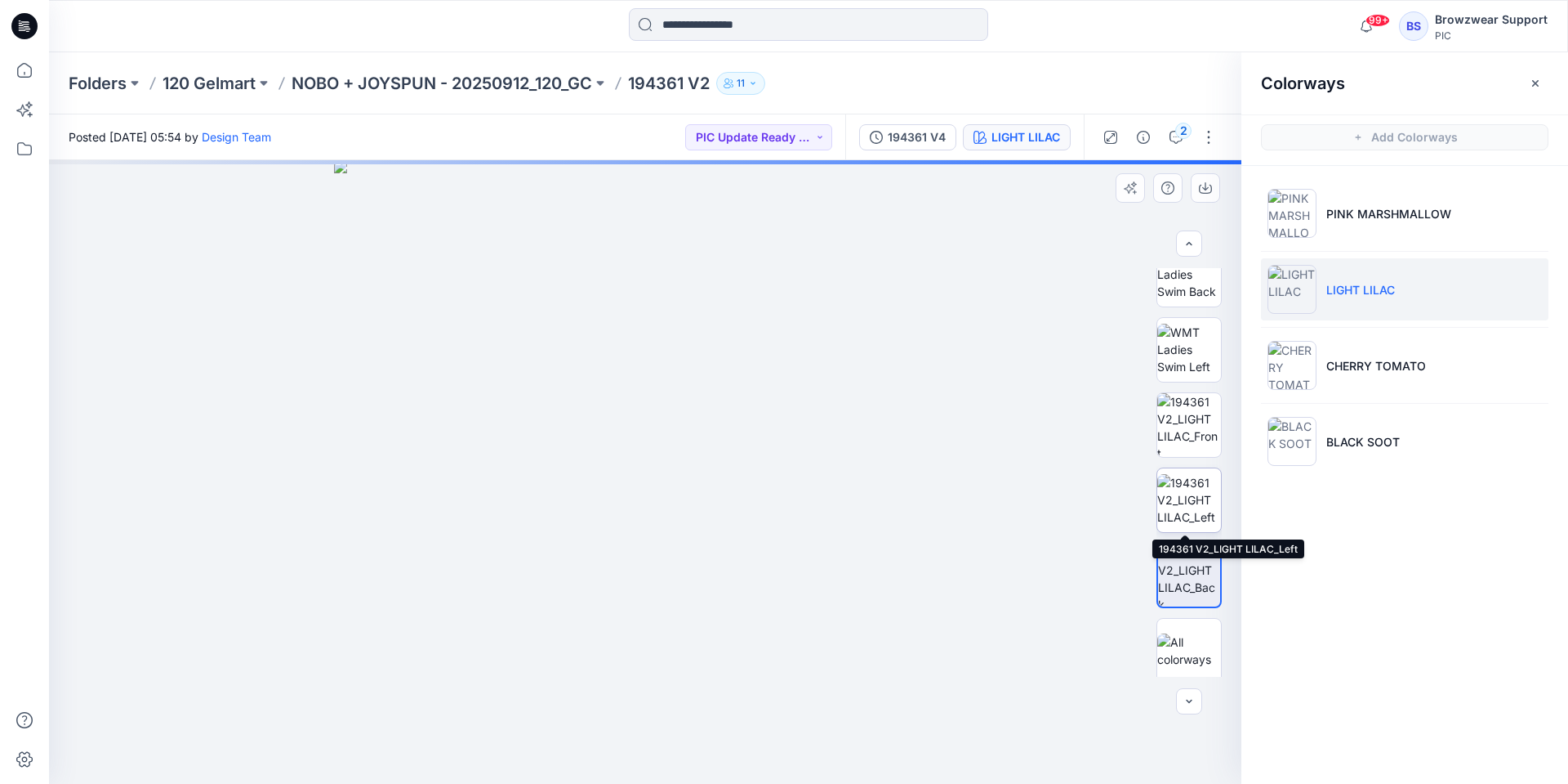
click at [1200, 495] on img at bounding box center [1188, 500] width 63 height 51
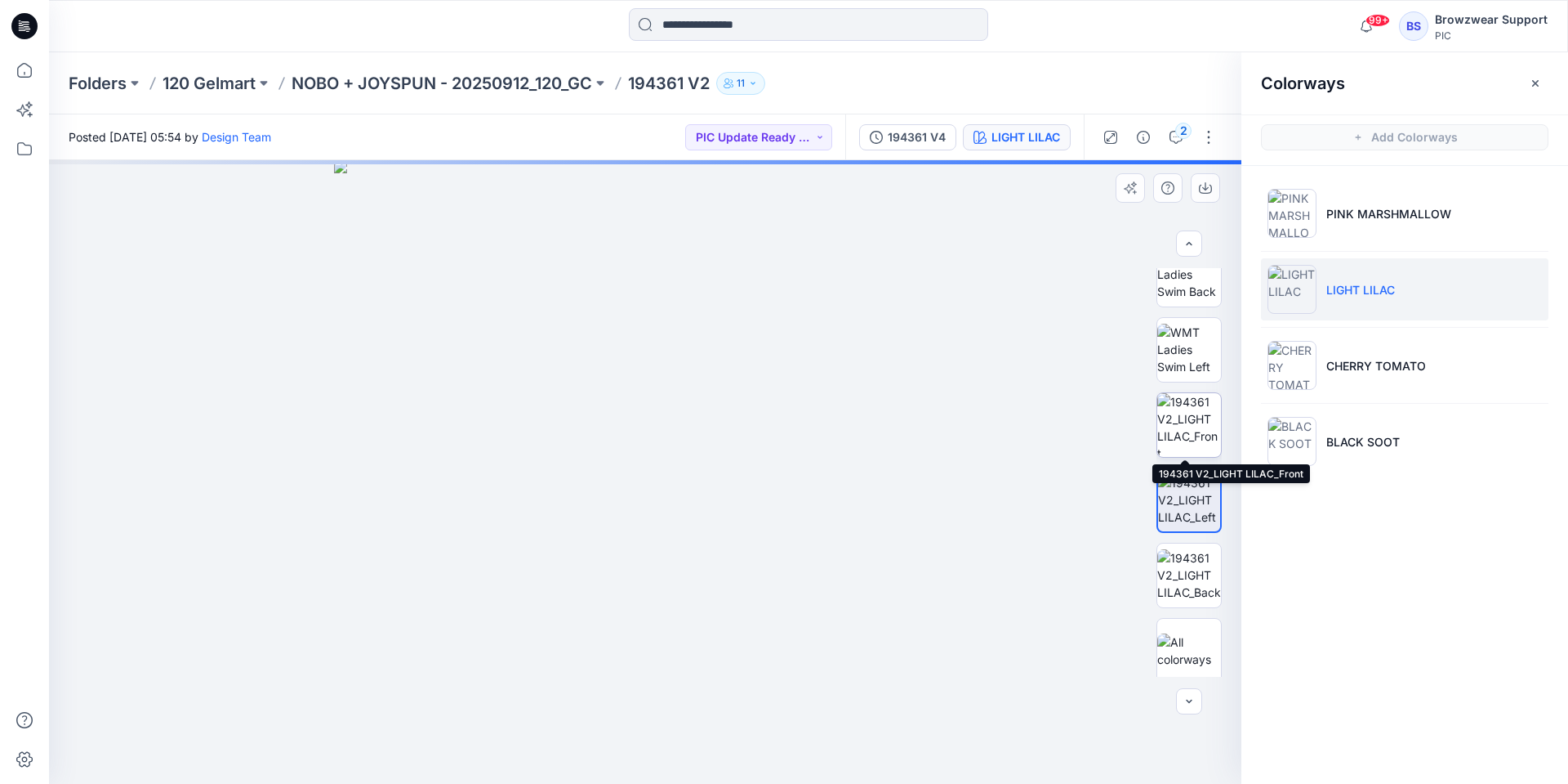
click at [1196, 415] on img at bounding box center [1188, 424] width 63 height 63
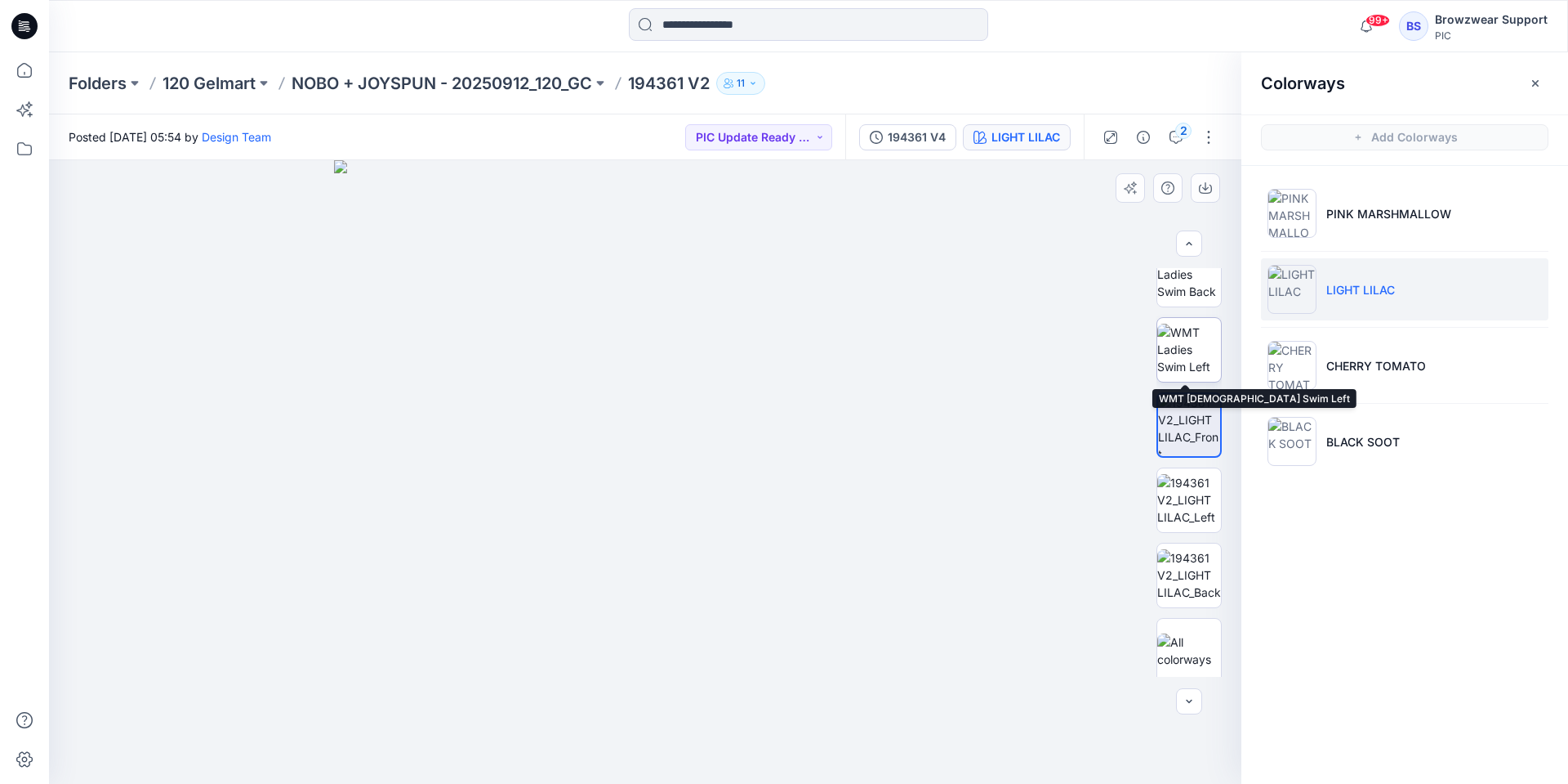
click at [1174, 337] on img at bounding box center [1188, 349] width 63 height 51
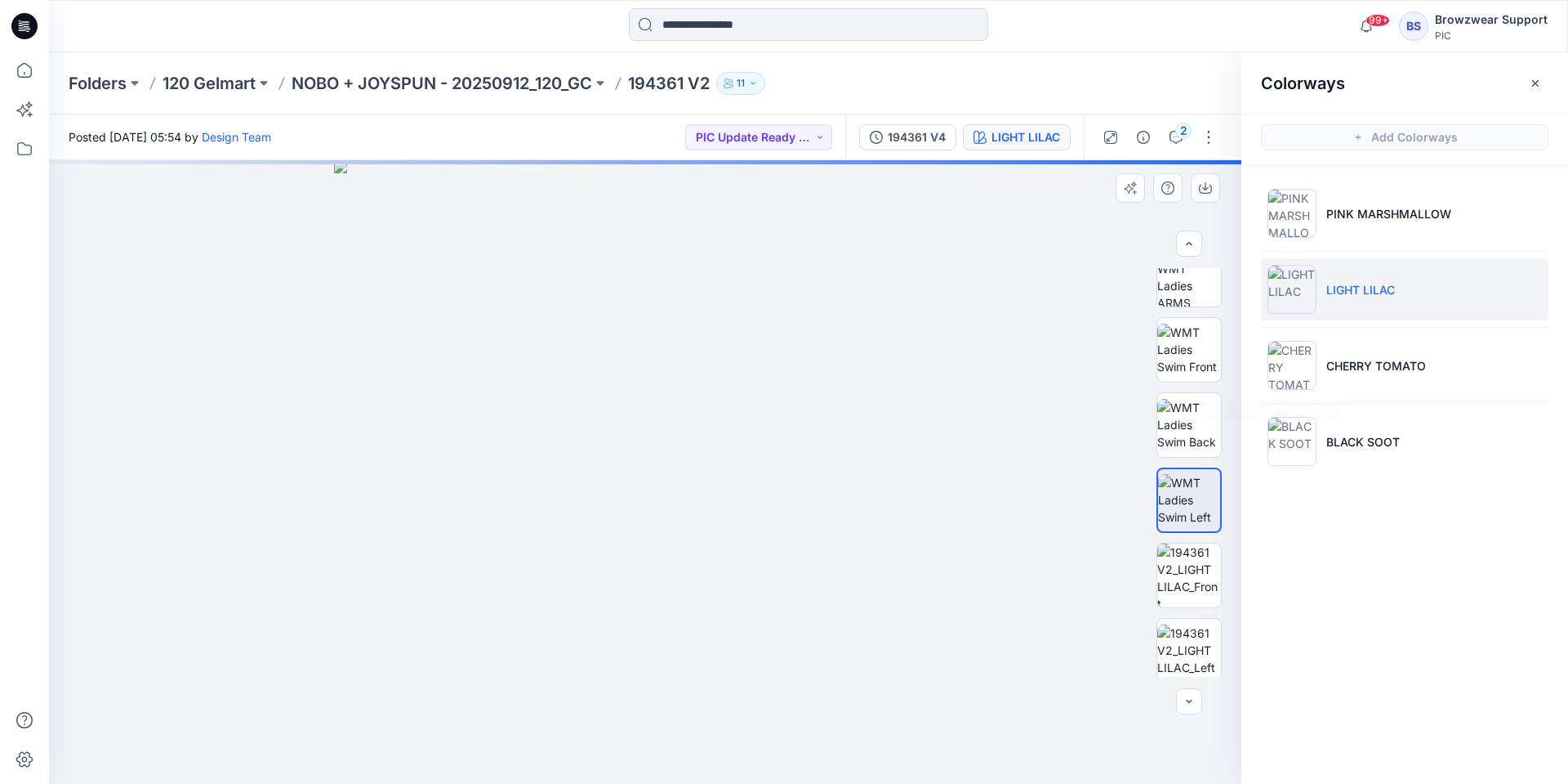
scroll to position [163, 0]
click at [1184, 423] on img at bounding box center [1188, 437] width 63 height 51
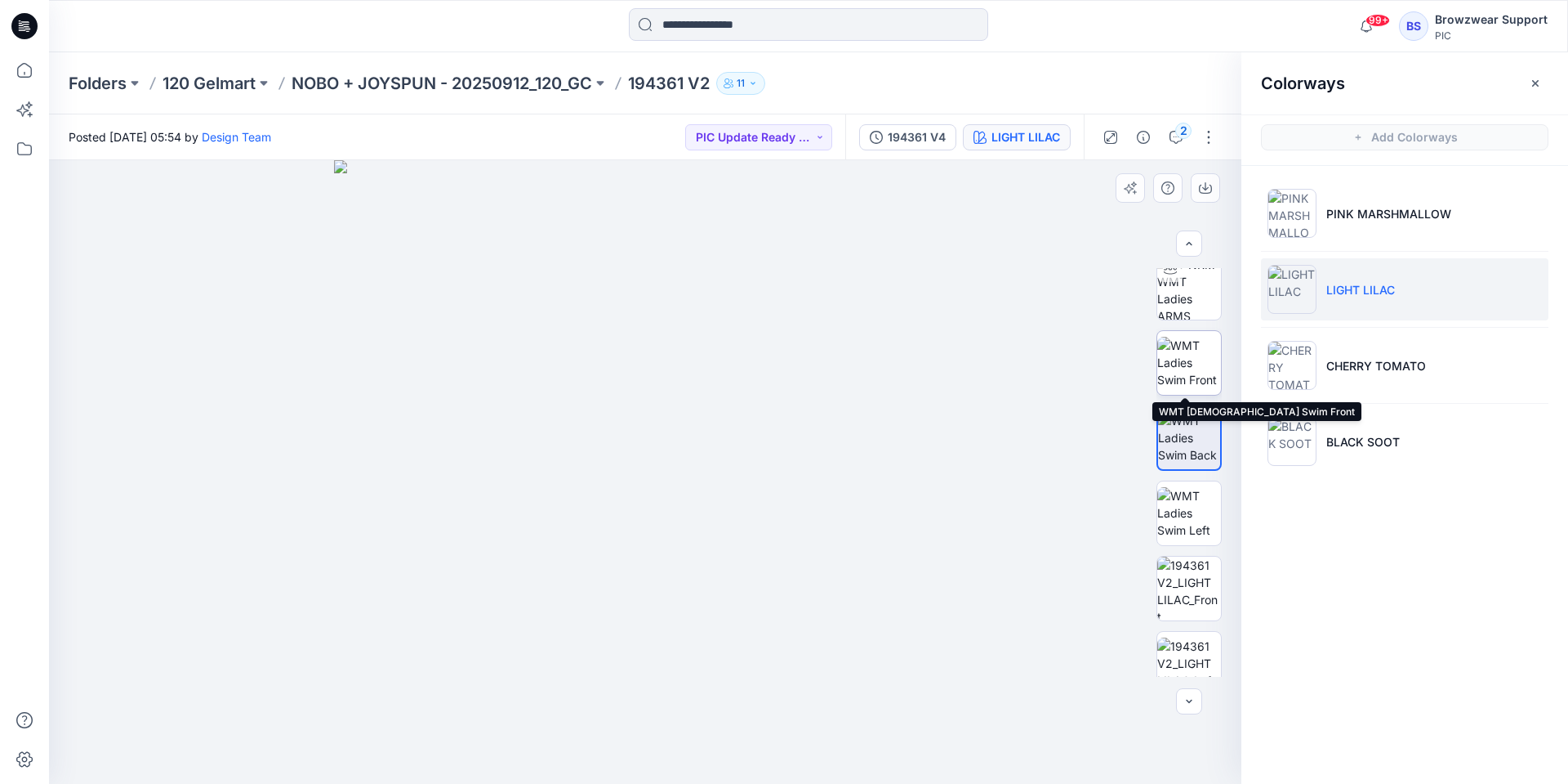
click at [1185, 361] on img at bounding box center [1188, 362] width 63 height 51
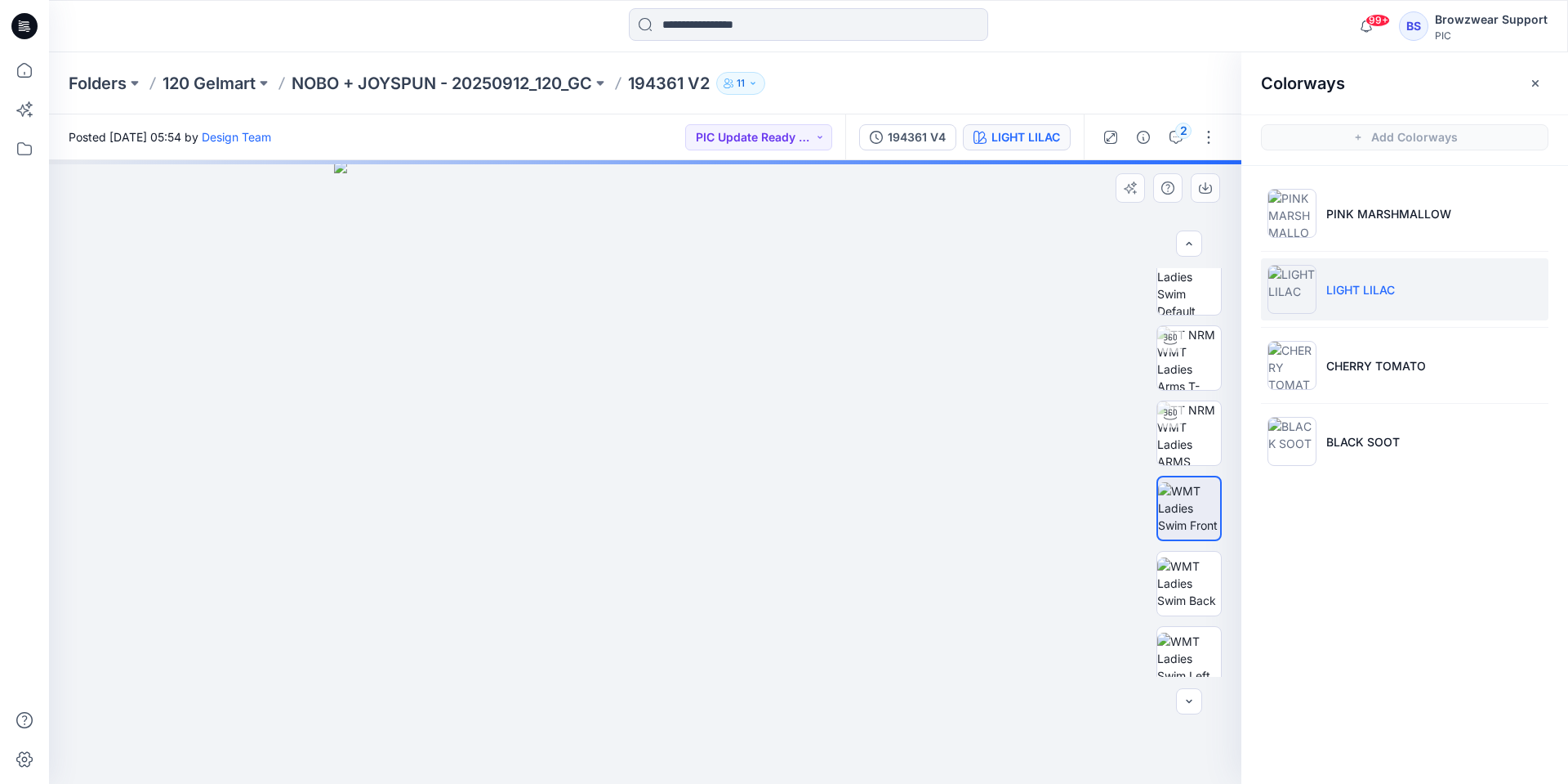
scroll to position [0, 0]
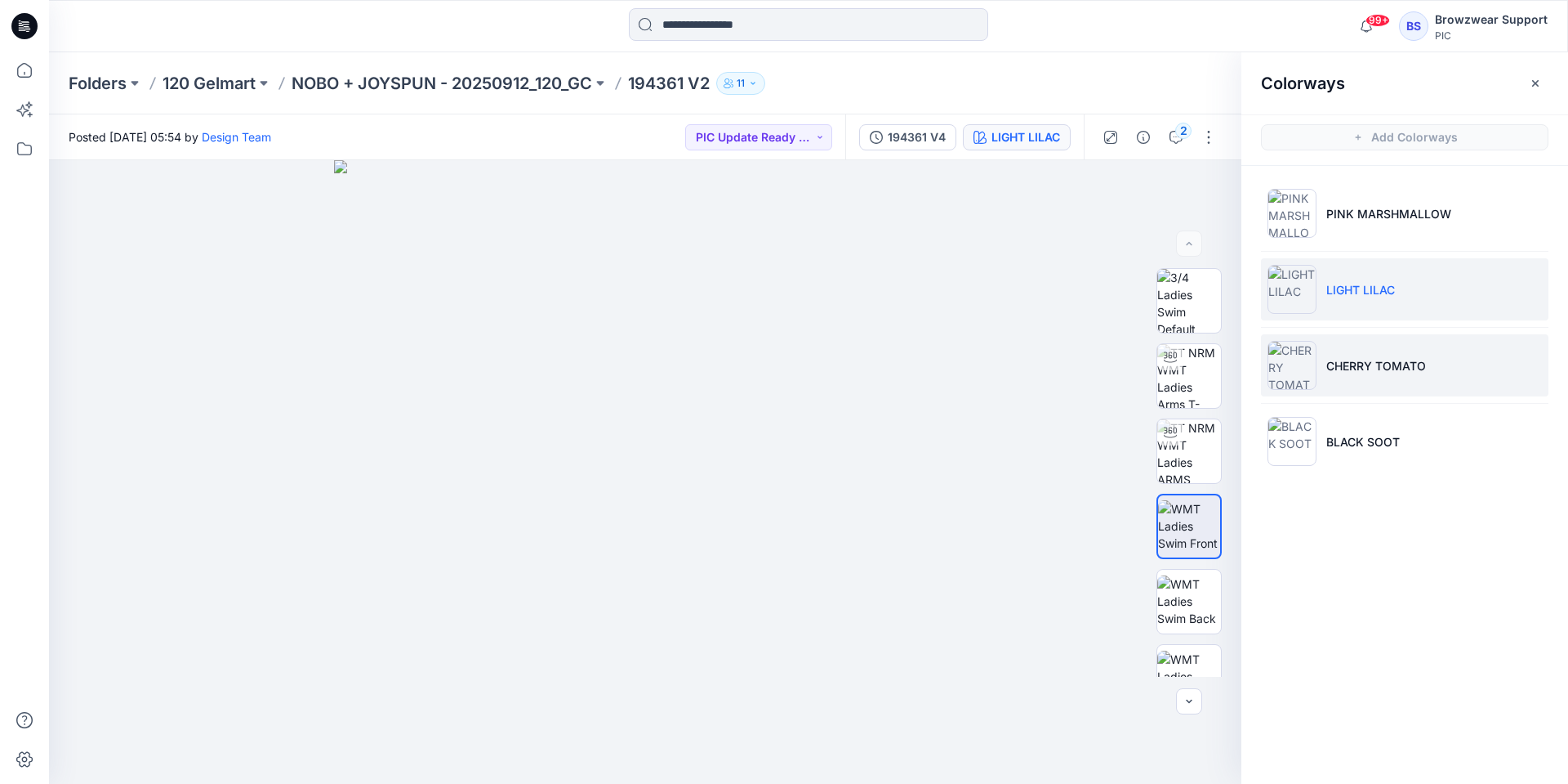
click at [1315, 370] on img at bounding box center [1291, 365] width 49 height 49
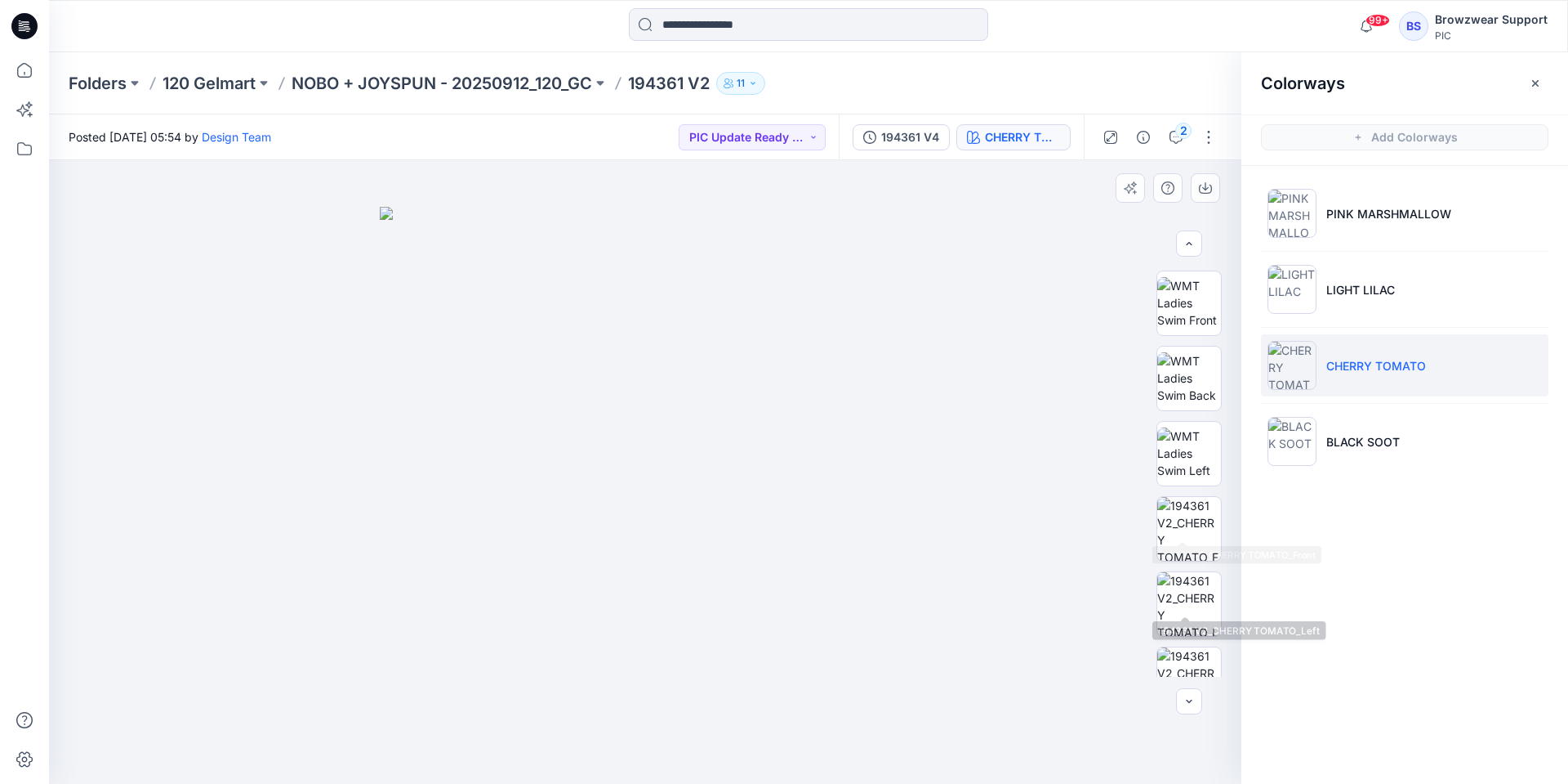
scroll to position [245, 0]
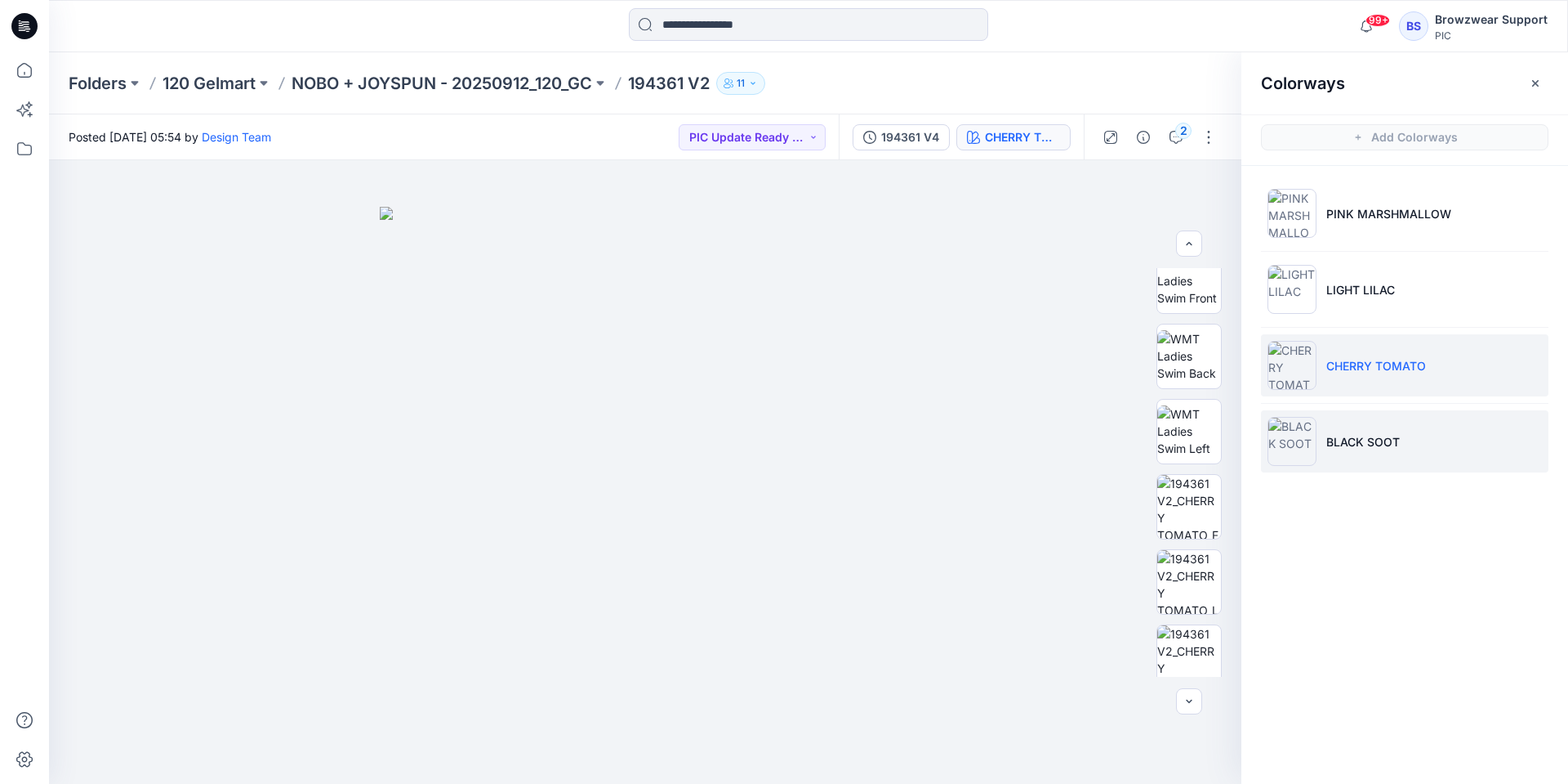
click at [1304, 437] on img at bounding box center [1291, 441] width 49 height 49
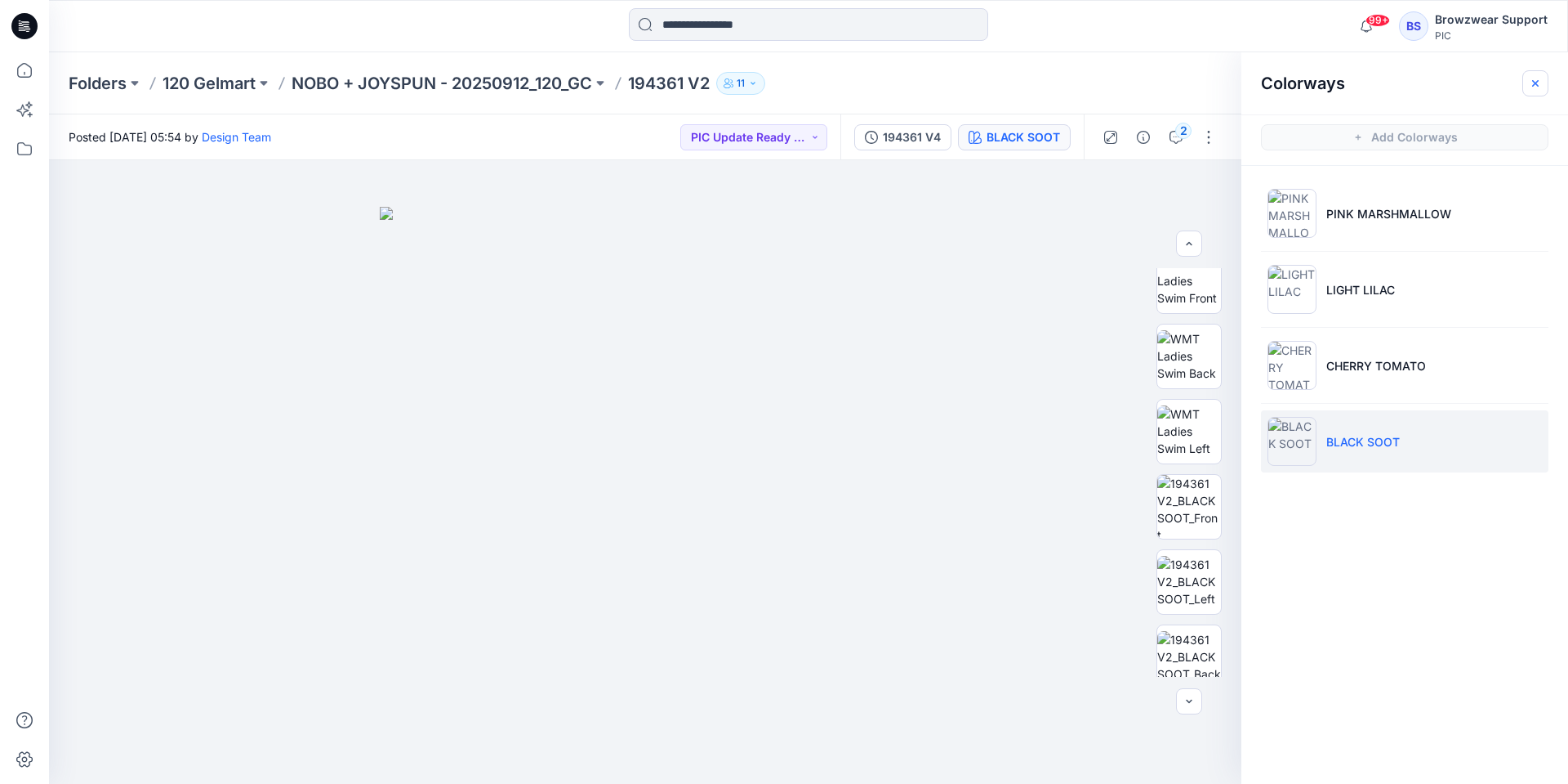
click at [1534, 79] on icon "button" at bounding box center [1535, 83] width 13 height 13
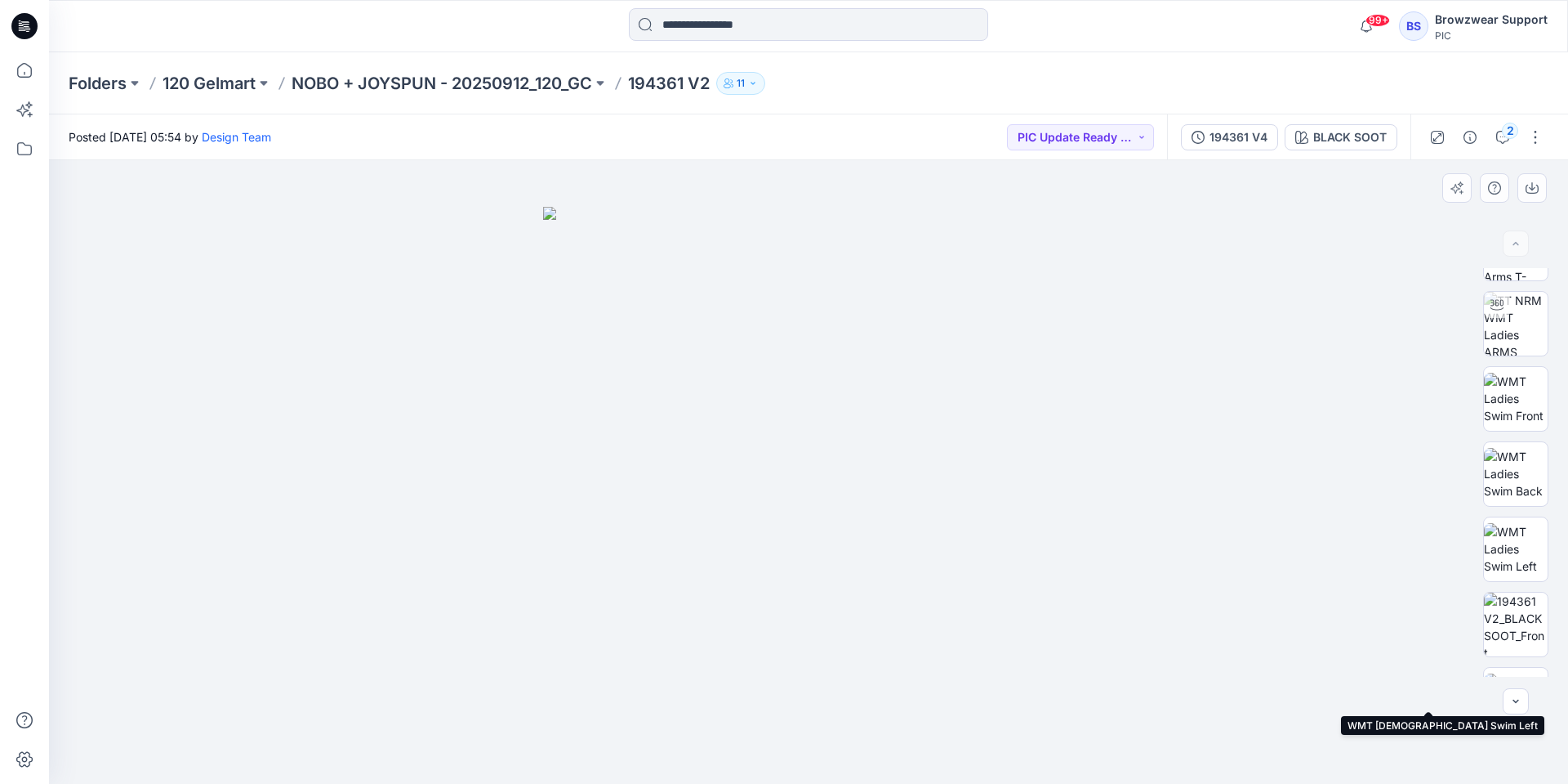
scroll to position [0, 0]
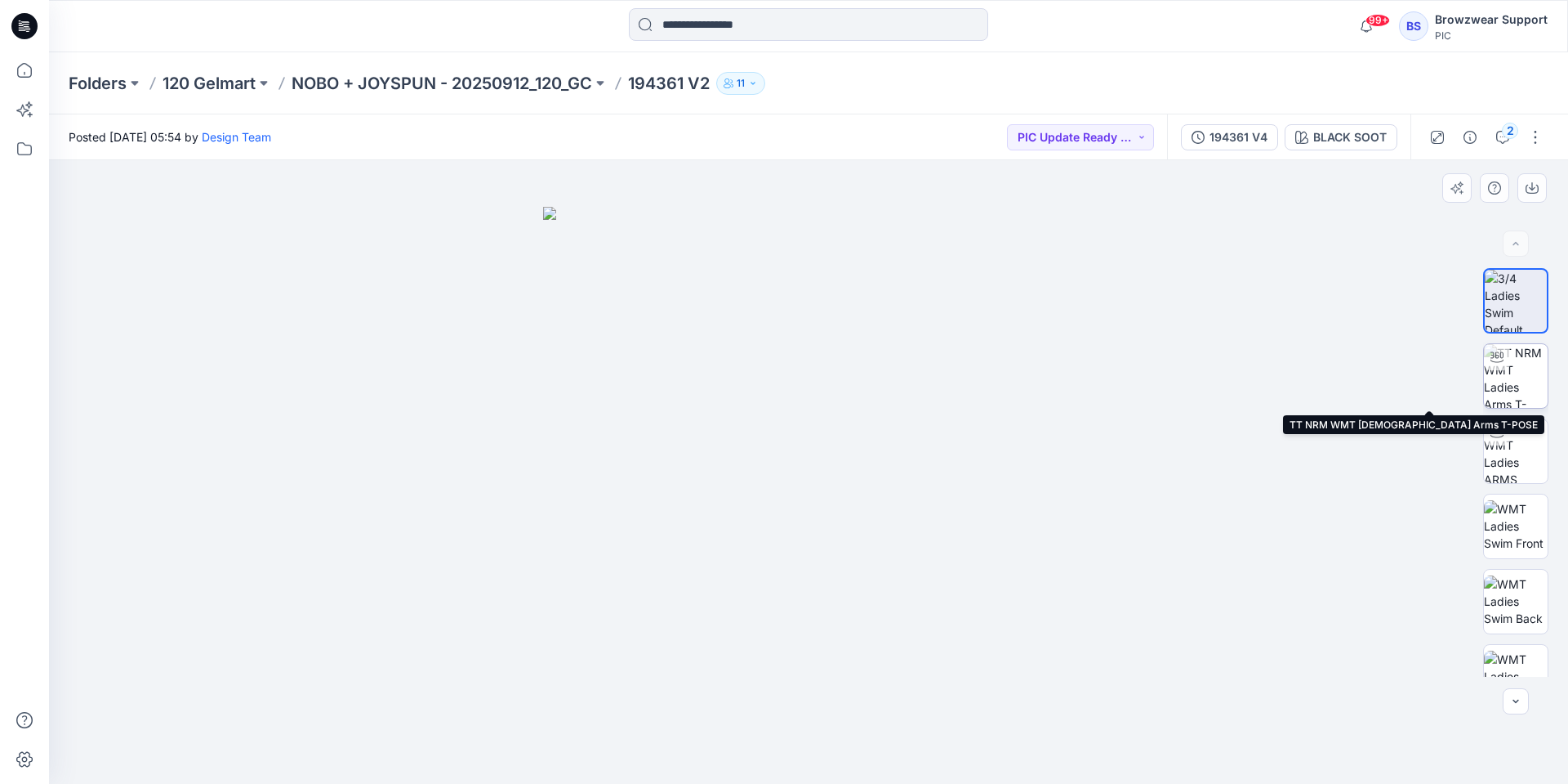
click at [1506, 395] on img at bounding box center [1515, 376] width 63 height 63
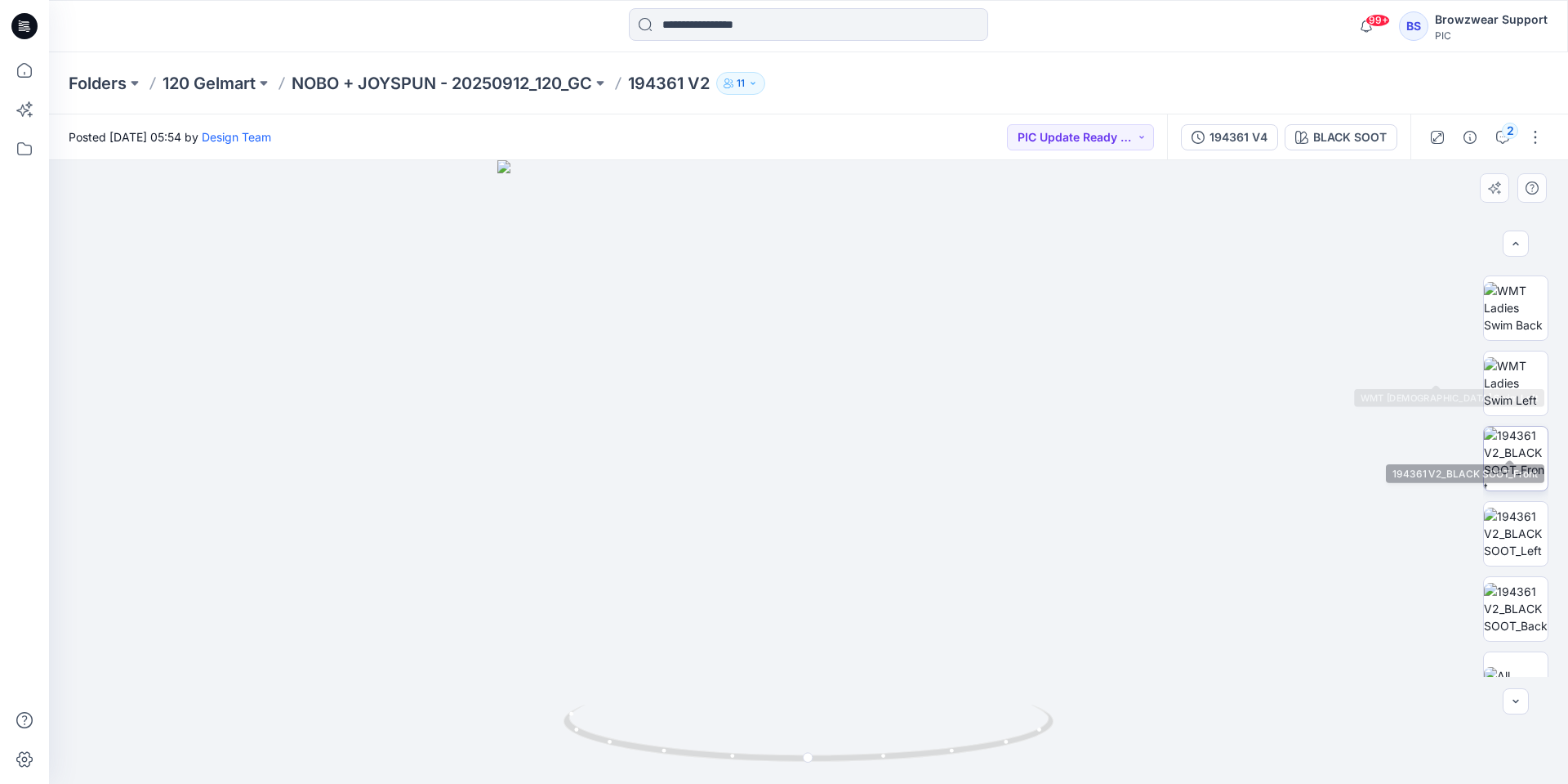
scroll to position [327, 0]
